Goal: Task Accomplishment & Management: Complete application form

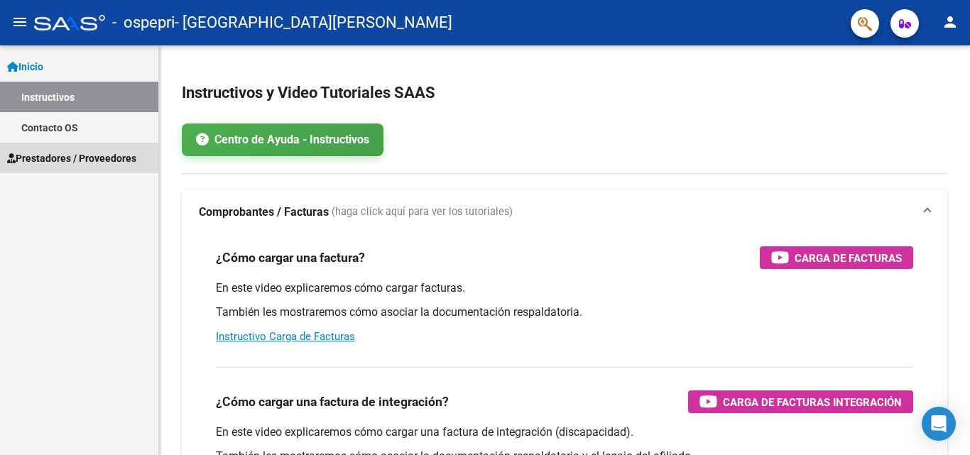
click at [135, 157] on span "Prestadores / Proveedores" at bounding box center [71, 158] width 129 height 16
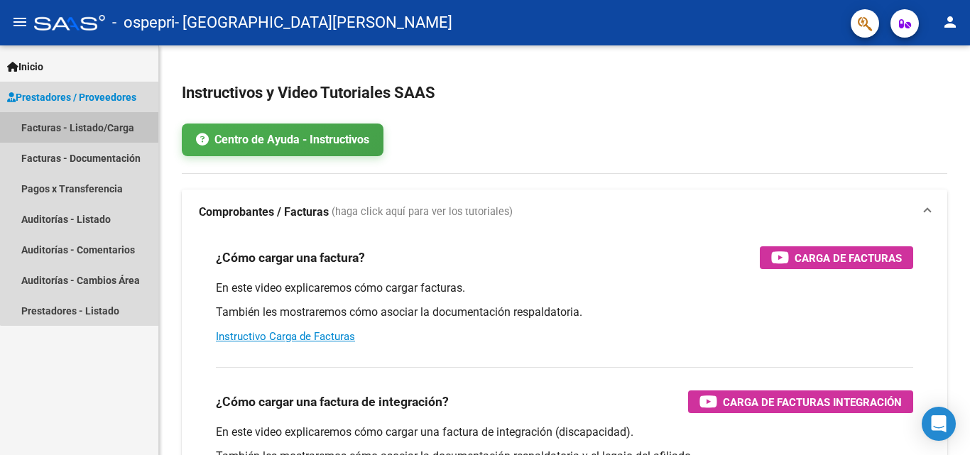
click at [119, 134] on link "Facturas - Listado/Carga" at bounding box center [79, 127] width 158 height 31
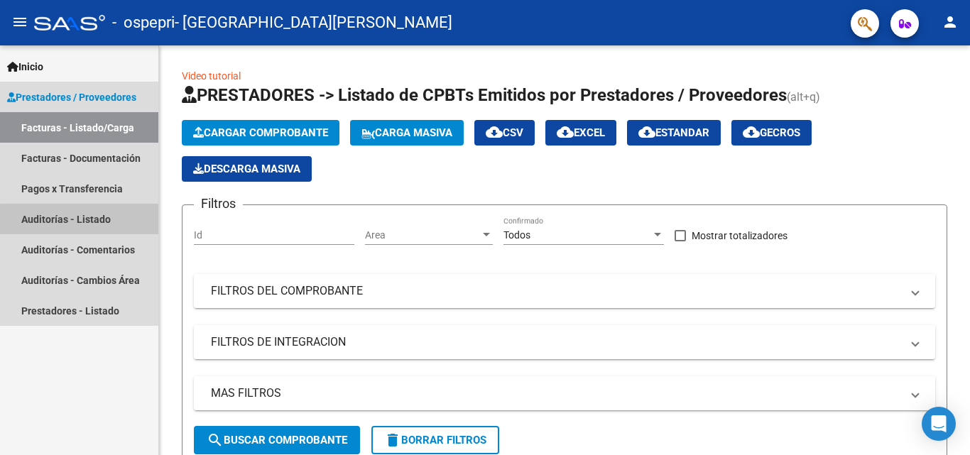
click at [86, 224] on link "Auditorías - Listado" at bounding box center [79, 219] width 158 height 31
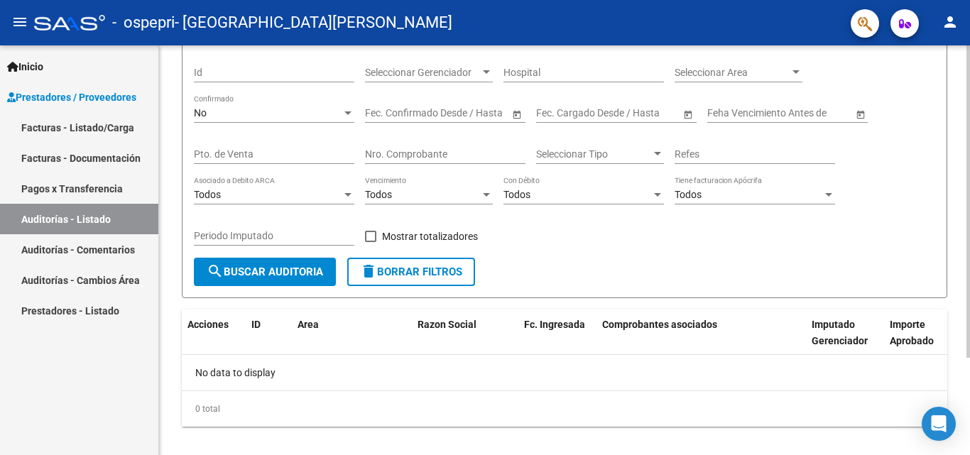
scroll to position [128, 0]
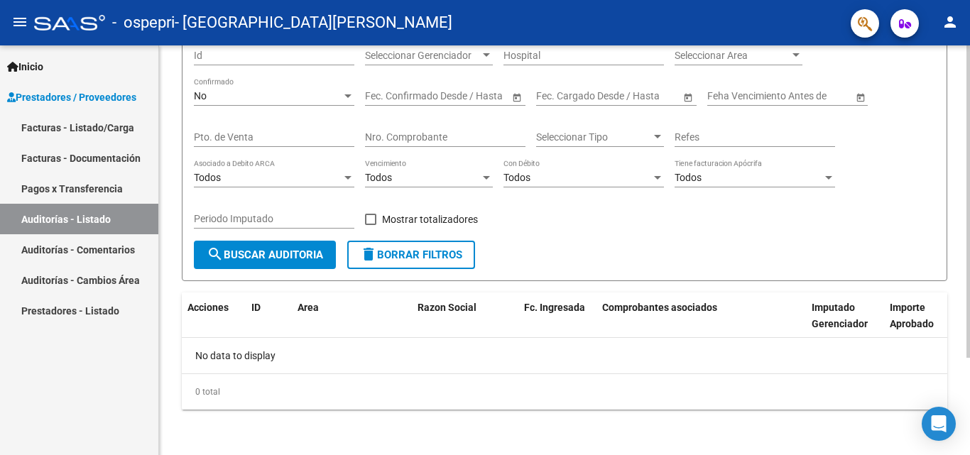
click at [969, 268] on div at bounding box center [968, 299] width 4 height 312
click at [116, 253] on link "Auditorías - Comentarios" at bounding box center [79, 249] width 158 height 31
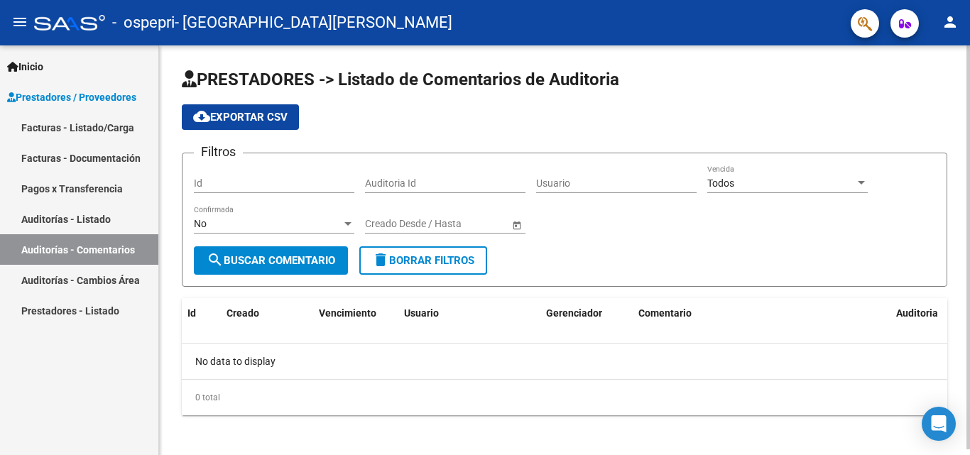
click at [305, 254] on span "search Buscar Comentario" at bounding box center [271, 260] width 128 height 13
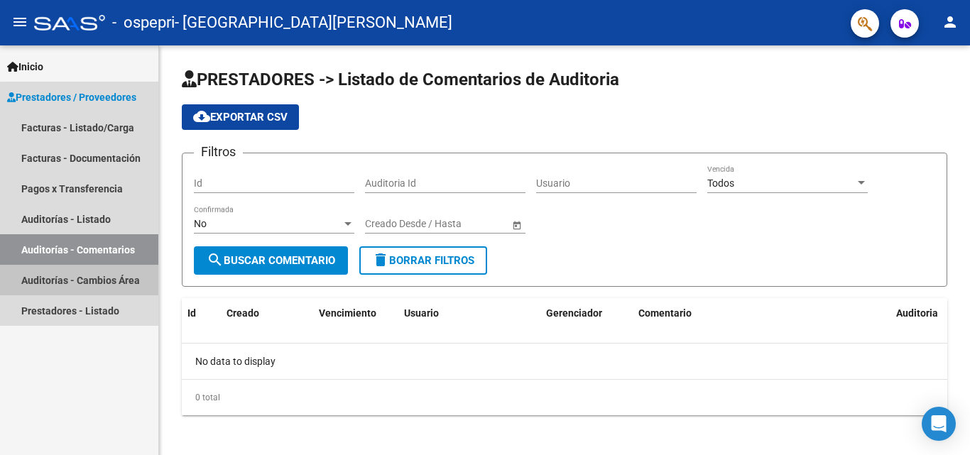
click at [91, 277] on link "Auditorías - Cambios Área" at bounding box center [79, 280] width 158 height 31
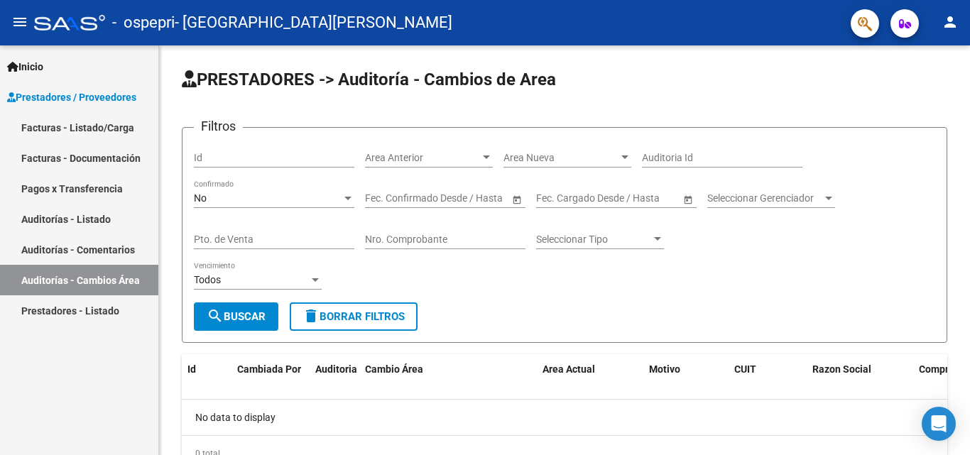
click at [79, 307] on link "Prestadores - Listado" at bounding box center [79, 310] width 158 height 31
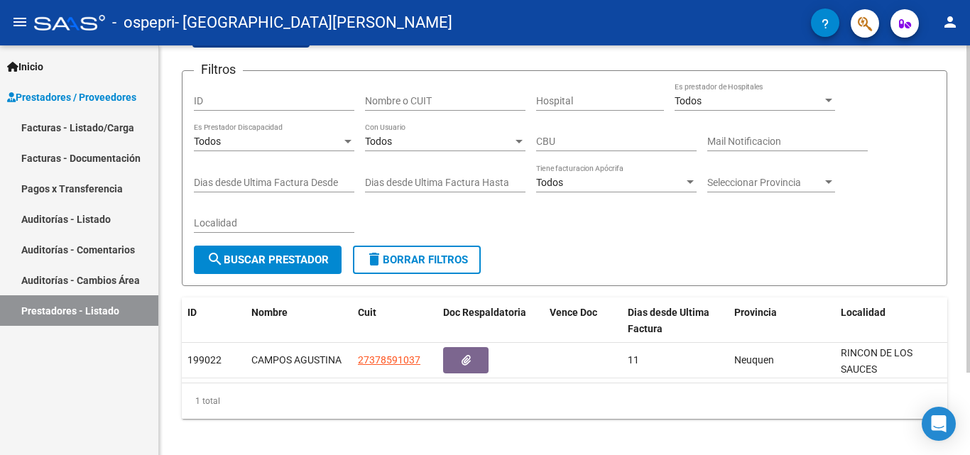
scroll to position [103, 0]
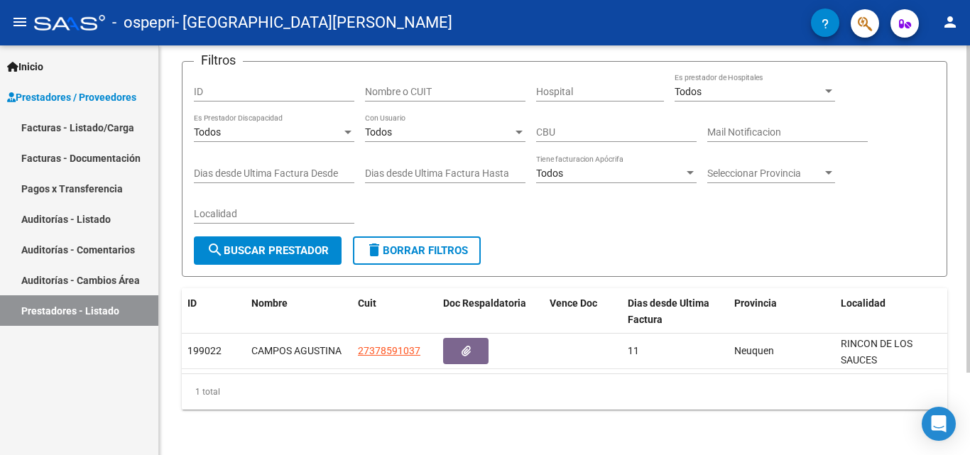
click at [969, 288] on div at bounding box center [968, 291] width 4 height 327
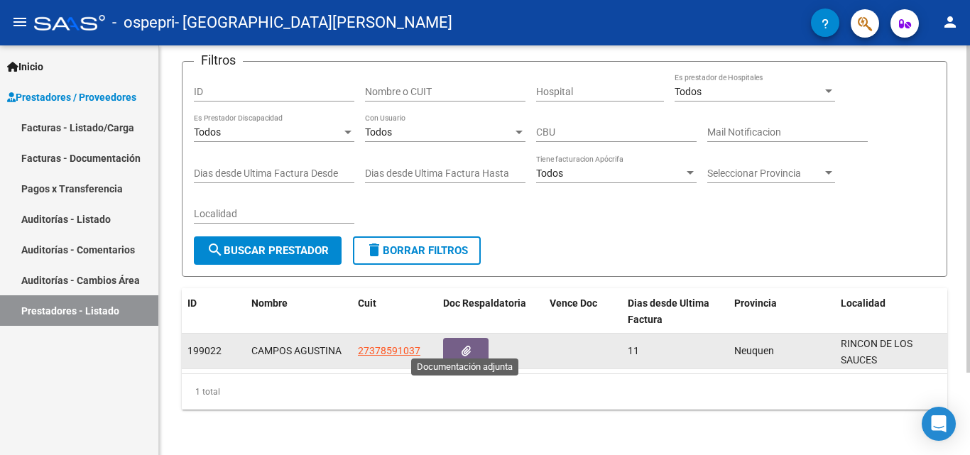
click at [475, 338] on button "button" at bounding box center [465, 351] width 45 height 26
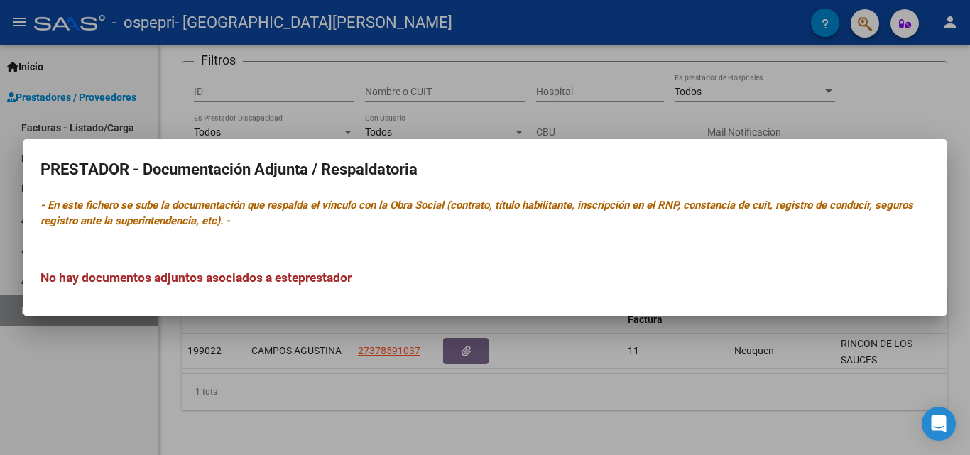
click at [918, 96] on div at bounding box center [485, 227] width 970 height 455
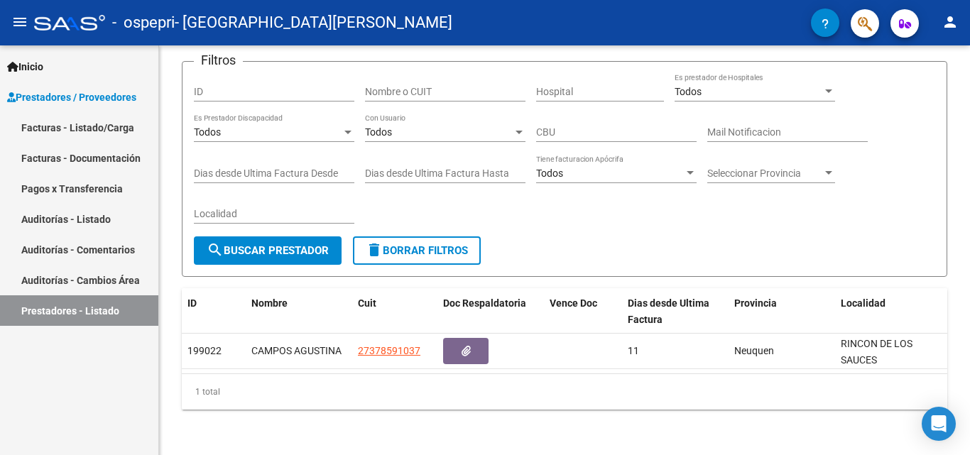
click at [106, 126] on link "Facturas - Listado/Carga" at bounding box center [79, 127] width 158 height 31
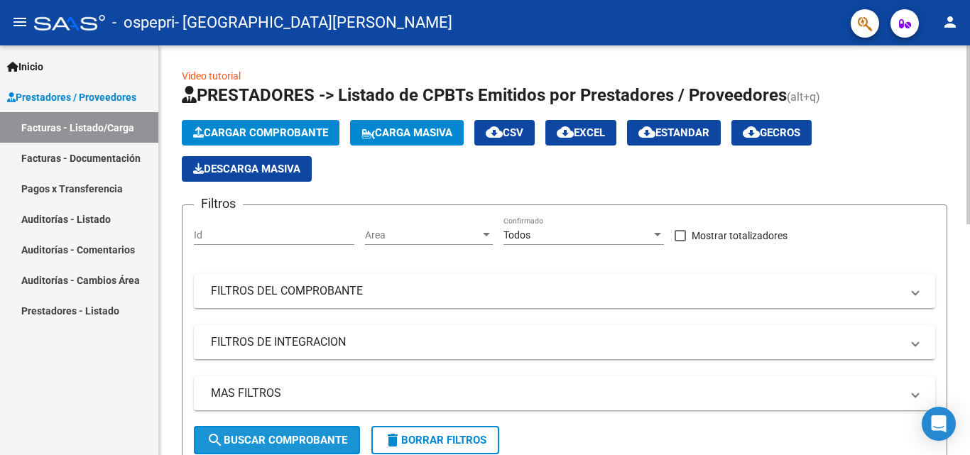
click at [253, 434] on span "search Buscar Comprobante" at bounding box center [277, 440] width 141 height 13
click at [344, 233] on input "Id" at bounding box center [274, 235] width 160 height 12
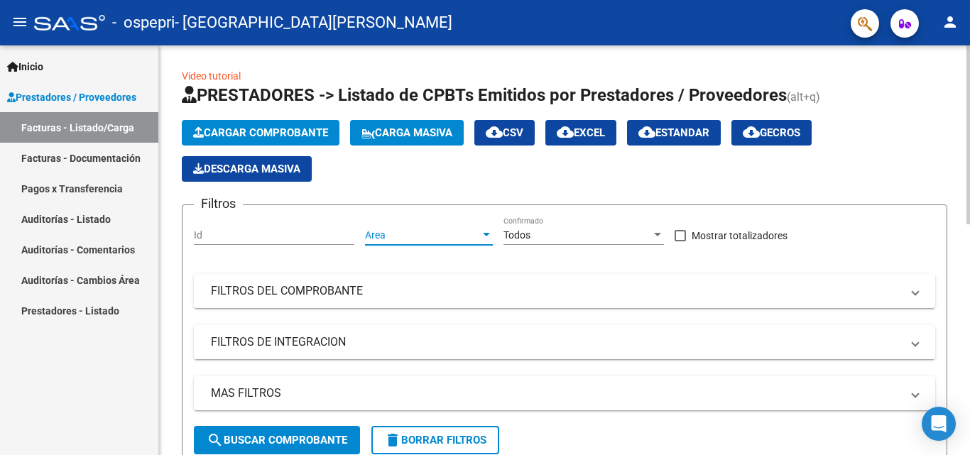
click at [396, 232] on span "Area" at bounding box center [422, 235] width 115 height 12
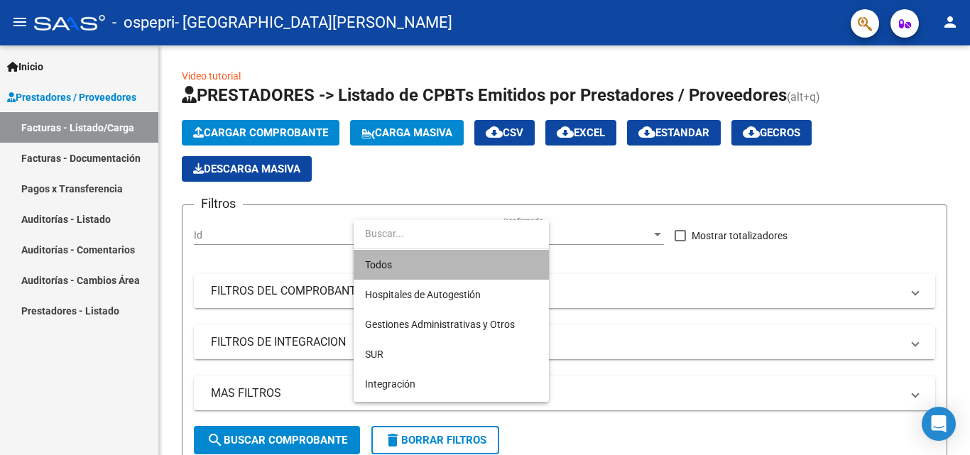
click at [393, 259] on span "Todos" at bounding box center [451, 265] width 172 height 30
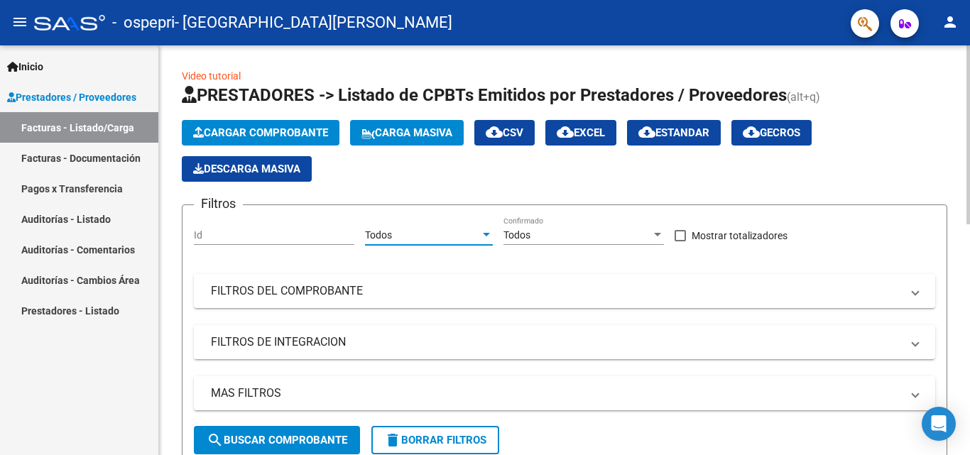
click at [342, 442] on span "search Buscar Comprobante" at bounding box center [277, 440] width 141 height 13
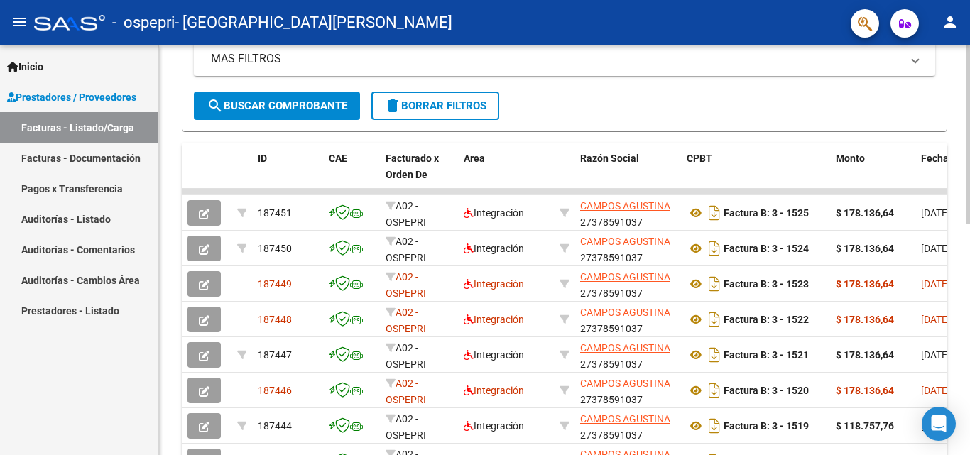
click at [967, 324] on div at bounding box center [968, 284] width 4 height 179
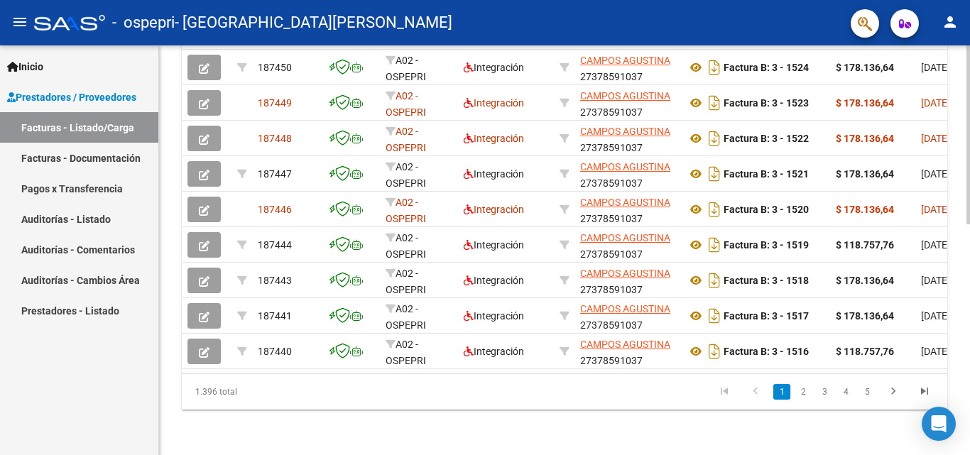
scroll to position [527, 0]
click at [969, 354] on div at bounding box center [968, 365] width 4 height 179
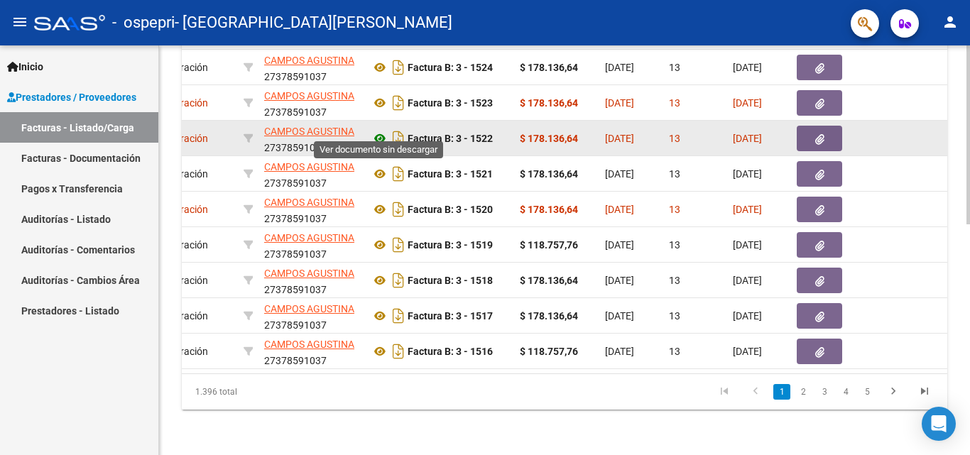
click at [383, 130] on icon at bounding box center [380, 138] width 18 height 17
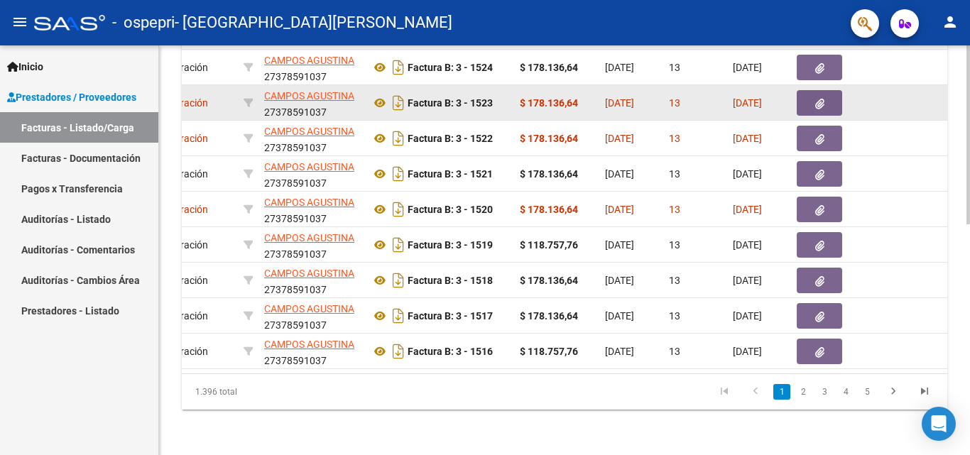
click at [576, 97] on strong "$ 178.136,64" at bounding box center [549, 102] width 58 height 11
click at [806, 92] on button "button" at bounding box center [818, 103] width 45 height 26
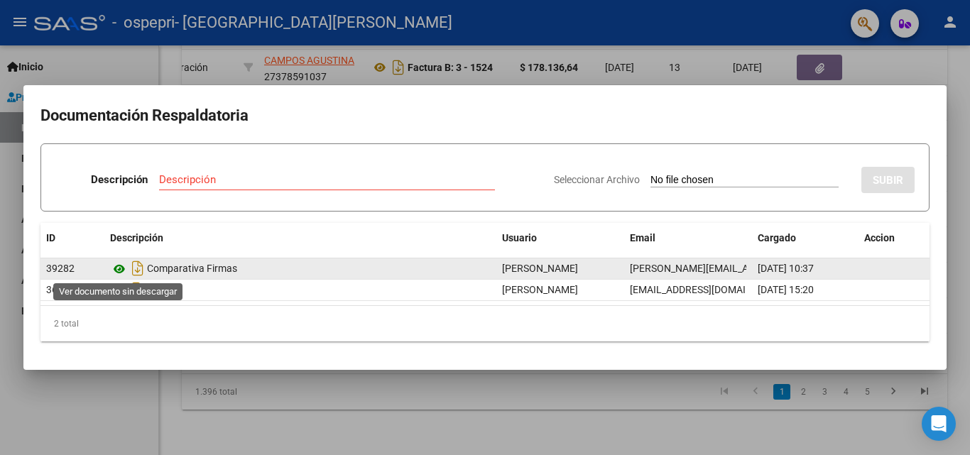
click at [121, 267] on icon at bounding box center [119, 269] width 18 height 17
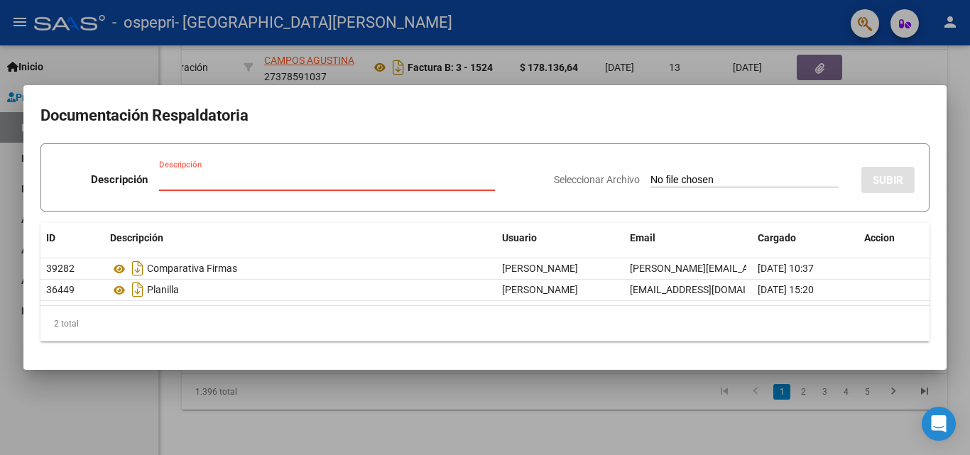
click at [373, 175] on input "Descripción" at bounding box center [327, 179] width 336 height 13
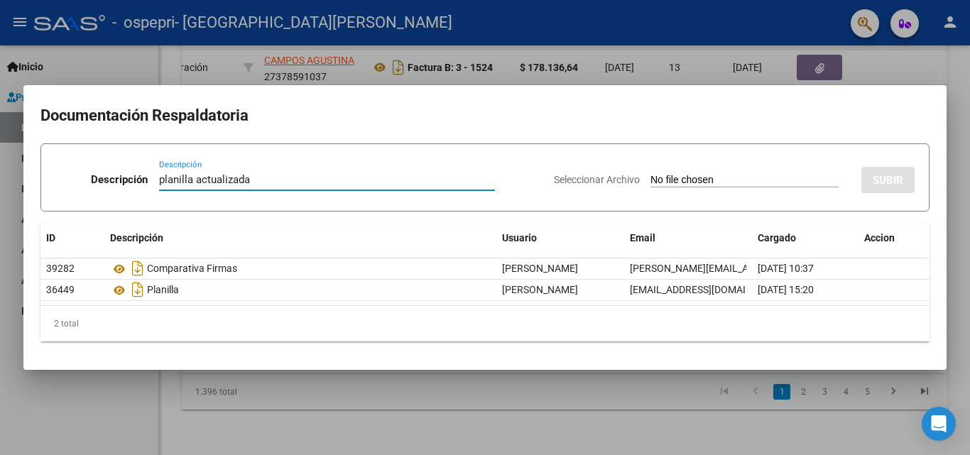
type input "planilla actualizada"
click at [808, 182] on input "Seleccionar Archivo" at bounding box center [744, 180] width 188 height 13
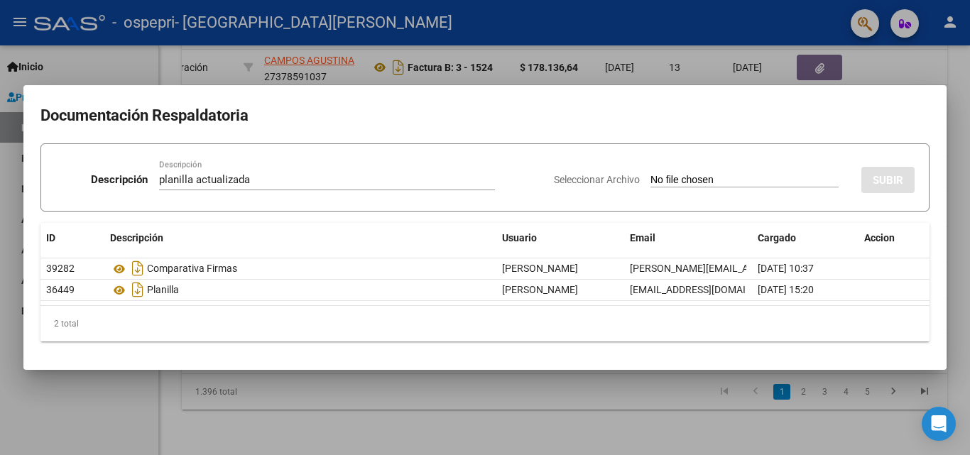
type input "C:\fakepath\[PERSON_NAME] septiembre actualizado.pdf"
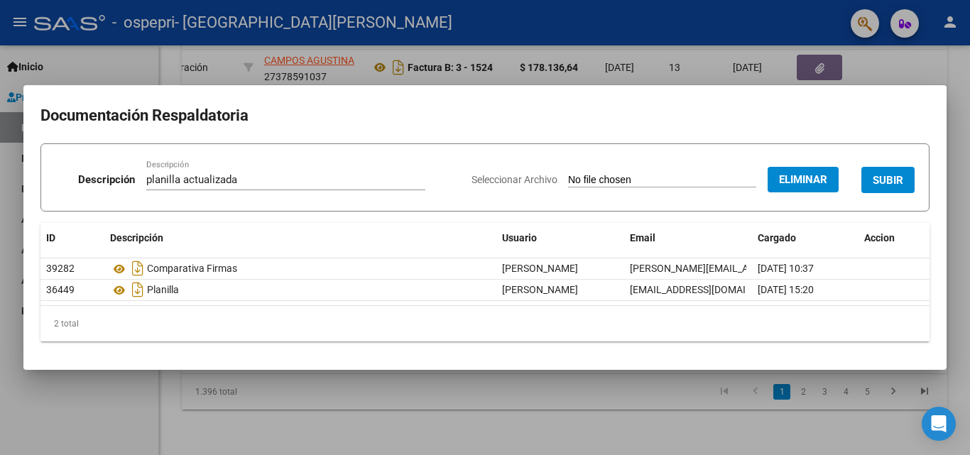
click at [896, 188] on button "SUBIR" at bounding box center [887, 180] width 53 height 26
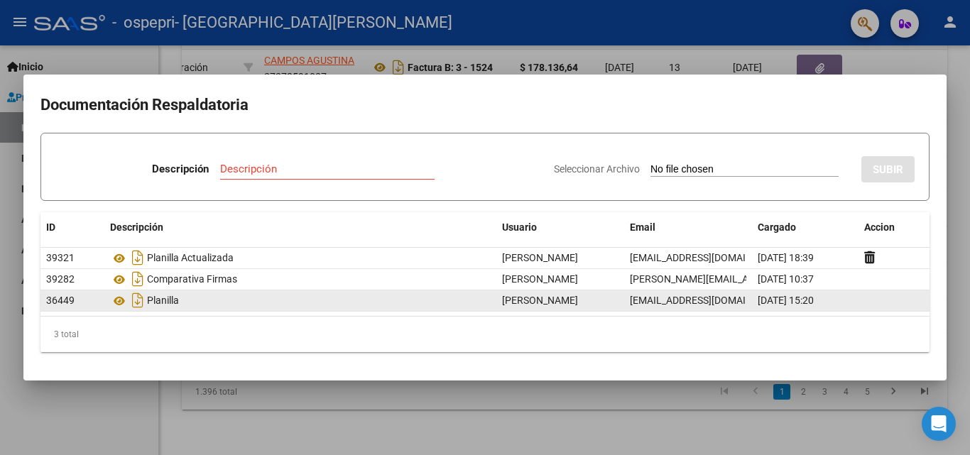
click at [864, 300] on datatable-body-cell at bounding box center [893, 300] width 71 height 21
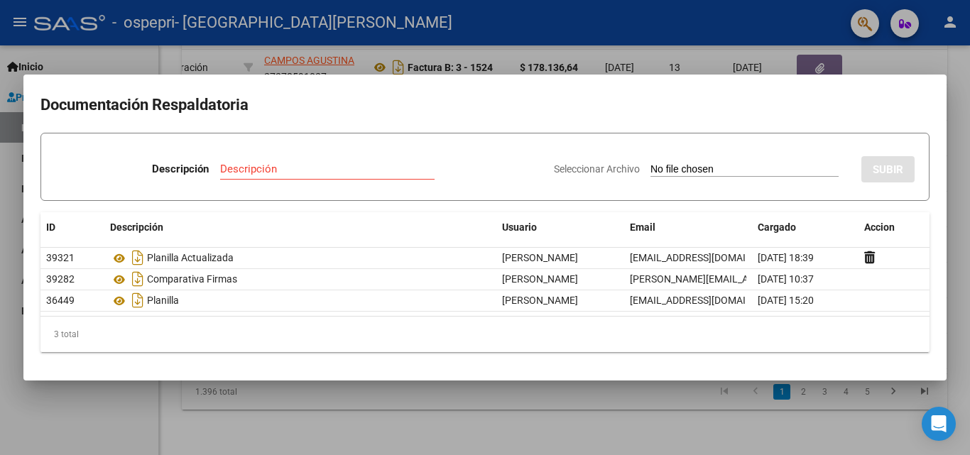
drag, startPoint x: 864, startPoint y: 300, endPoint x: 437, endPoint y: 100, distance: 471.6
click at [437, 100] on h2 "Documentación Respaldatoria" at bounding box center [484, 105] width 889 height 27
click at [903, 51] on div at bounding box center [485, 227] width 970 height 455
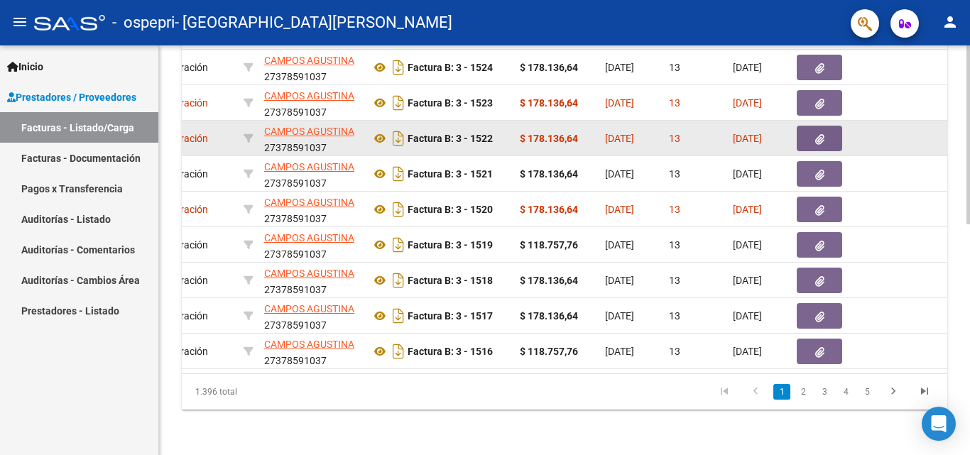
click at [825, 131] on button "button" at bounding box center [818, 139] width 45 height 26
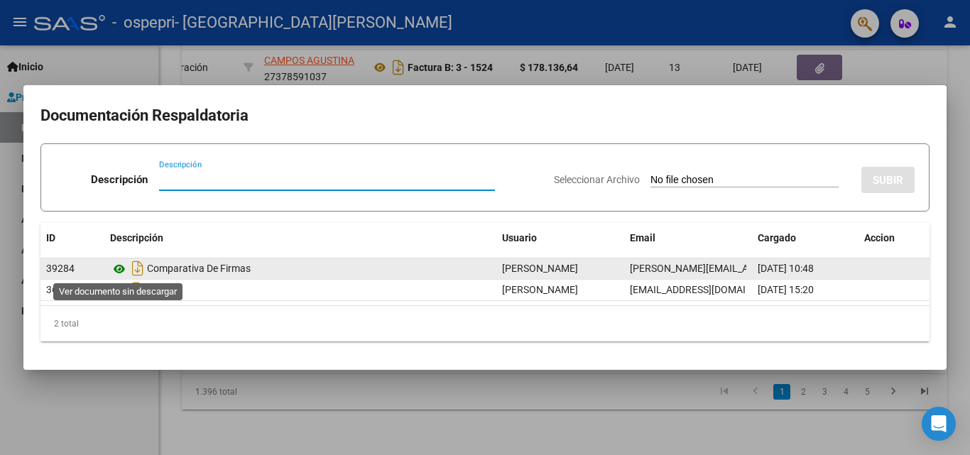
click at [121, 268] on icon at bounding box center [119, 269] width 18 height 17
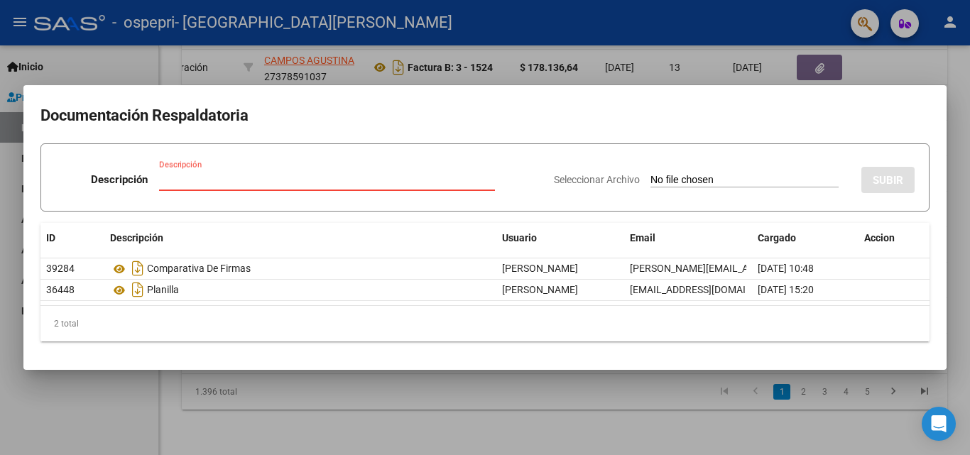
click at [302, 177] on input "Descripción" at bounding box center [327, 179] width 336 height 13
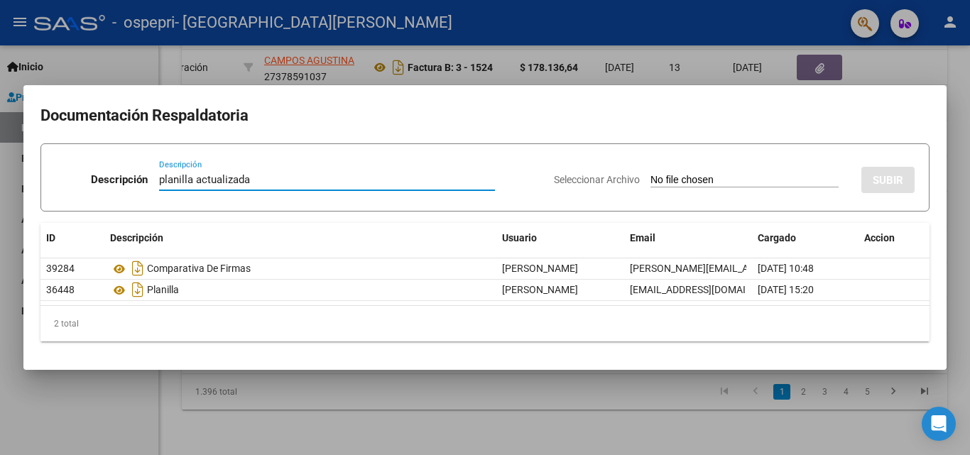
type input "planilla actualizada"
click at [699, 177] on input "Seleccionar Archivo" at bounding box center [744, 180] width 188 height 13
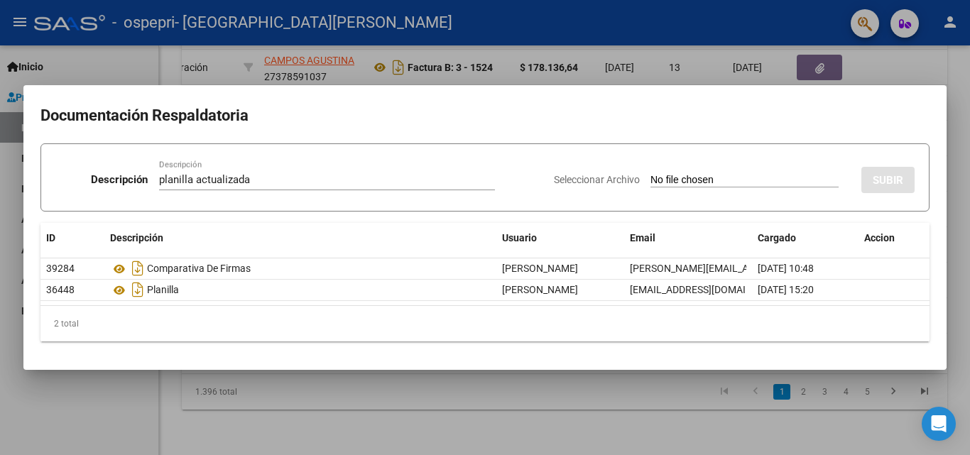
type input "C:\fakepath\[PERSON_NAME] septiembre actualizada.pdf"
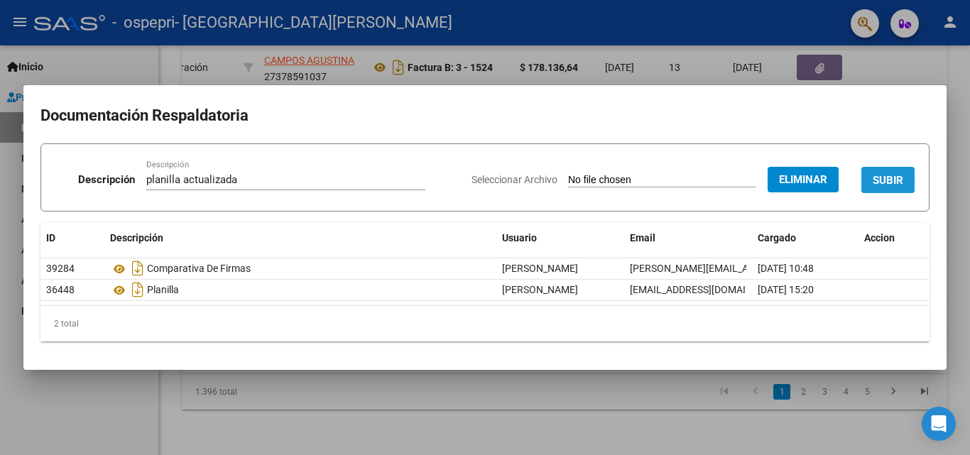
click at [883, 184] on span "SUBIR" at bounding box center [887, 180] width 31 height 13
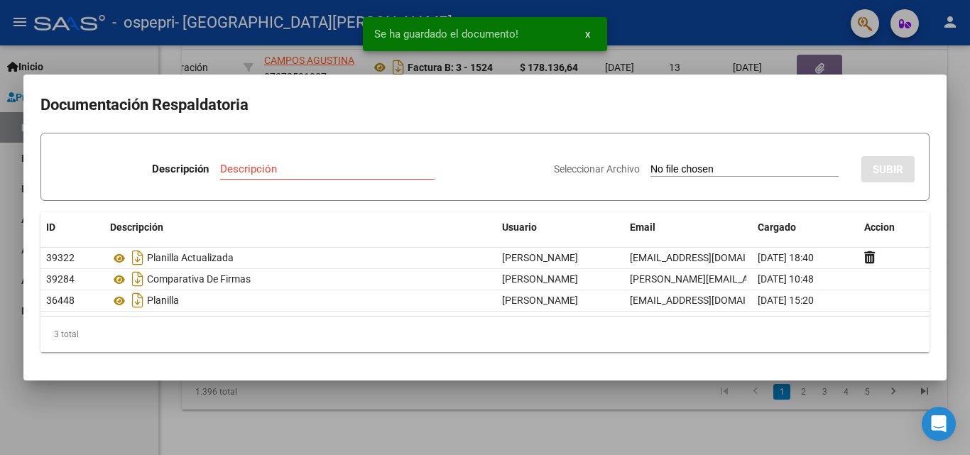
click at [884, 66] on div at bounding box center [485, 227] width 970 height 455
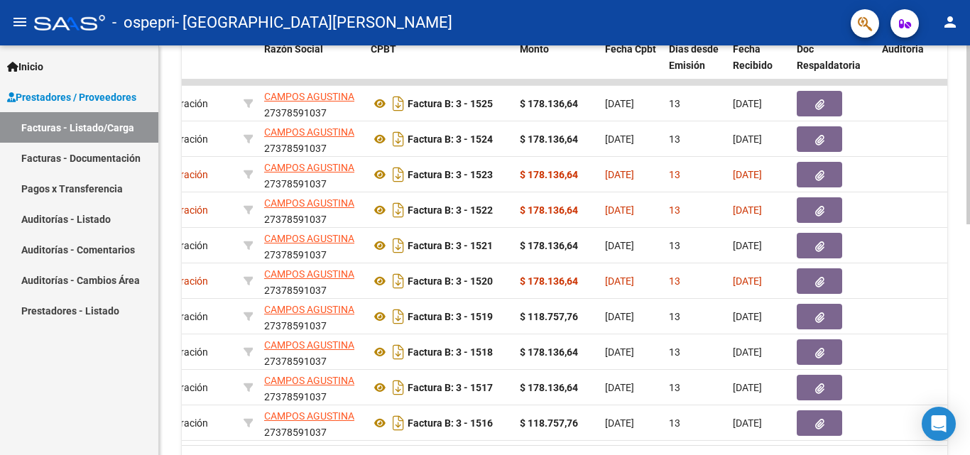
scroll to position [442, 0]
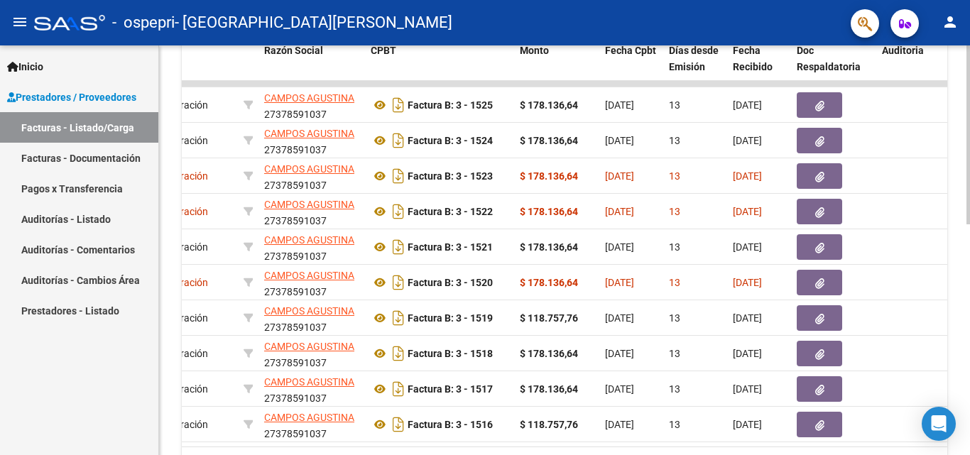
click at [965, 290] on div "Video tutorial PRESTADORES -> Listado de CPBTs Emitidos por Prestadores / Prove…" at bounding box center [566, 65] width 814 height 925
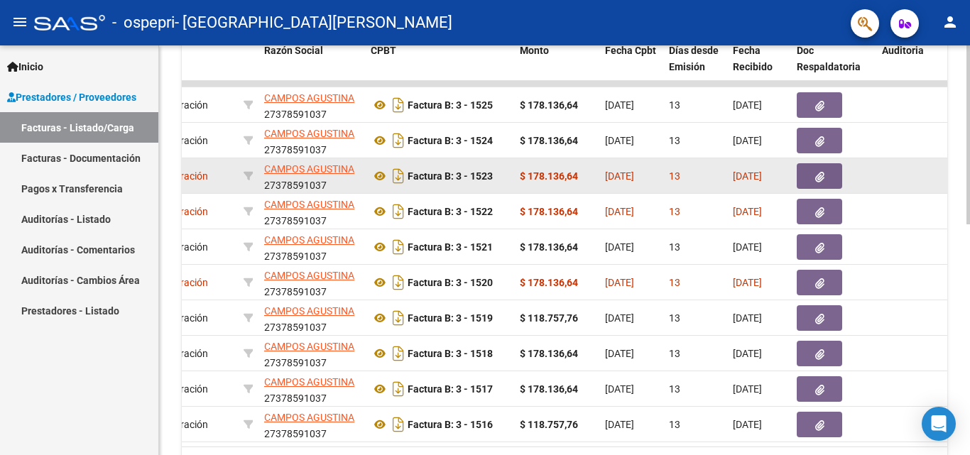
click at [810, 179] on button "button" at bounding box center [818, 176] width 45 height 26
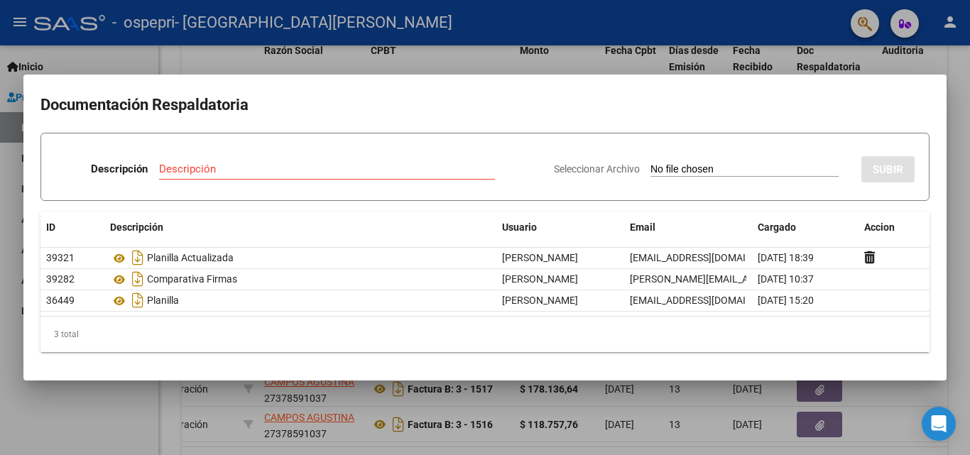
click at [883, 58] on div at bounding box center [485, 227] width 970 height 455
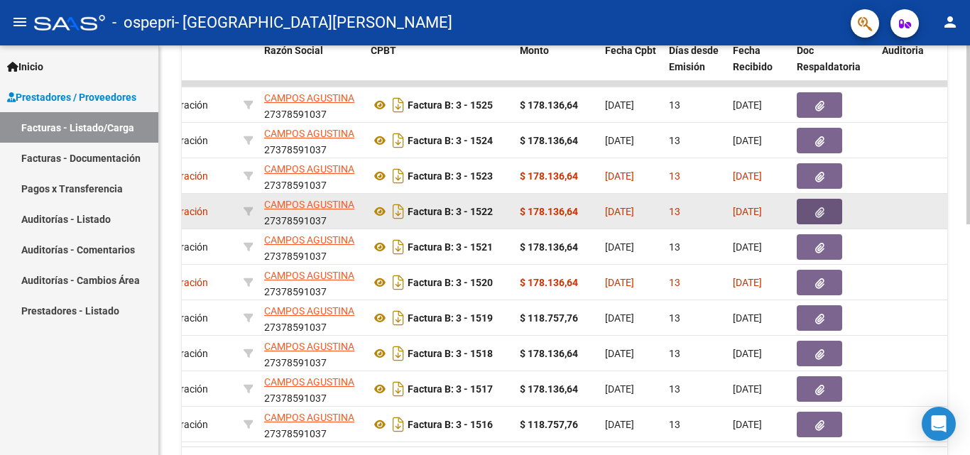
click at [815, 210] on icon "button" at bounding box center [819, 212] width 9 height 11
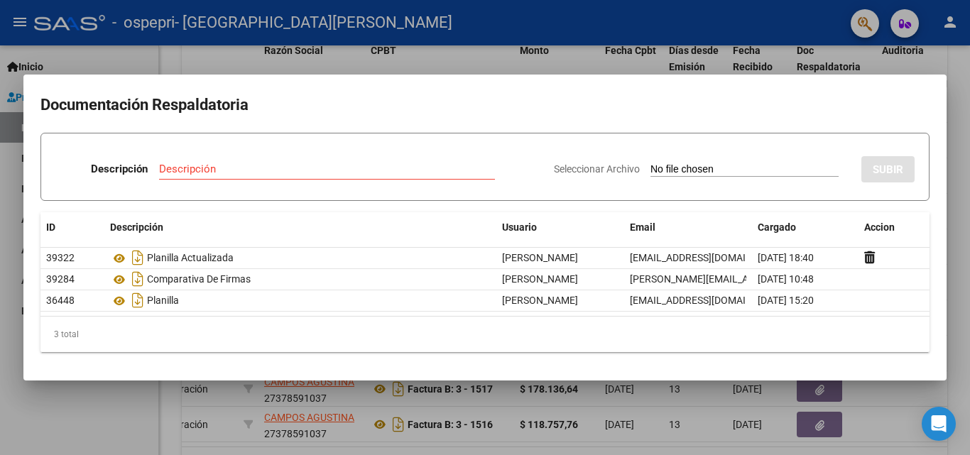
click at [911, 64] on div at bounding box center [485, 227] width 970 height 455
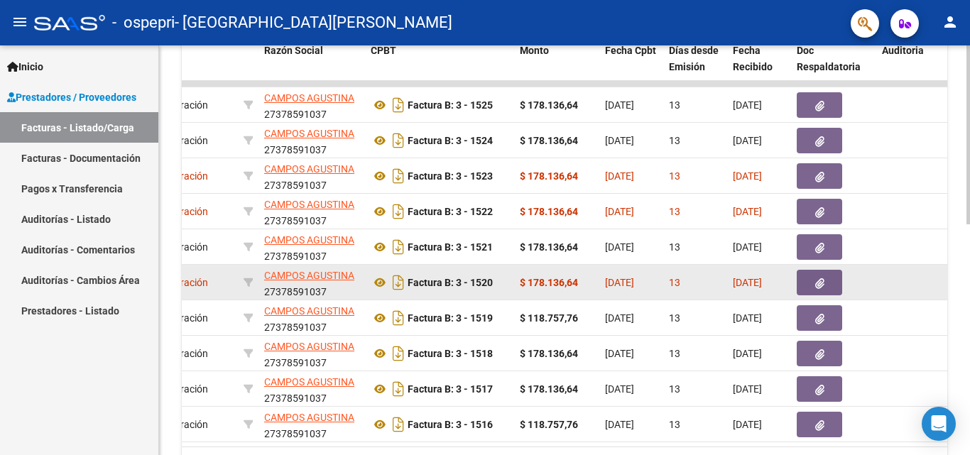
click at [811, 285] on button "button" at bounding box center [818, 283] width 45 height 26
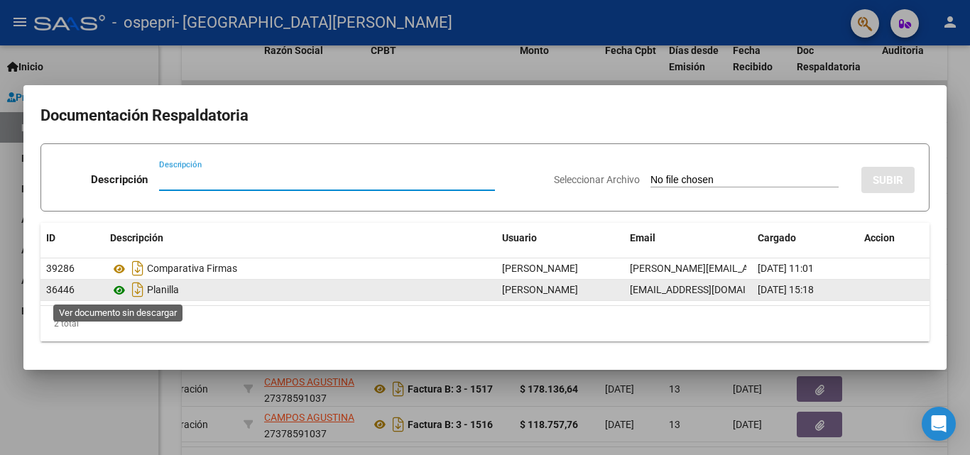
click at [118, 289] on icon at bounding box center [119, 290] width 18 height 17
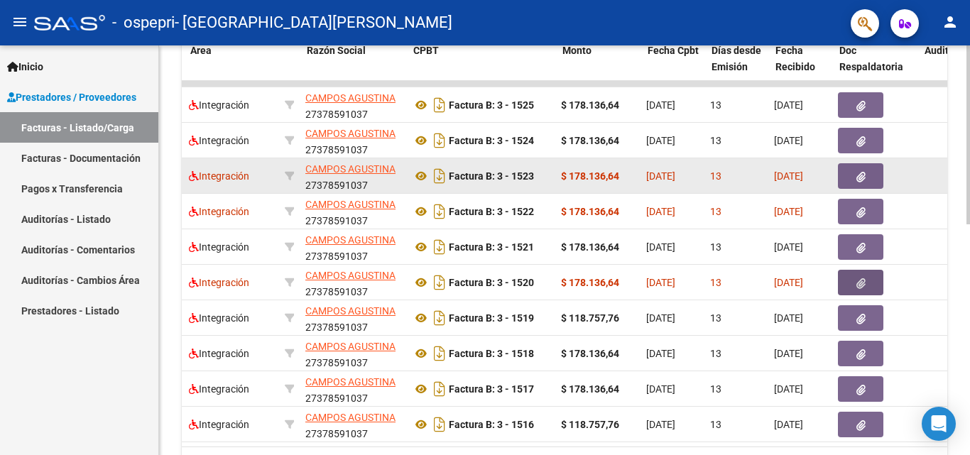
scroll to position [0, 273]
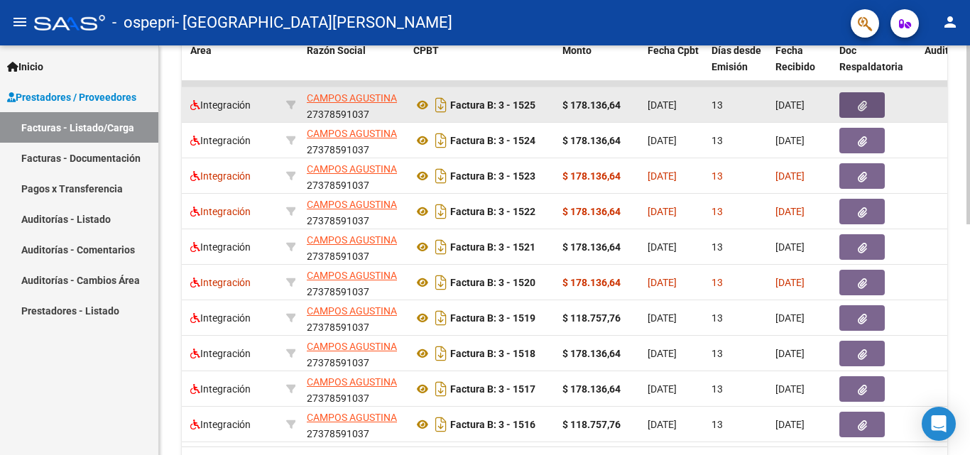
click at [863, 96] on button "button" at bounding box center [861, 105] width 45 height 26
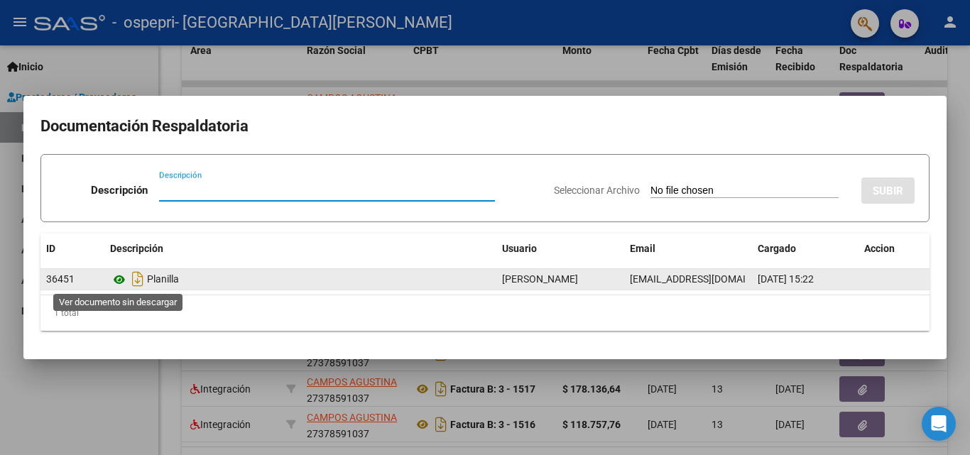
click at [123, 281] on icon at bounding box center [119, 279] width 18 height 17
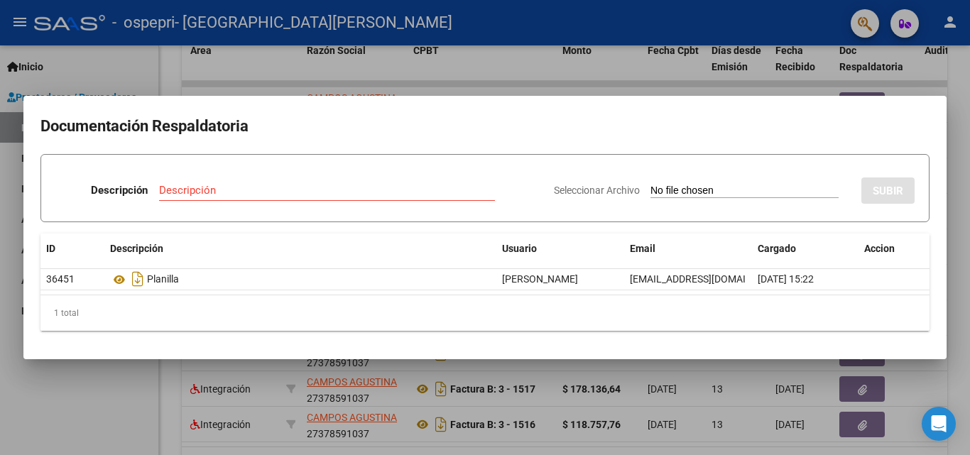
click at [615, 71] on div at bounding box center [485, 227] width 970 height 455
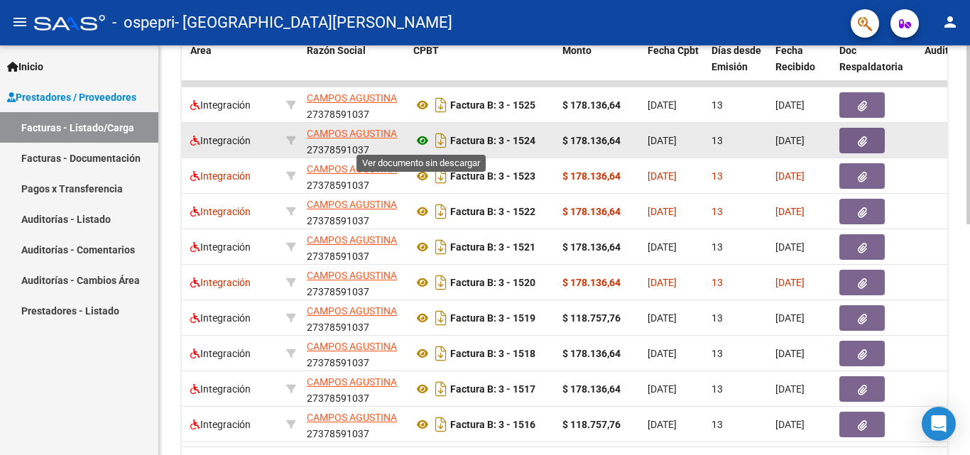
click at [424, 138] on icon at bounding box center [422, 140] width 18 height 17
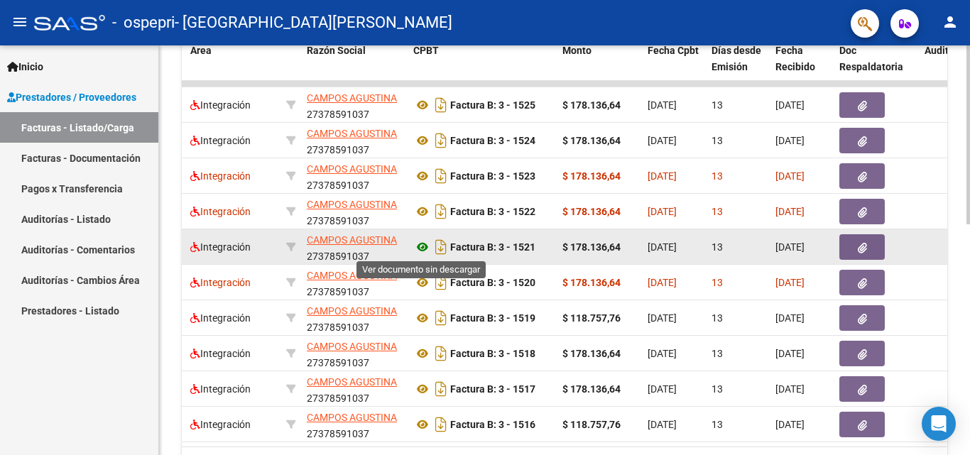
click at [424, 248] on icon at bounding box center [422, 246] width 18 height 17
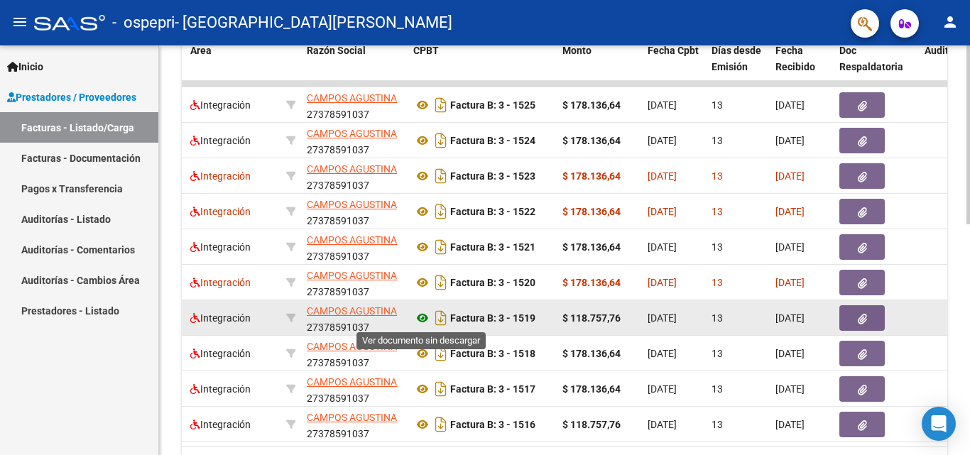
click at [424, 319] on icon at bounding box center [422, 317] width 18 height 17
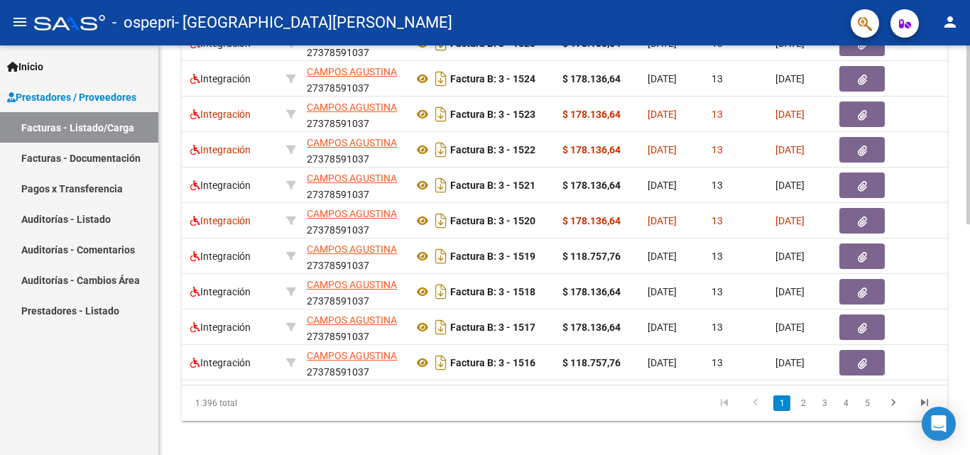
scroll to position [527, 0]
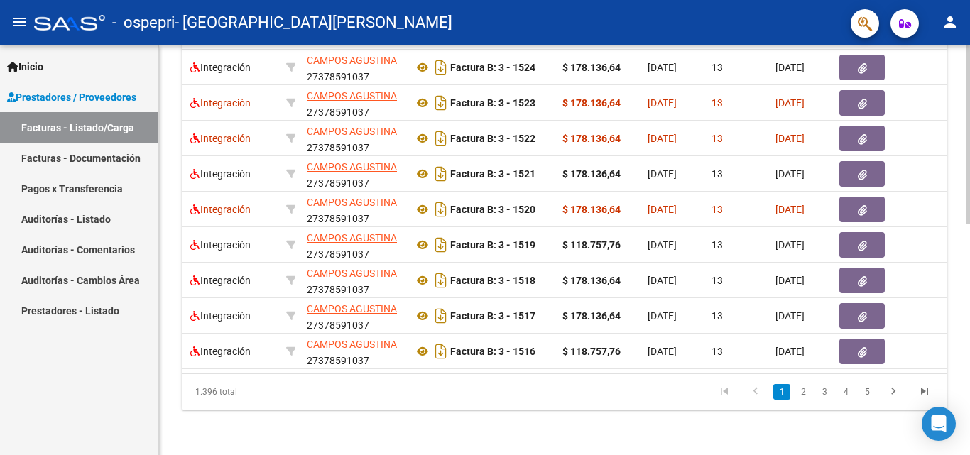
click at [969, 312] on div at bounding box center [968, 365] width 4 height 179
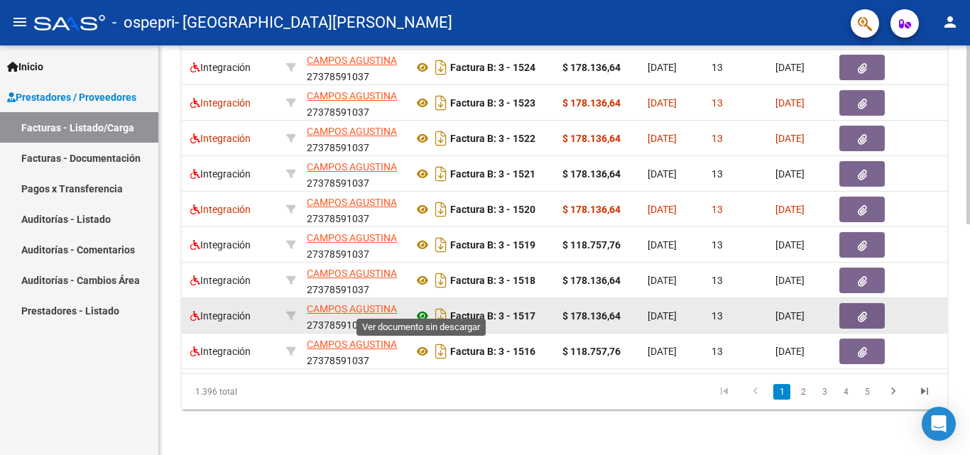
click at [423, 307] on icon at bounding box center [422, 315] width 18 height 17
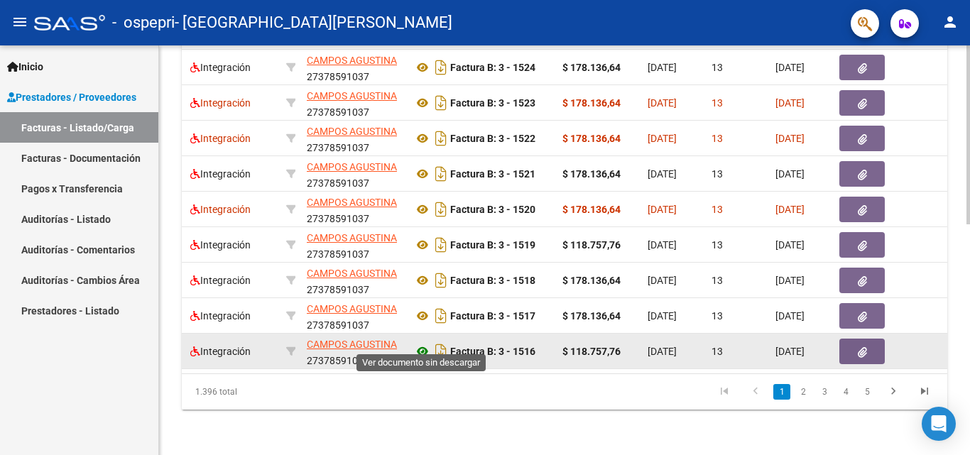
click at [425, 343] on icon at bounding box center [422, 351] width 18 height 17
click at [874, 339] on button "button" at bounding box center [861, 352] width 45 height 26
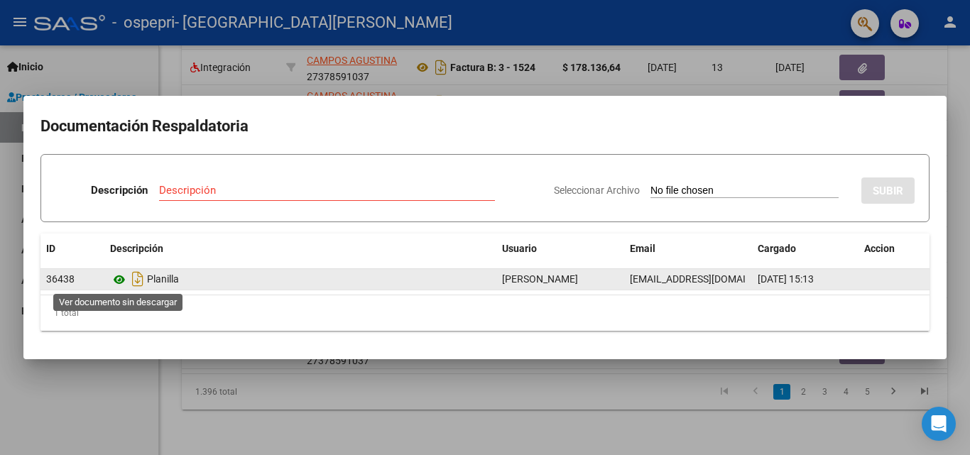
click at [119, 278] on icon at bounding box center [119, 279] width 18 height 17
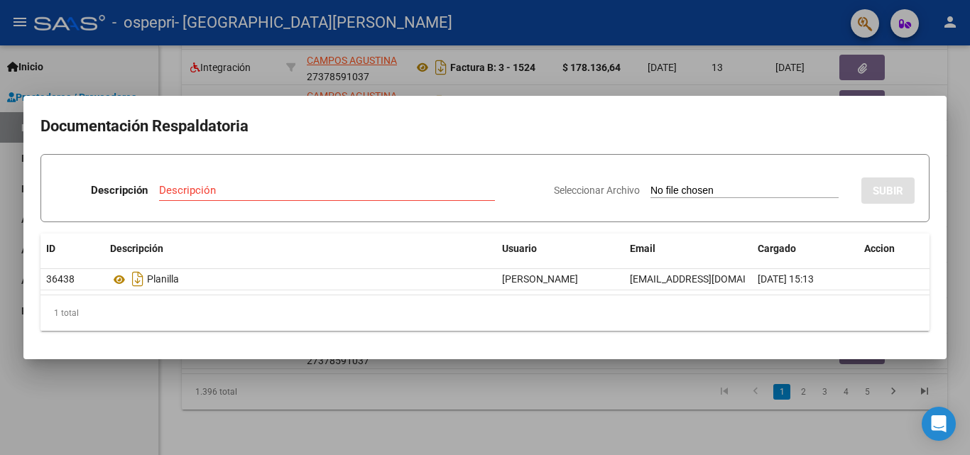
click at [319, 191] on input "Descripción" at bounding box center [327, 190] width 336 height 13
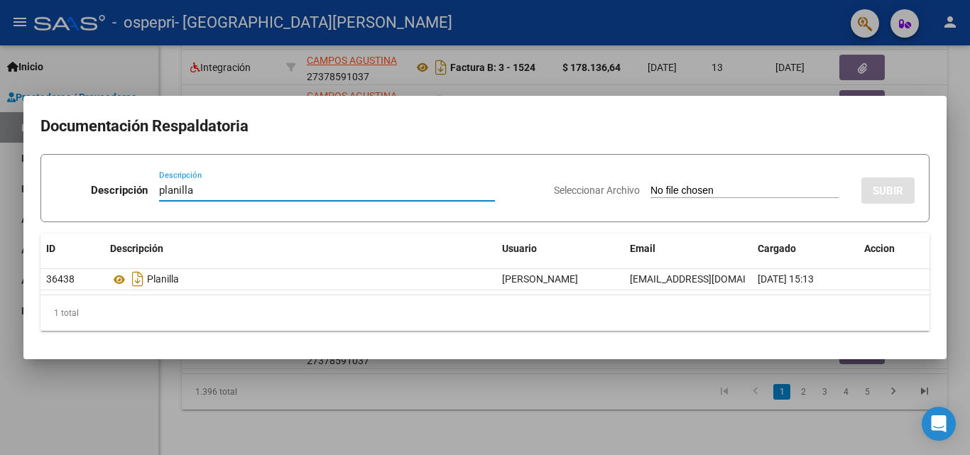
type input "planilla"
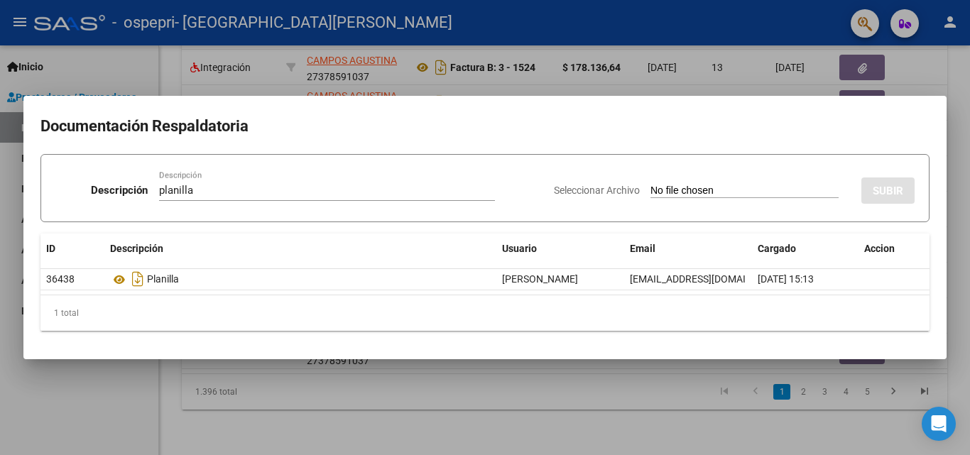
click at [822, 187] on input "Seleccionar Archivo" at bounding box center [744, 191] width 188 height 13
click at [723, 187] on input "Seleccionar Archivo" at bounding box center [744, 191] width 188 height 13
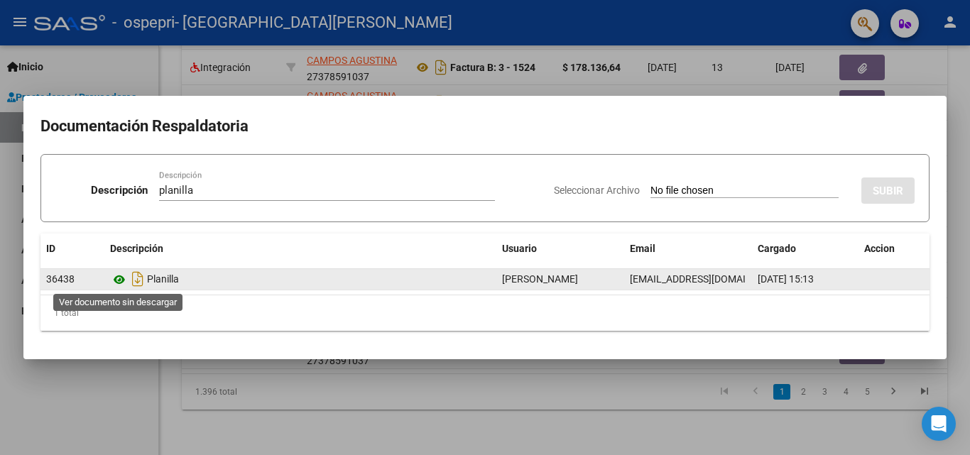
click at [117, 278] on icon at bounding box center [119, 279] width 18 height 17
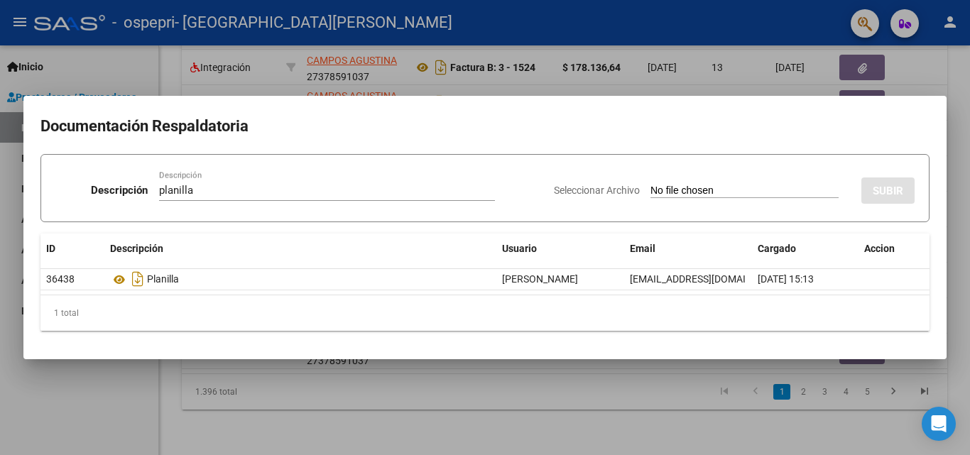
click at [784, 191] on input "Seleccionar Archivo" at bounding box center [744, 191] width 188 height 13
type input "C:\fakepath\[PERSON_NAME] planilla septiembre.pdf"
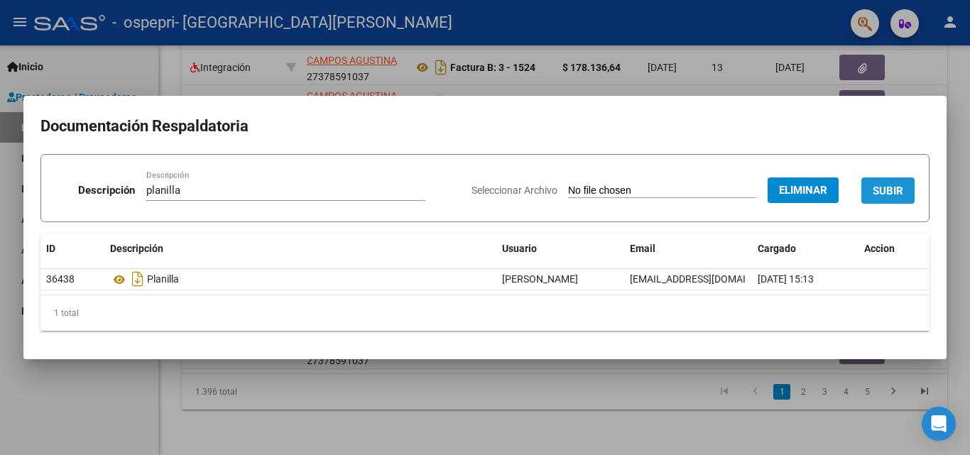
click at [888, 185] on span "SUBIR" at bounding box center [887, 191] width 31 height 13
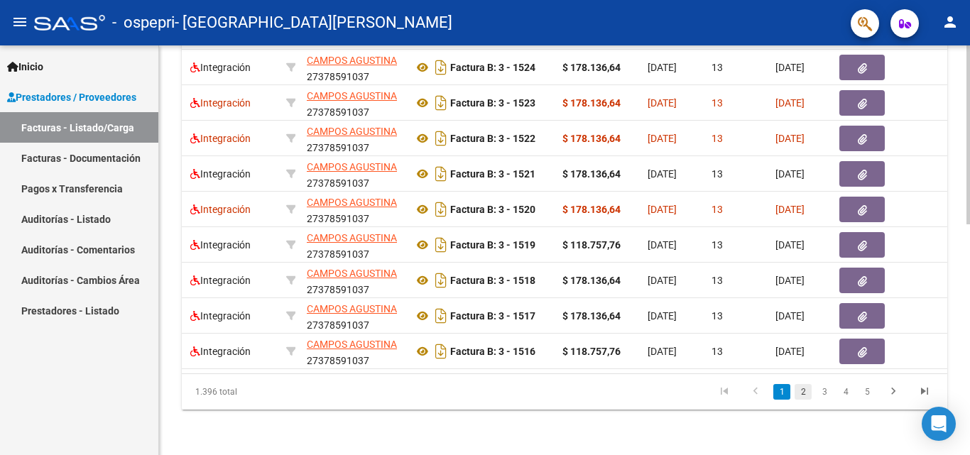
click at [803, 391] on link "2" at bounding box center [802, 392] width 17 height 16
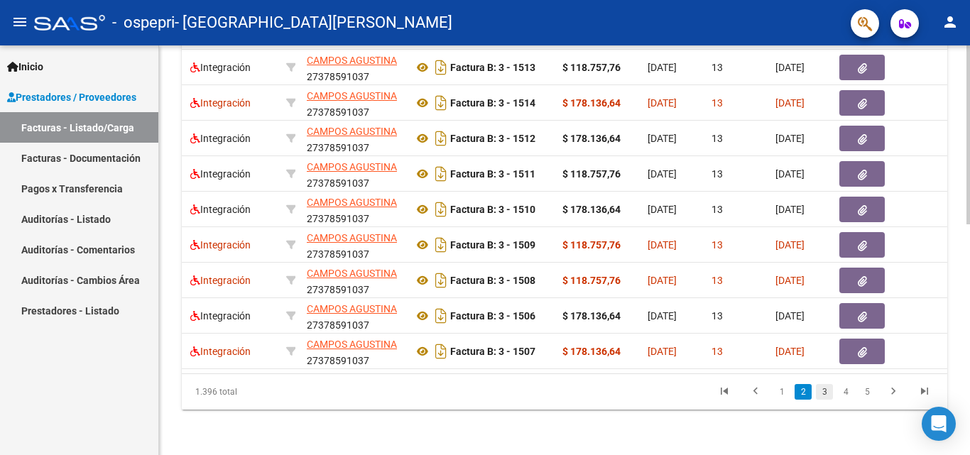
click at [826, 394] on link "3" at bounding box center [824, 392] width 17 height 16
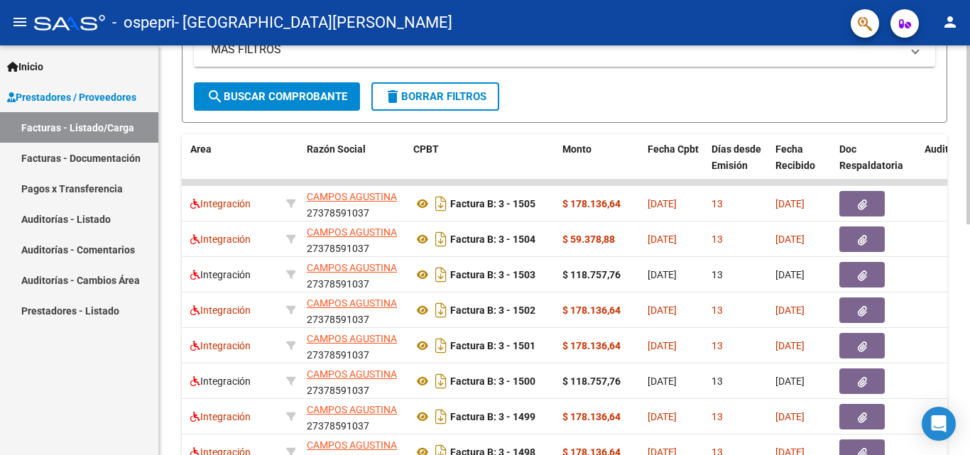
click at [964, 256] on div "Video tutorial PRESTADORES -> Listado de CPBTs Emitidos por Prestadores / Prove…" at bounding box center [566, 164] width 814 height 925
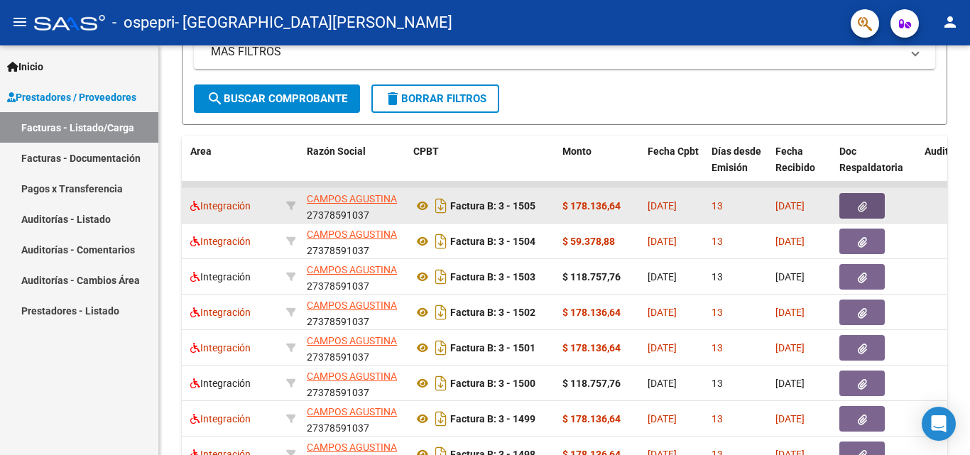
click at [862, 203] on icon "button" at bounding box center [861, 207] width 9 height 11
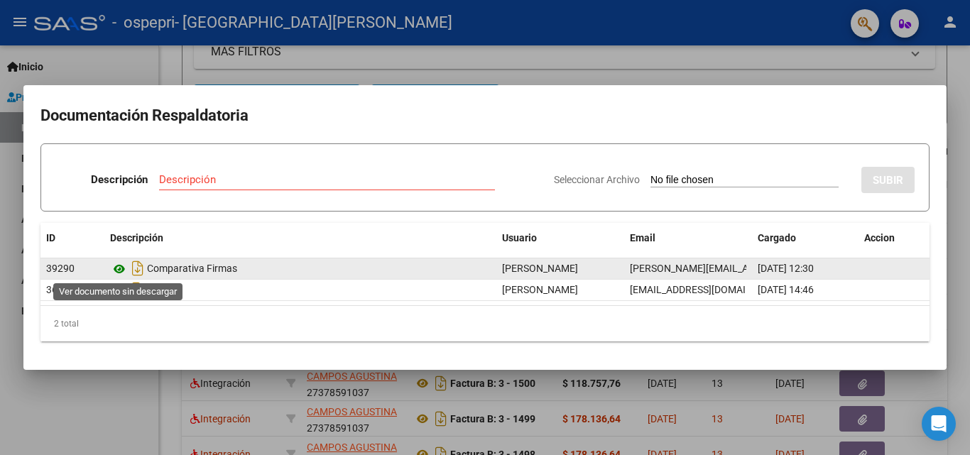
click at [119, 272] on icon at bounding box center [119, 269] width 18 height 17
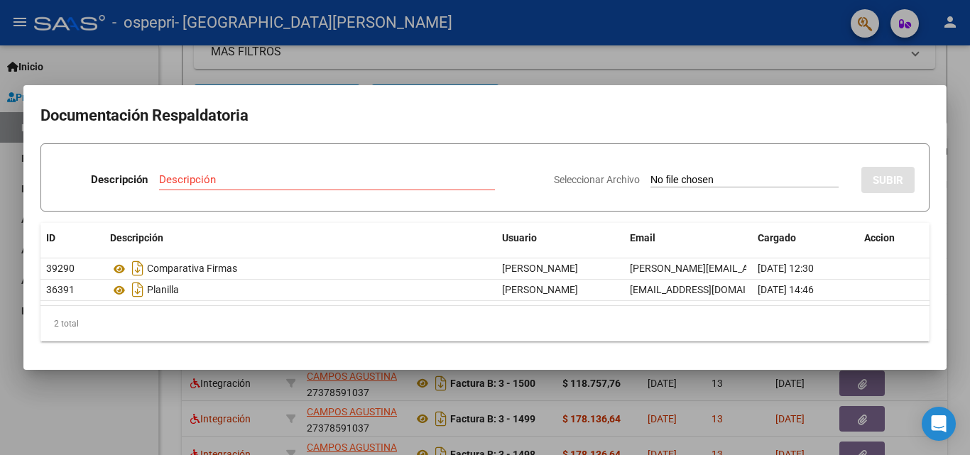
click at [740, 181] on input "Seleccionar Archivo" at bounding box center [744, 180] width 188 height 13
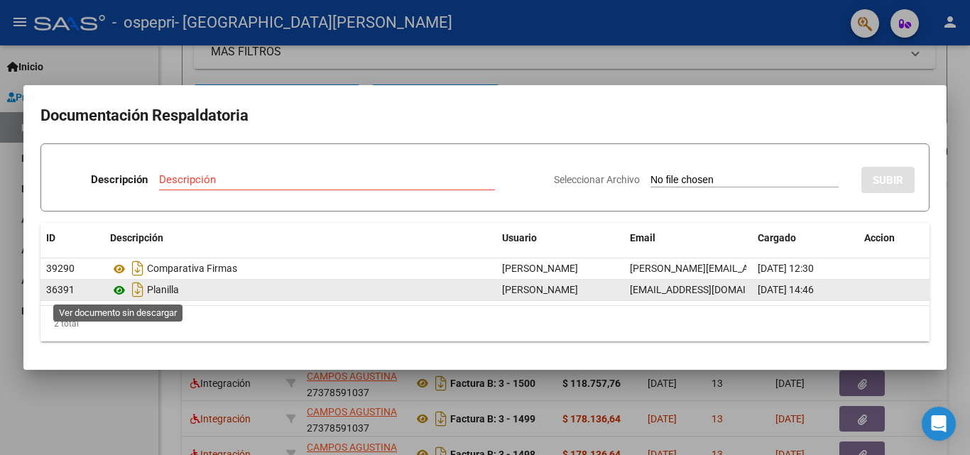
click at [119, 289] on icon at bounding box center [119, 290] width 18 height 17
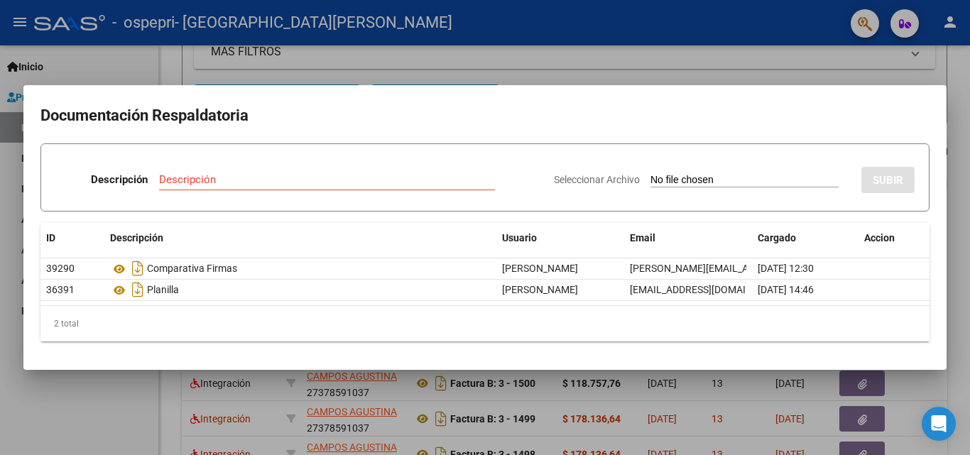
click at [806, 177] on input "Seleccionar Archivo" at bounding box center [744, 180] width 188 height 13
click at [457, 182] on input "Descripción" at bounding box center [327, 179] width 336 height 13
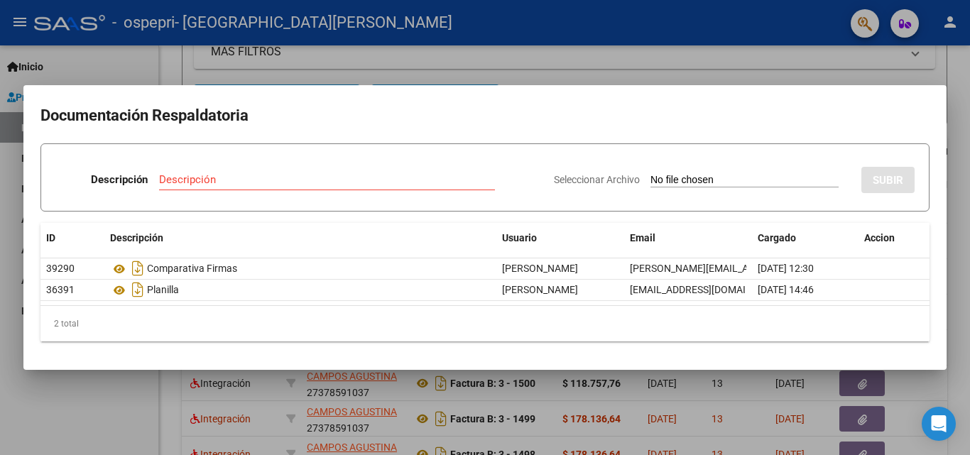
click at [457, 182] on input "Descripción" at bounding box center [327, 179] width 336 height 13
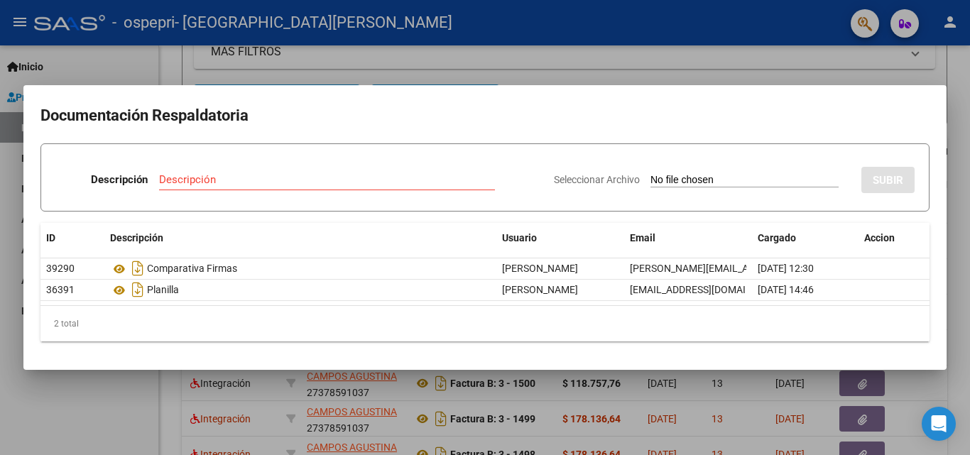
click at [457, 182] on input "Descripción" at bounding box center [327, 179] width 336 height 13
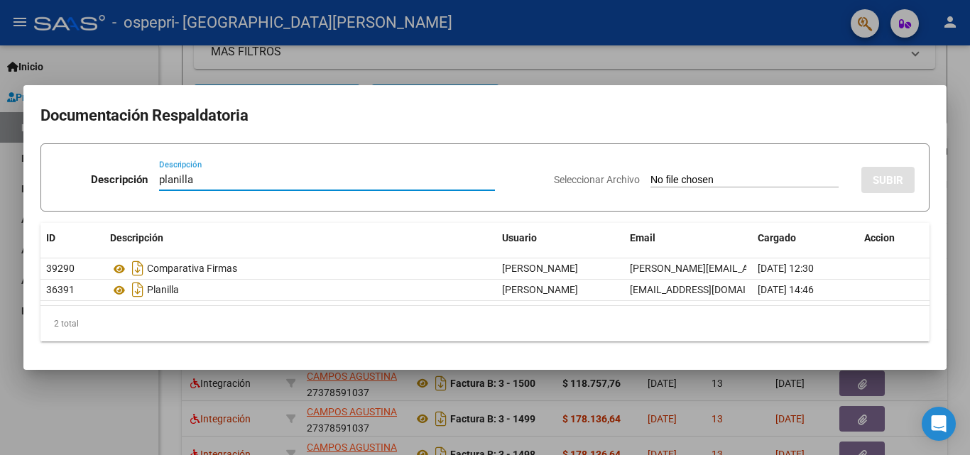
type input "planilla"
click at [816, 185] on input "Seleccionar Archivo" at bounding box center [744, 180] width 188 height 13
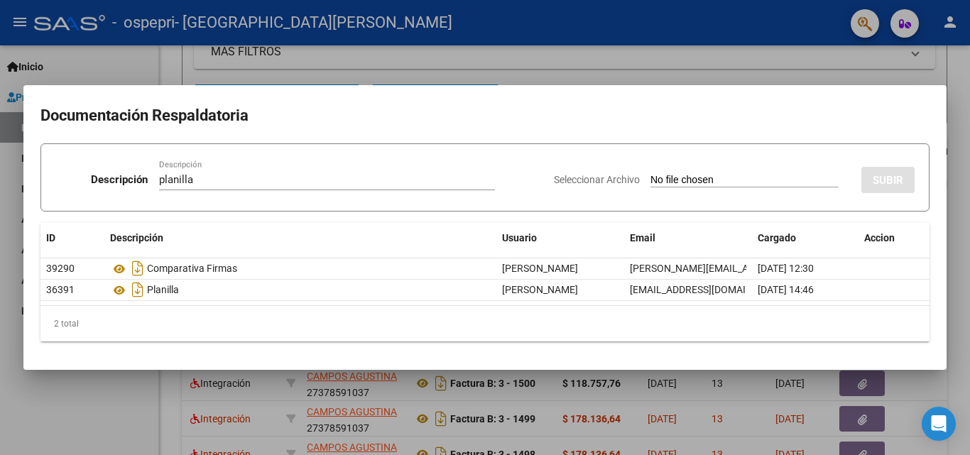
type input "C:\fakepath\[PERSON_NAME] planilla septiembre.pdf"
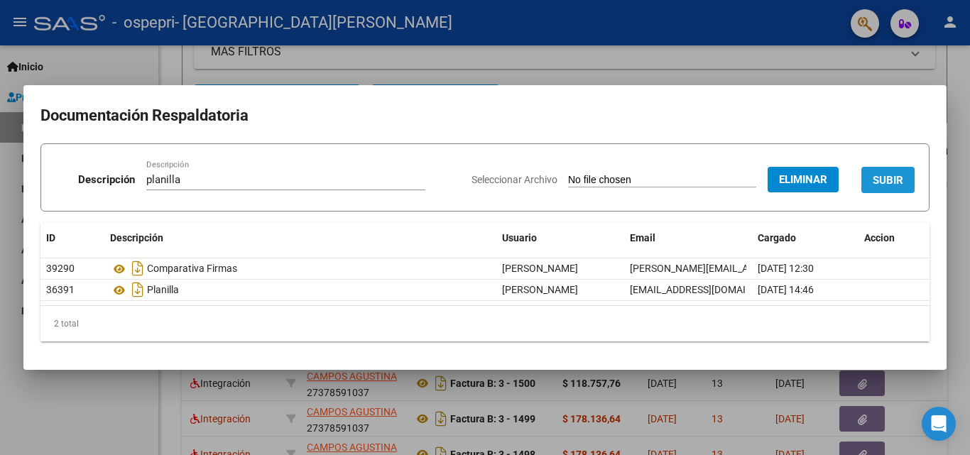
click at [886, 168] on button "SUBIR" at bounding box center [887, 180] width 53 height 26
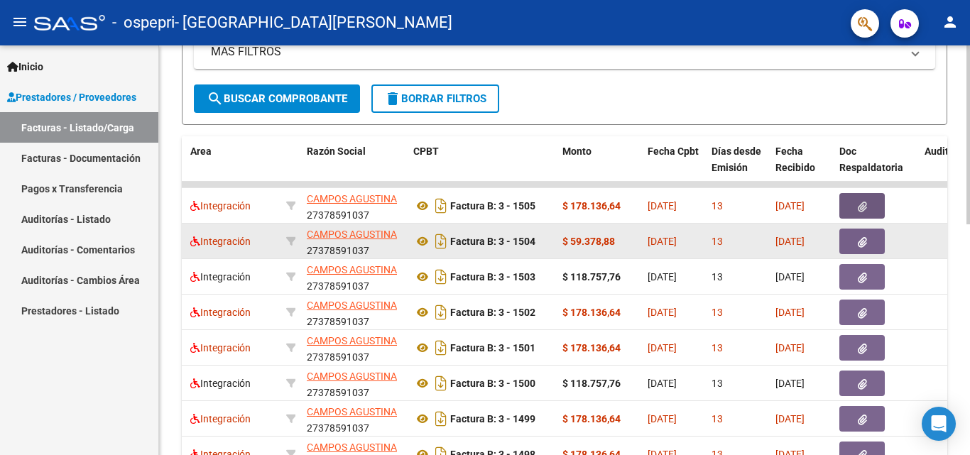
click at [845, 244] on button "button" at bounding box center [861, 242] width 45 height 26
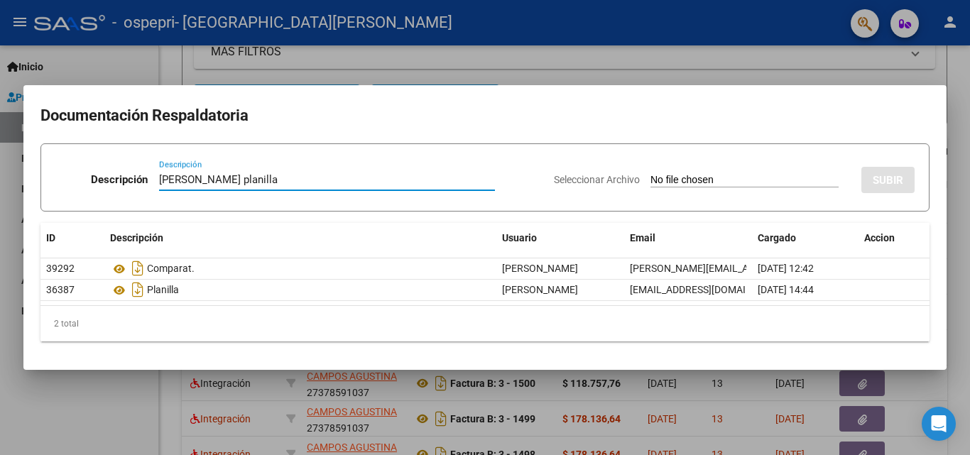
type input "[PERSON_NAME] planilla"
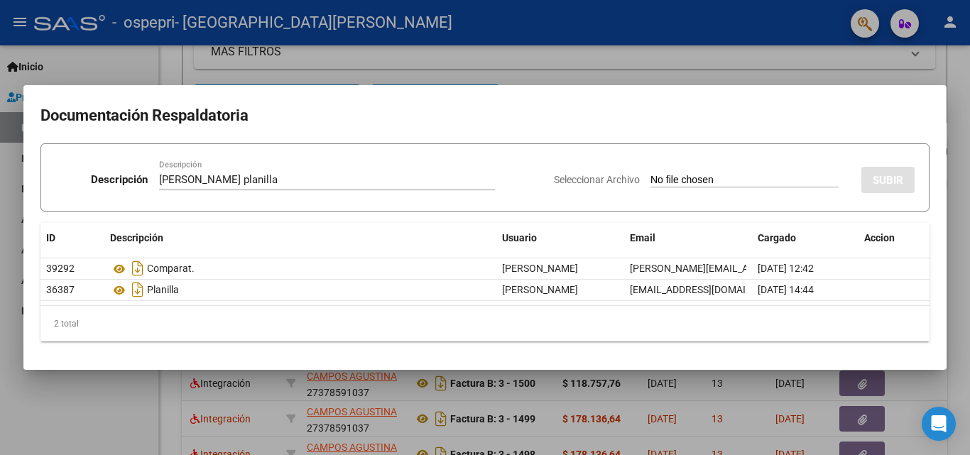
click at [809, 178] on input "Seleccionar Archivo" at bounding box center [744, 180] width 188 height 13
click at [650, 178] on input "Seleccionar Archivo" at bounding box center [744, 180] width 188 height 13
click at [673, 176] on input "Seleccionar Archivo" at bounding box center [744, 180] width 188 height 13
type input "C:\fakepath\[PERSON_NAME] planilla septiembre.pdf"
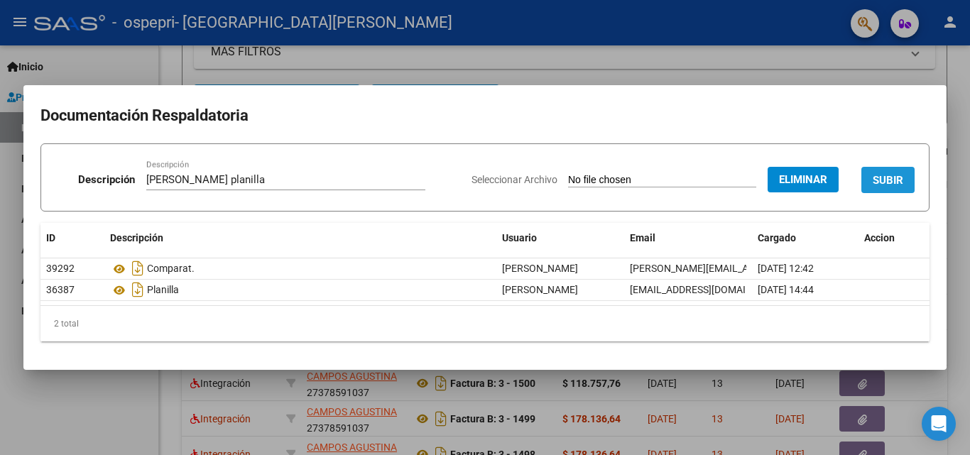
click at [877, 175] on span "SUBIR" at bounding box center [887, 180] width 31 height 13
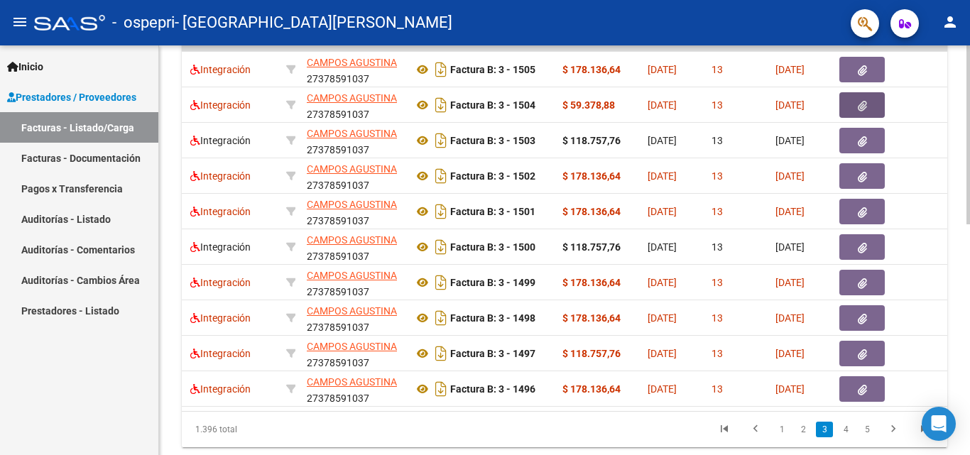
scroll to position [490, 0]
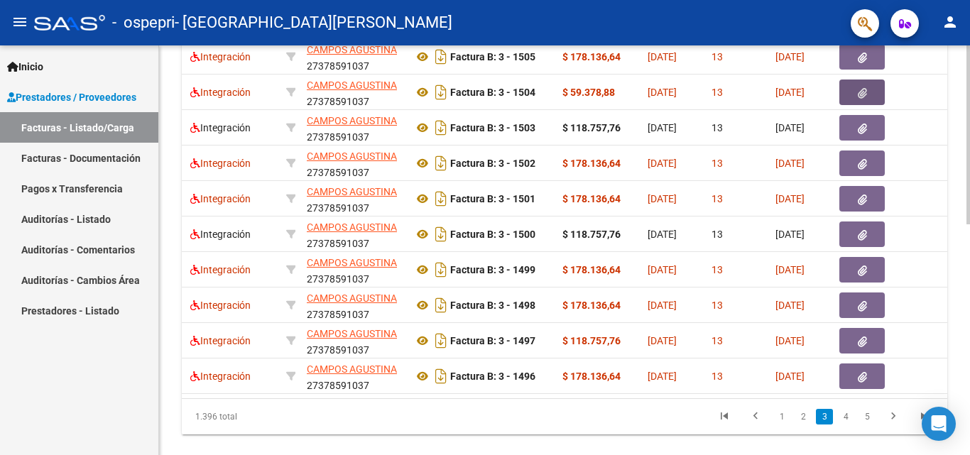
click at [969, 317] on div at bounding box center [968, 354] width 4 height 179
click at [842, 424] on link "4" at bounding box center [845, 417] width 17 height 16
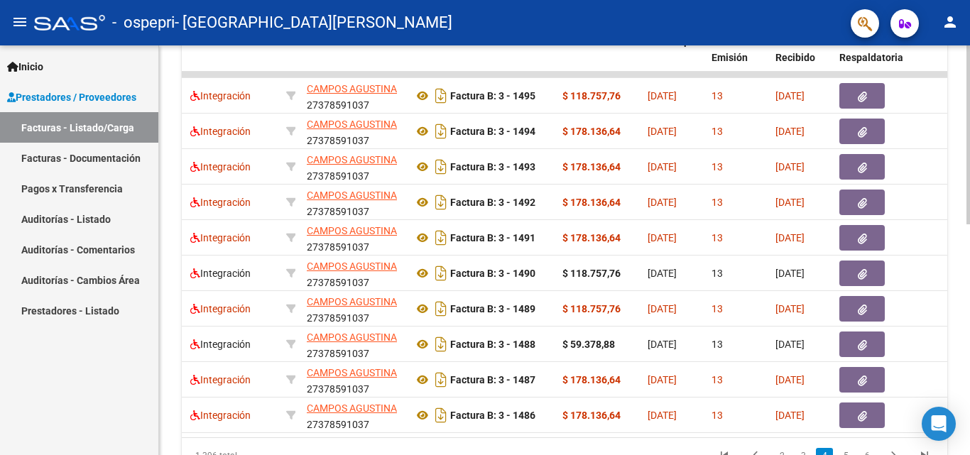
scroll to position [439, 0]
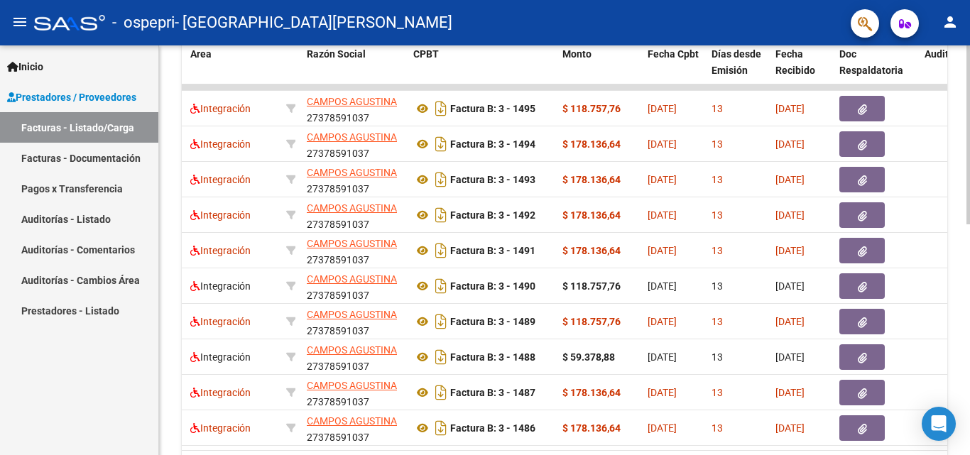
click at [969, 305] on div at bounding box center [968, 330] width 4 height 179
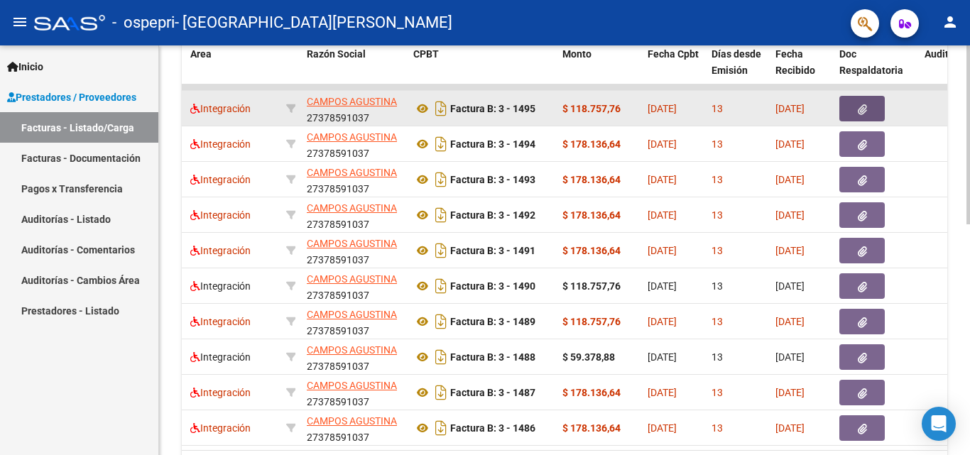
click at [861, 112] on icon "button" at bounding box center [861, 109] width 9 height 11
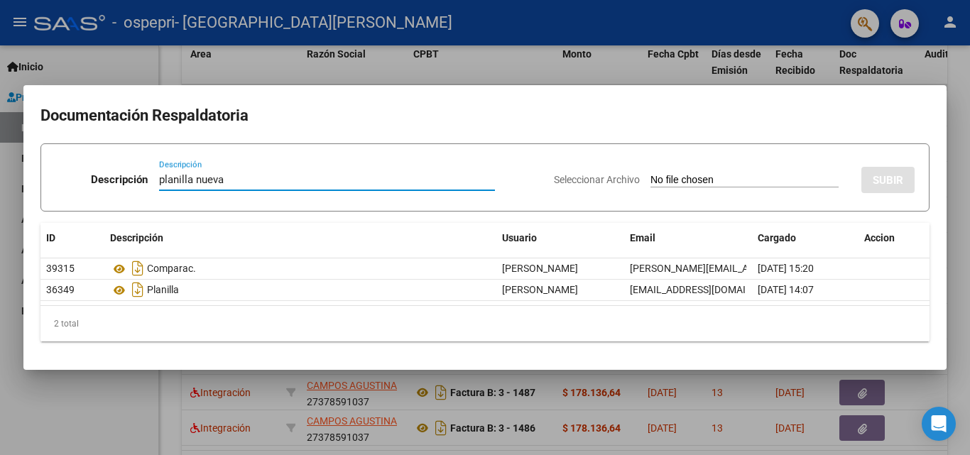
type input "planilla nueva"
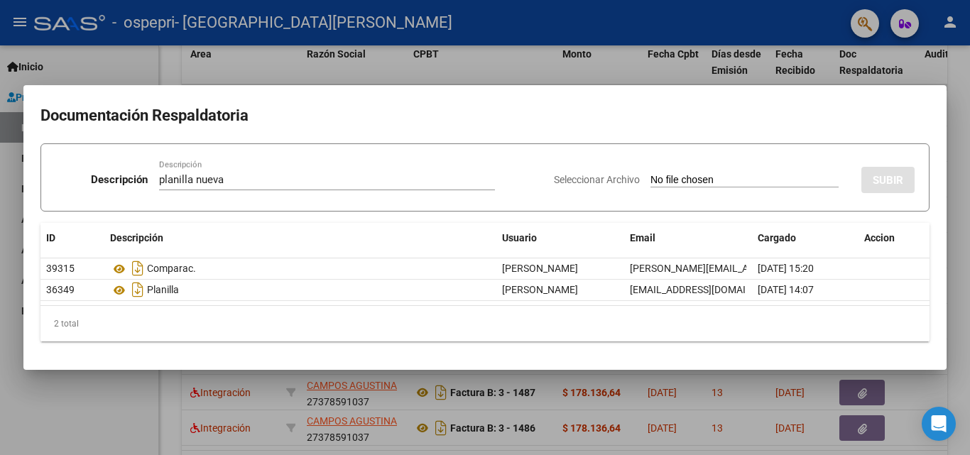
click at [663, 179] on input "Seleccionar Archivo" at bounding box center [744, 180] width 188 height 13
type input "C:\fakepath\[PERSON_NAME] septiembre [PERSON_NAME].pdf"
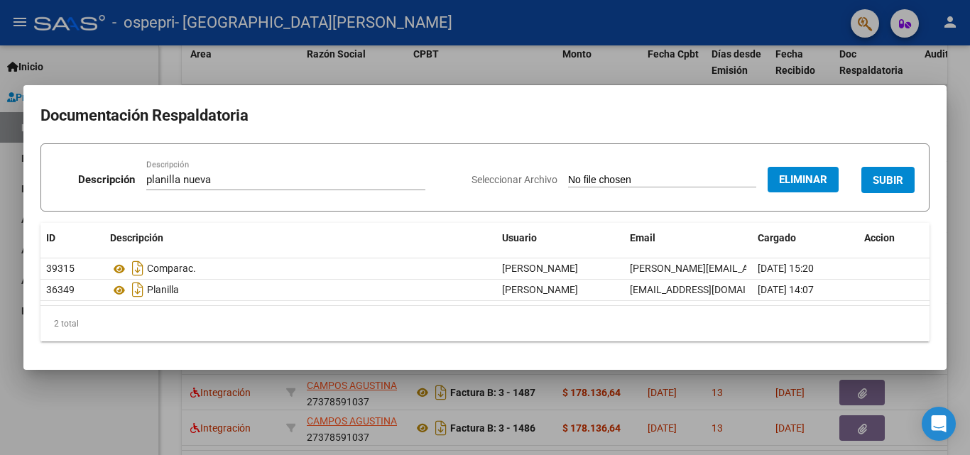
click at [894, 181] on span "SUBIR" at bounding box center [887, 180] width 31 height 13
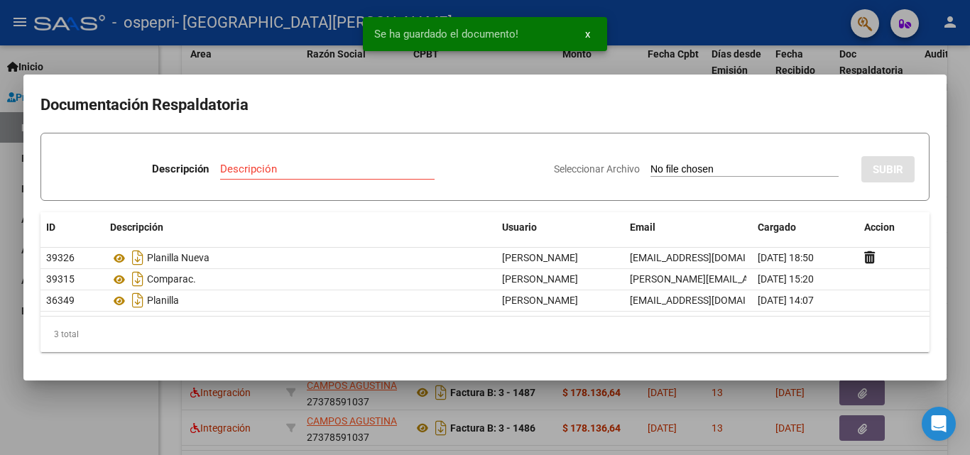
click at [586, 36] on span "x" at bounding box center [587, 34] width 5 height 13
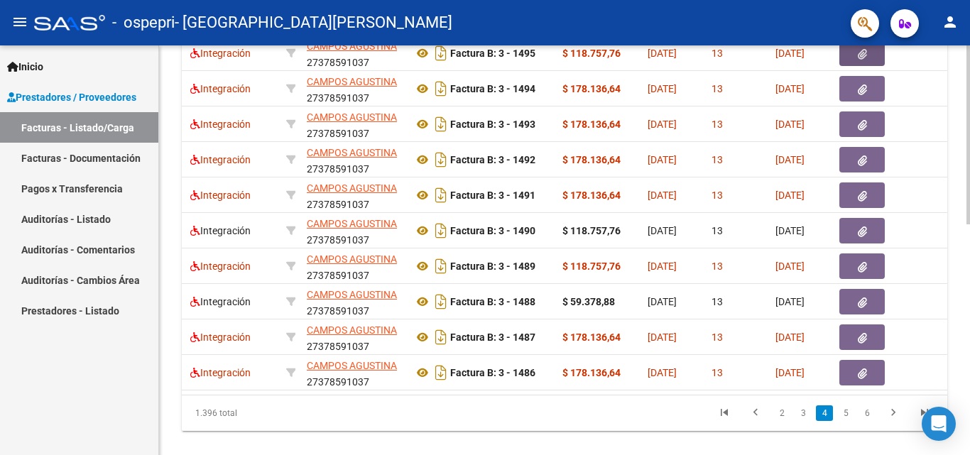
scroll to position [527, 0]
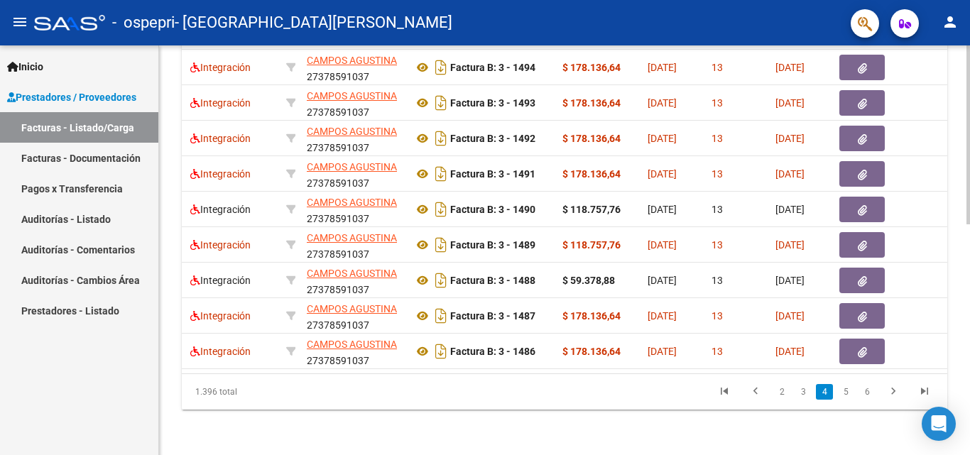
click at [969, 353] on div at bounding box center [968, 365] width 4 height 179
click at [853, 393] on link "5" at bounding box center [845, 392] width 17 height 16
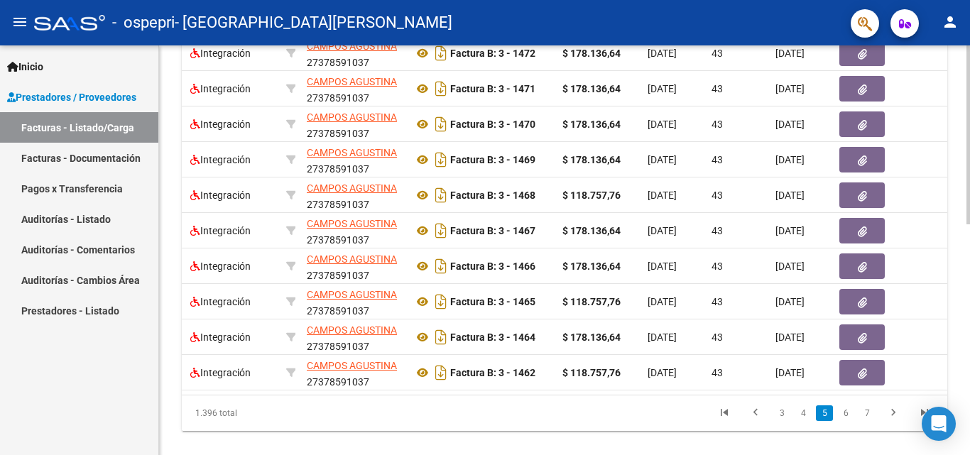
click at [968, 322] on div at bounding box center [968, 355] width 4 height 179
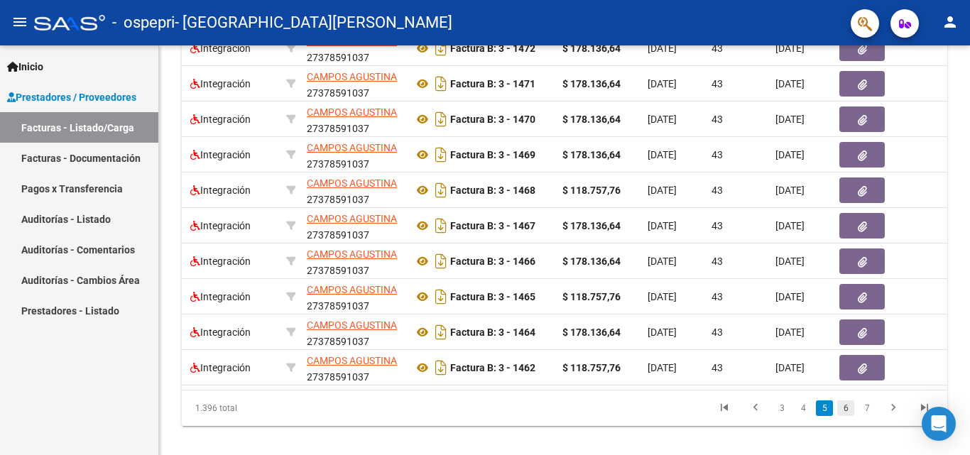
click at [844, 416] on link "6" at bounding box center [845, 408] width 17 height 16
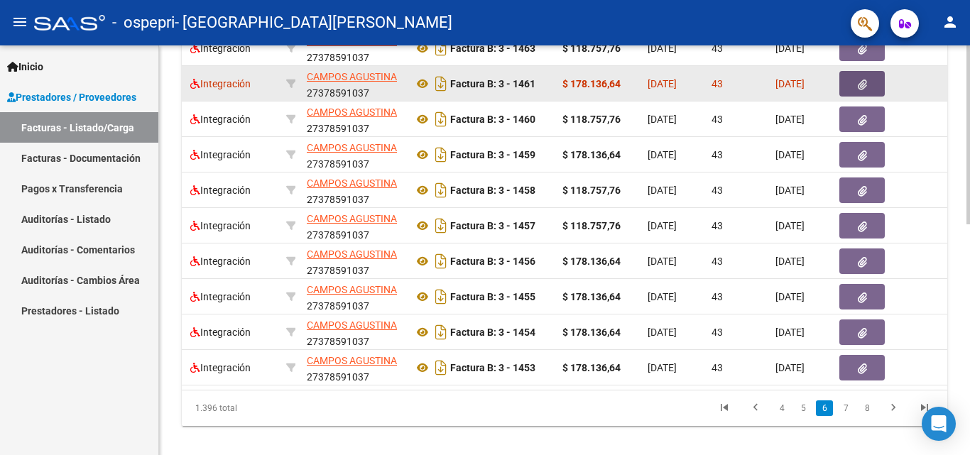
click at [860, 87] on icon "button" at bounding box center [861, 84] width 9 height 11
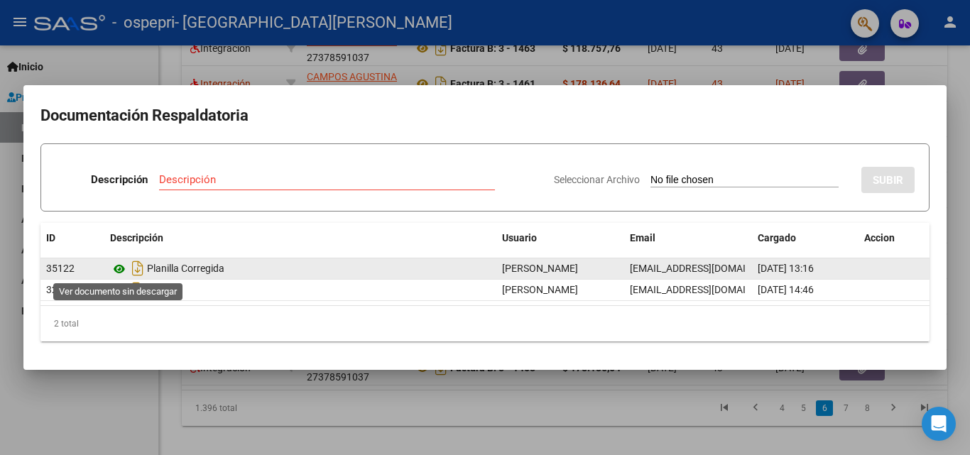
click at [121, 272] on icon at bounding box center [119, 269] width 18 height 17
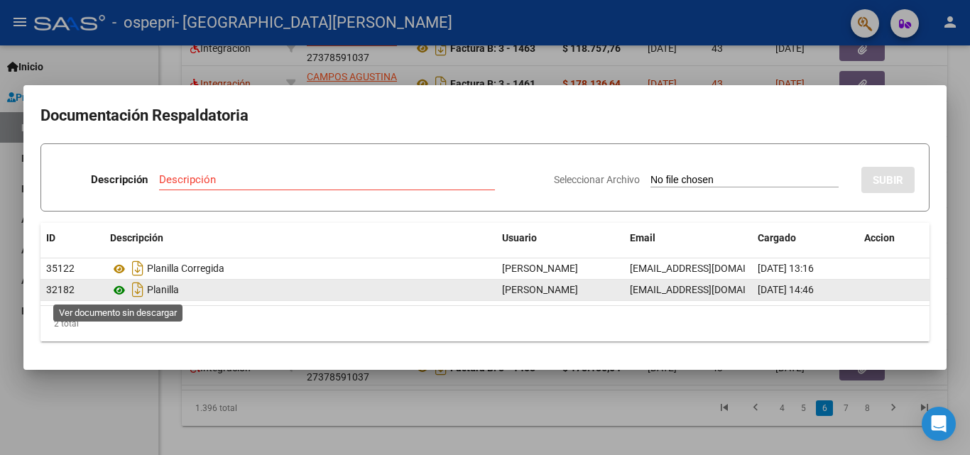
click at [121, 289] on icon at bounding box center [119, 290] width 18 height 17
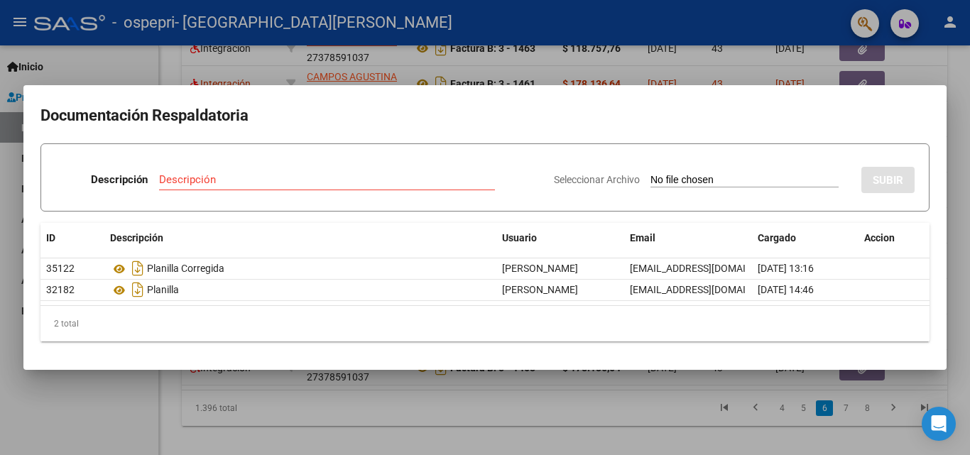
click at [953, 55] on div at bounding box center [485, 227] width 970 height 455
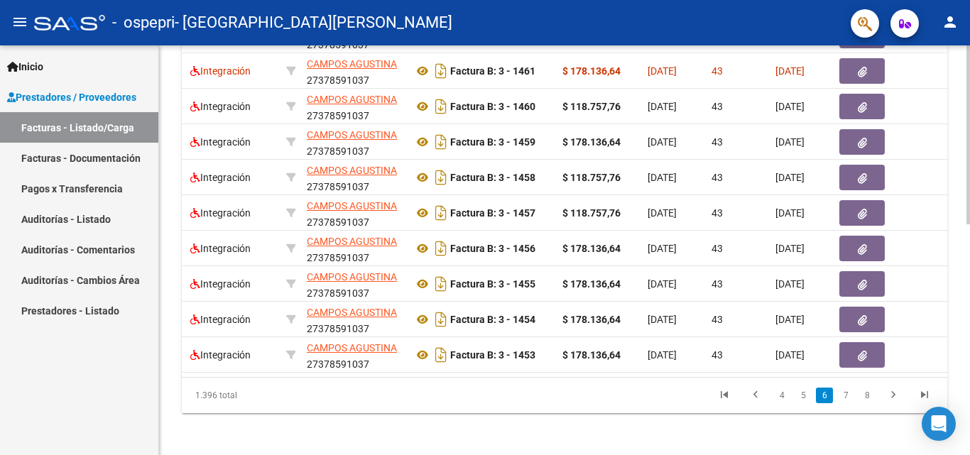
scroll to position [527, 0]
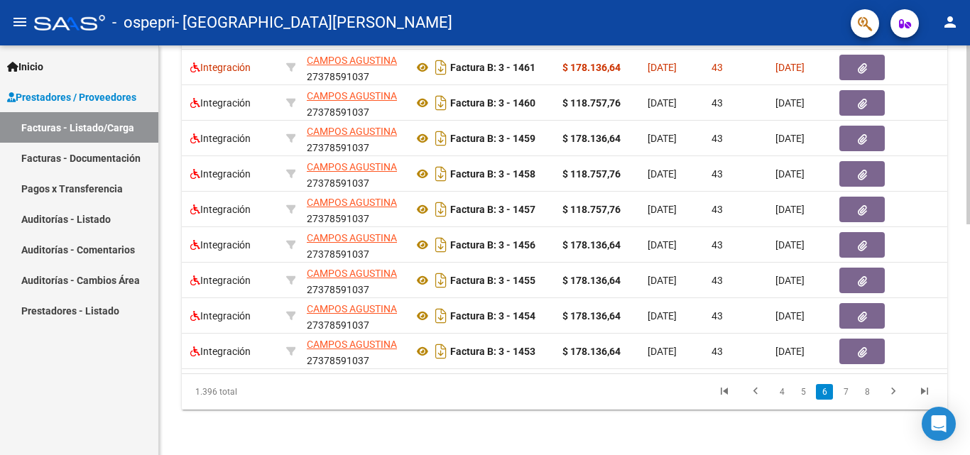
click at [969, 337] on div at bounding box center [968, 365] width 4 height 179
click at [805, 397] on link "5" at bounding box center [802, 392] width 17 height 16
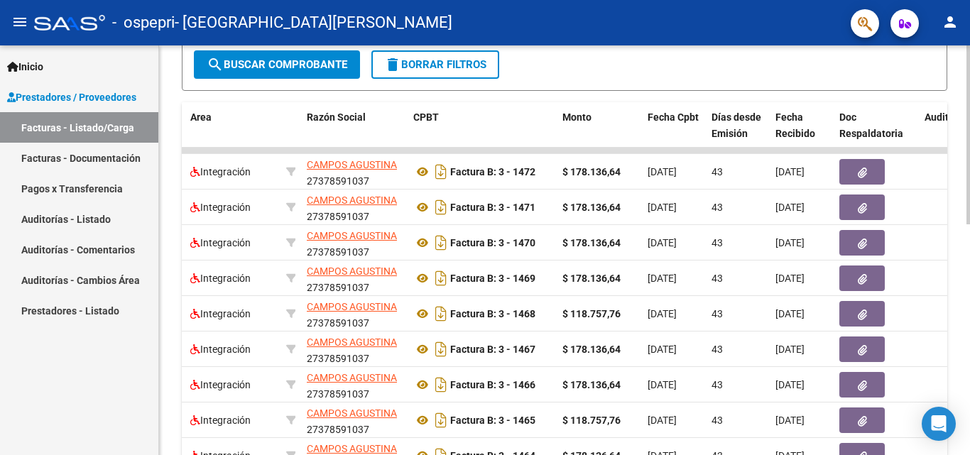
scroll to position [374, 0]
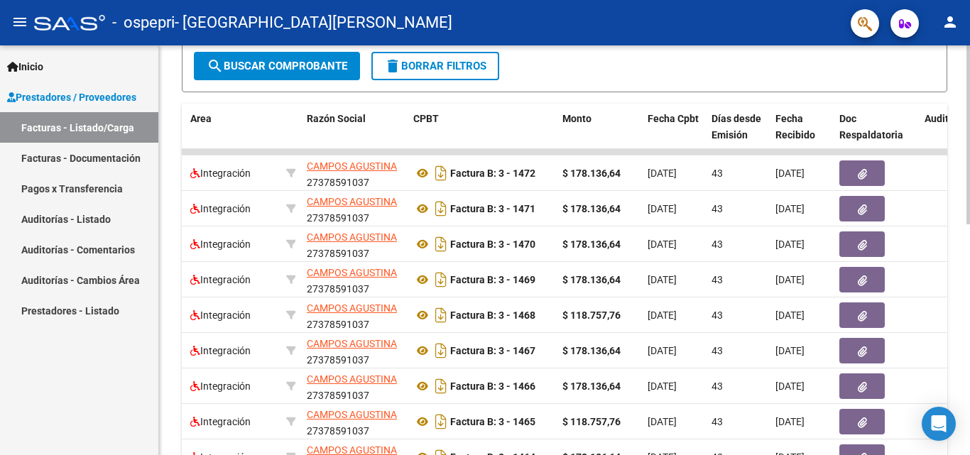
click at [966, 292] on div at bounding box center [968, 302] width 4 height 179
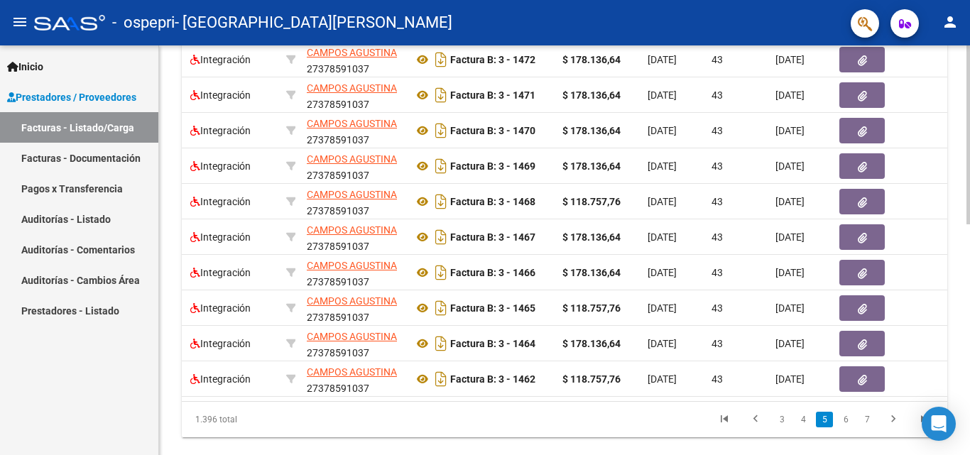
scroll to position [527, 0]
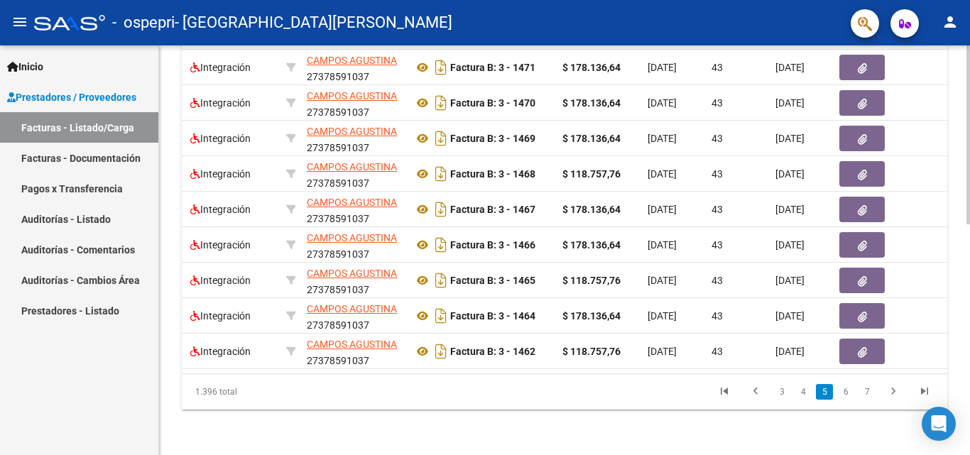
click at [969, 358] on div at bounding box center [968, 365] width 4 height 179
click at [803, 390] on link "4" at bounding box center [802, 392] width 17 height 16
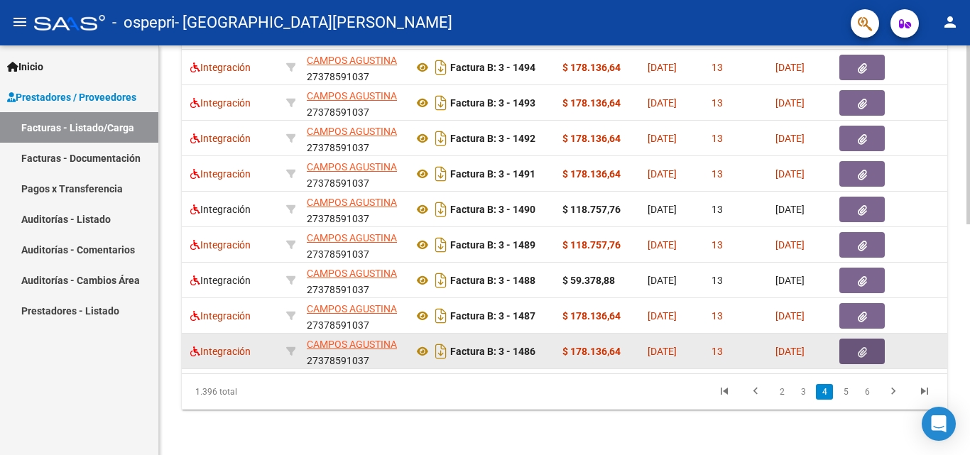
click at [860, 345] on span "button" at bounding box center [861, 351] width 9 height 13
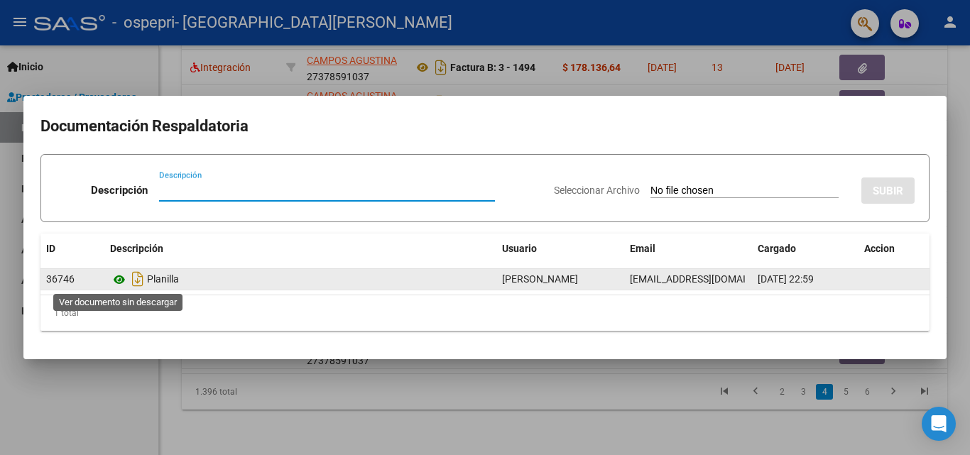
click at [121, 276] on icon at bounding box center [119, 279] width 18 height 17
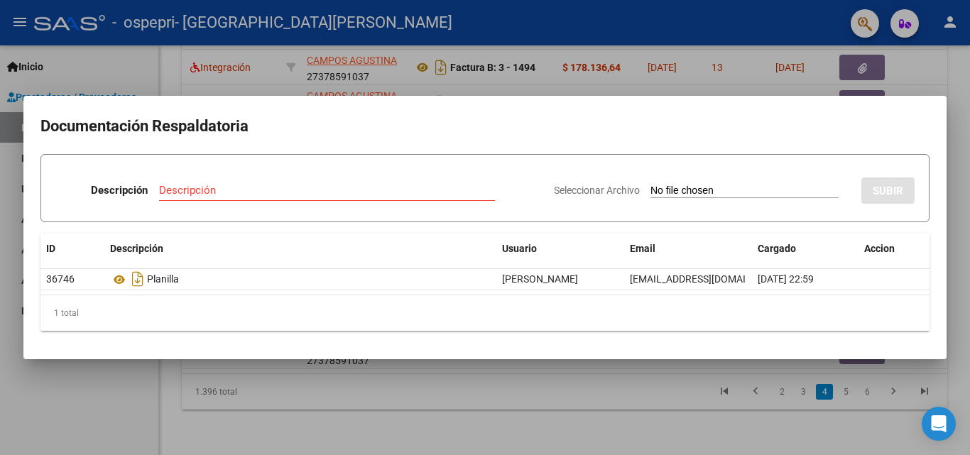
click at [645, 70] on div at bounding box center [485, 227] width 970 height 455
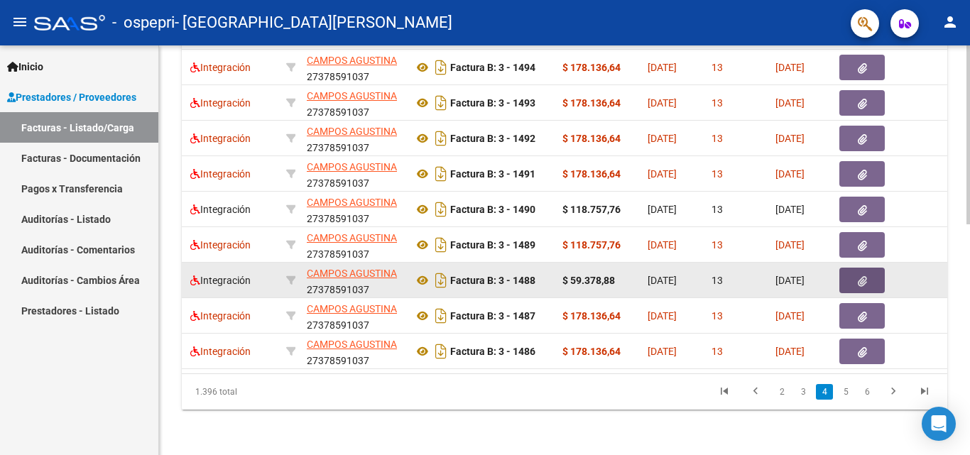
click at [855, 273] on button "button" at bounding box center [861, 281] width 45 height 26
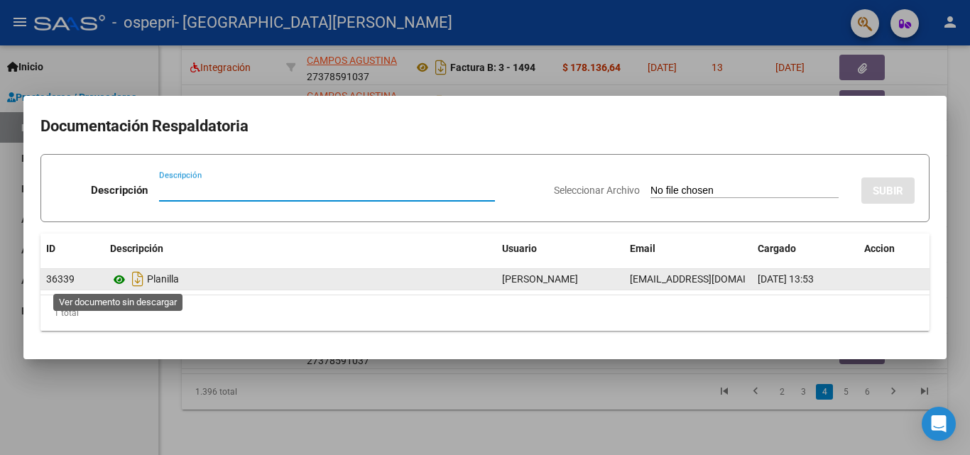
click at [116, 283] on icon at bounding box center [119, 279] width 18 height 17
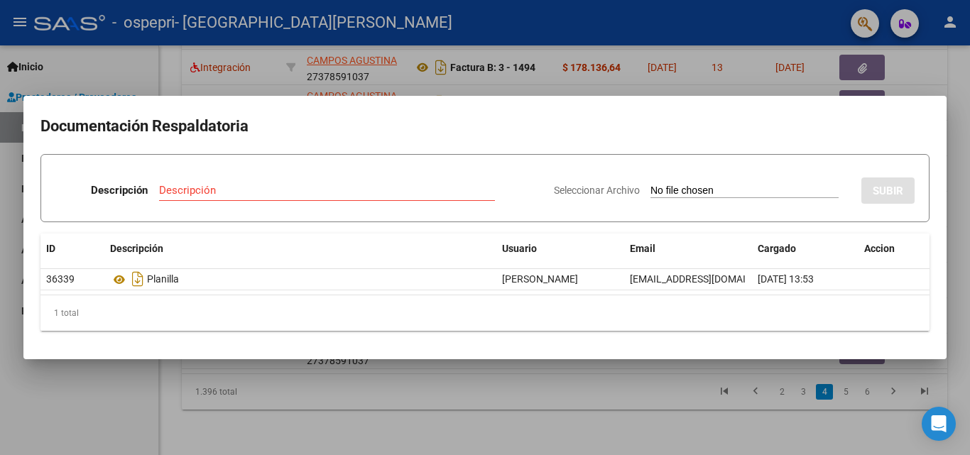
click at [569, 12] on div at bounding box center [485, 227] width 970 height 455
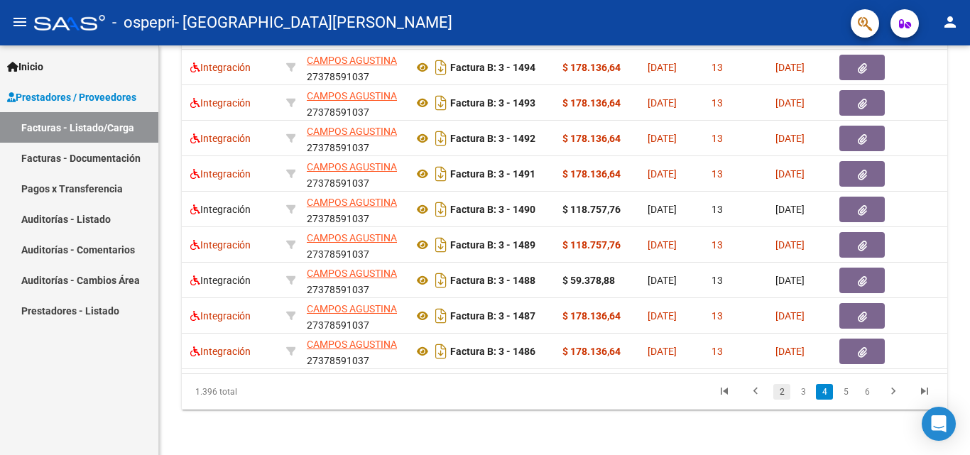
click at [781, 392] on link "2" at bounding box center [781, 392] width 17 height 16
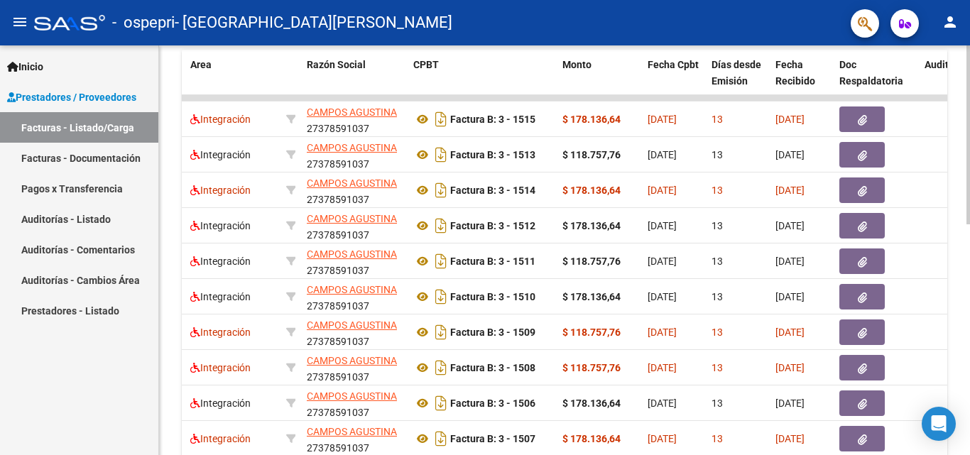
click at [965, 246] on div "Video tutorial PRESTADORES -> Listado de CPBTs Emitidos por Prestadores / Prove…" at bounding box center [566, 79] width 814 height 925
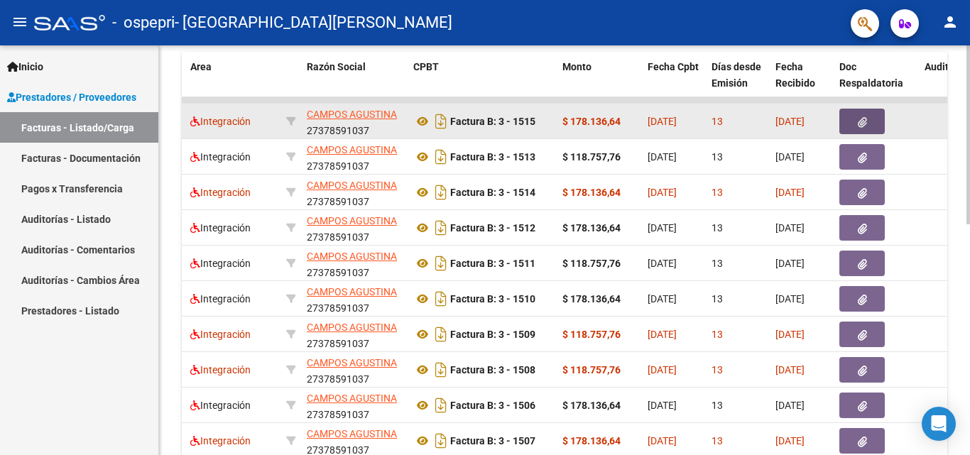
click at [867, 111] on button "button" at bounding box center [861, 122] width 45 height 26
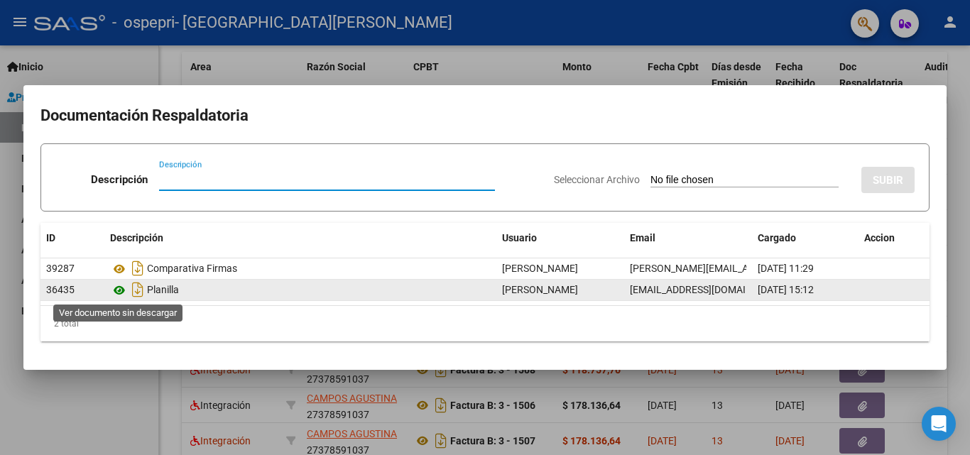
click at [121, 292] on icon at bounding box center [119, 290] width 18 height 17
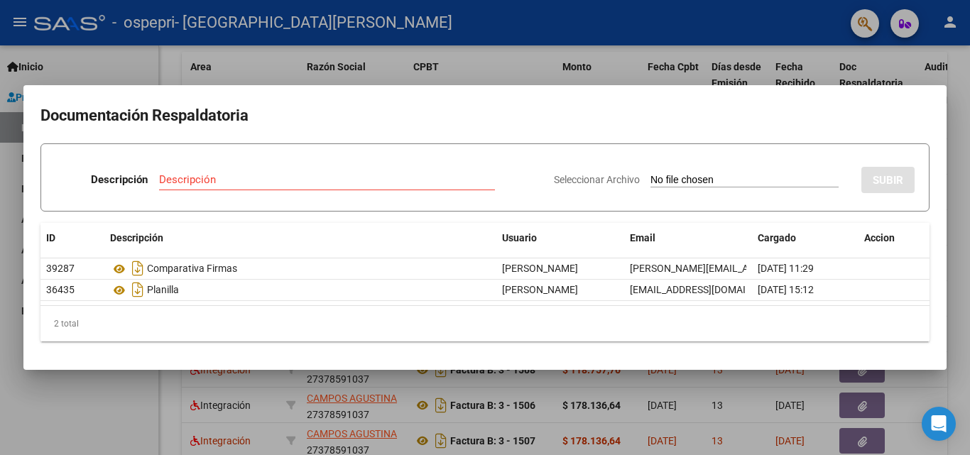
click at [317, 186] on div "Descripción" at bounding box center [327, 179] width 336 height 21
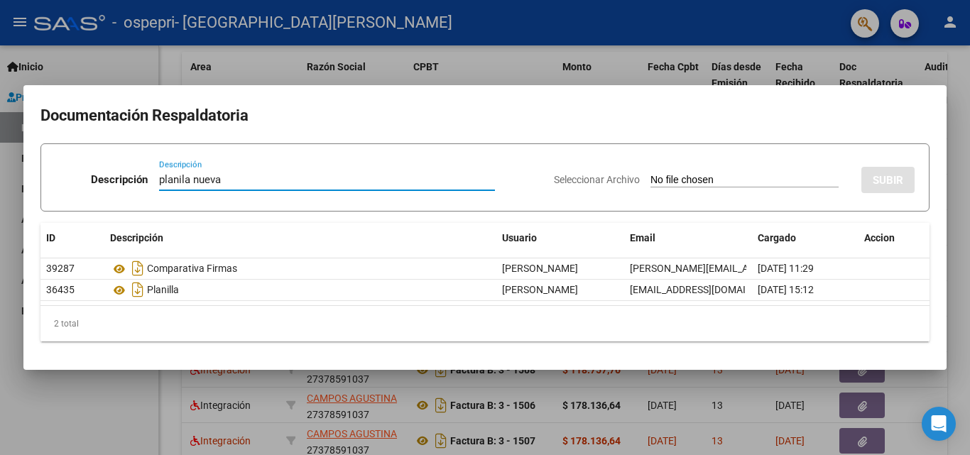
type input "planila nueva"
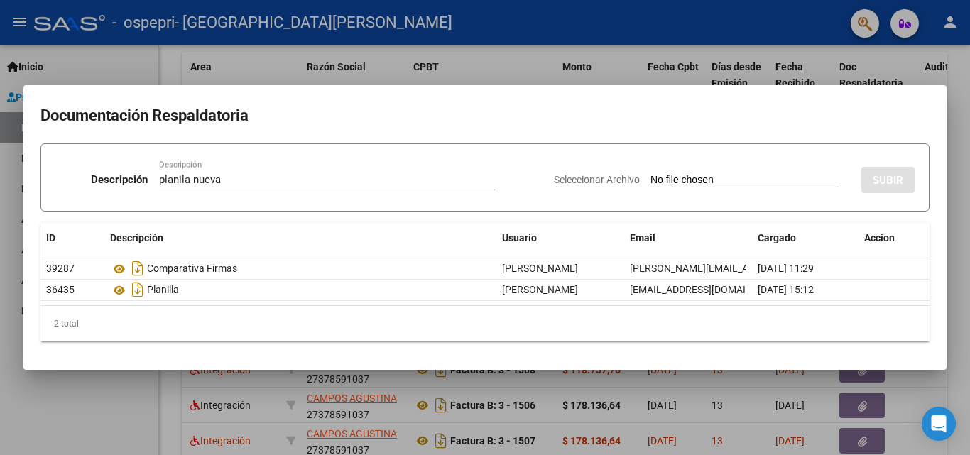
click at [660, 178] on input "Seleccionar Archivo" at bounding box center [744, 180] width 188 height 13
type input "C:\fakepath\[PERSON_NAME] planilla septiembre.pdf"
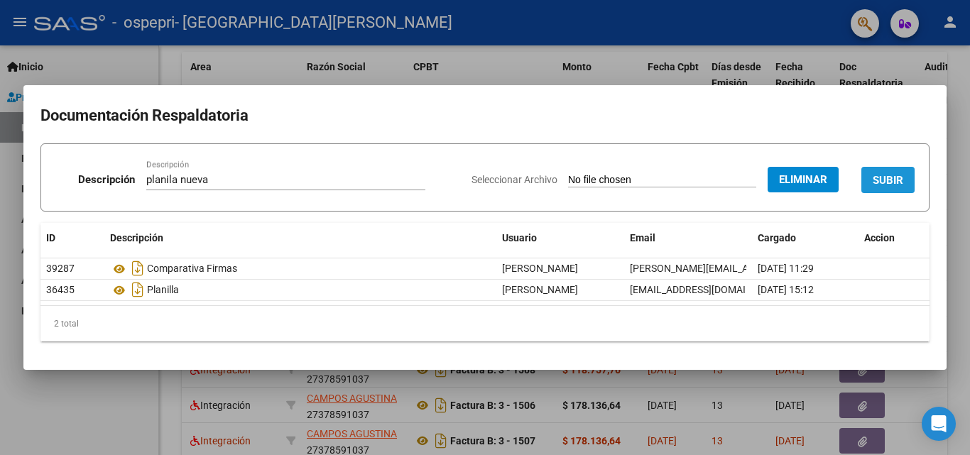
click at [894, 185] on span "SUBIR" at bounding box center [887, 180] width 31 height 13
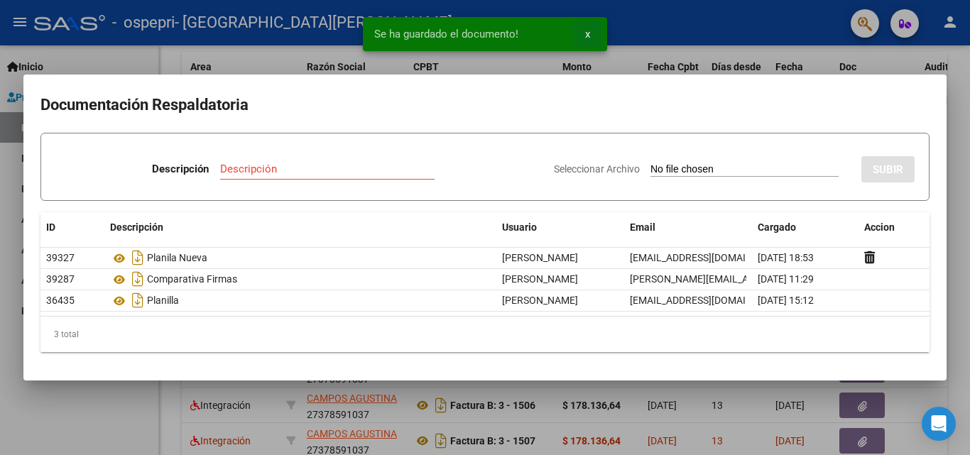
click at [589, 31] on span "x" at bounding box center [587, 34] width 5 height 13
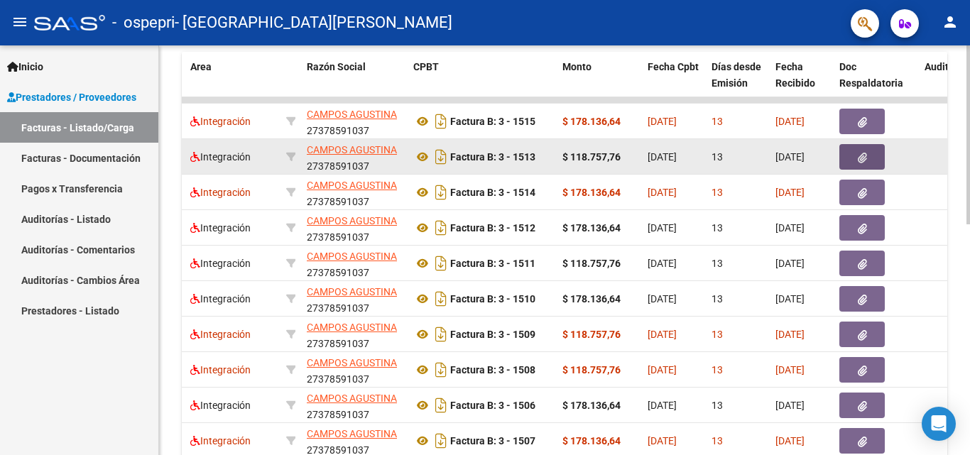
click at [857, 160] on icon "button" at bounding box center [861, 158] width 9 height 11
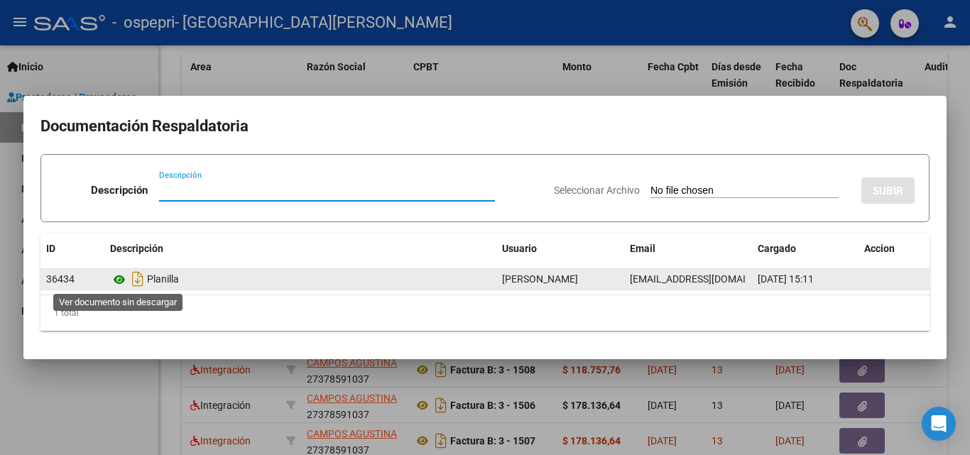
click at [120, 279] on icon at bounding box center [119, 279] width 18 height 17
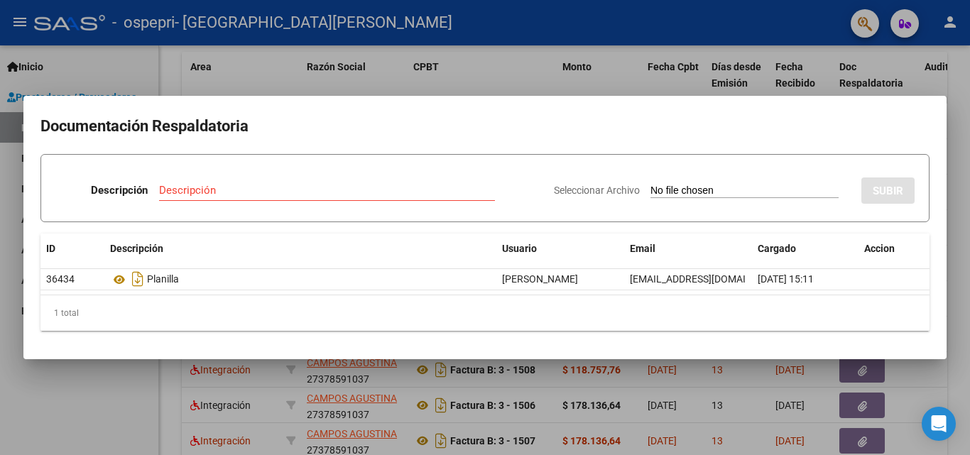
click at [618, 84] on div at bounding box center [485, 227] width 970 height 455
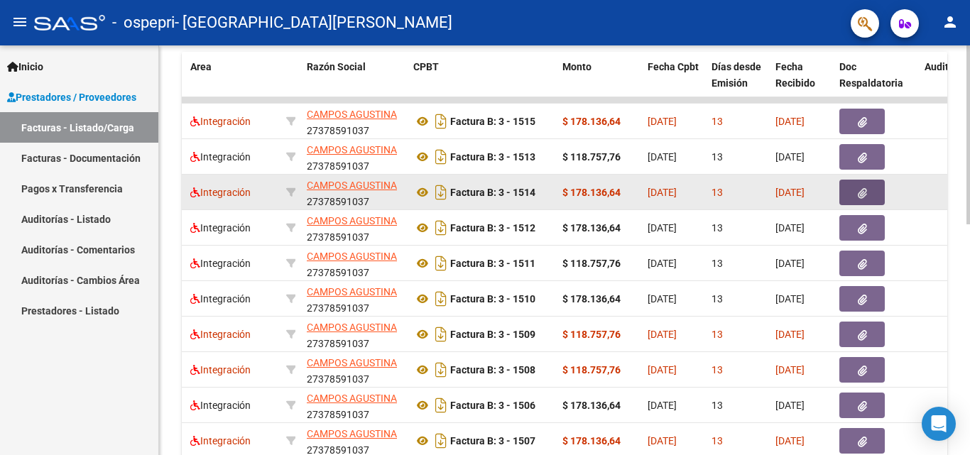
click at [861, 192] on icon "button" at bounding box center [861, 193] width 9 height 11
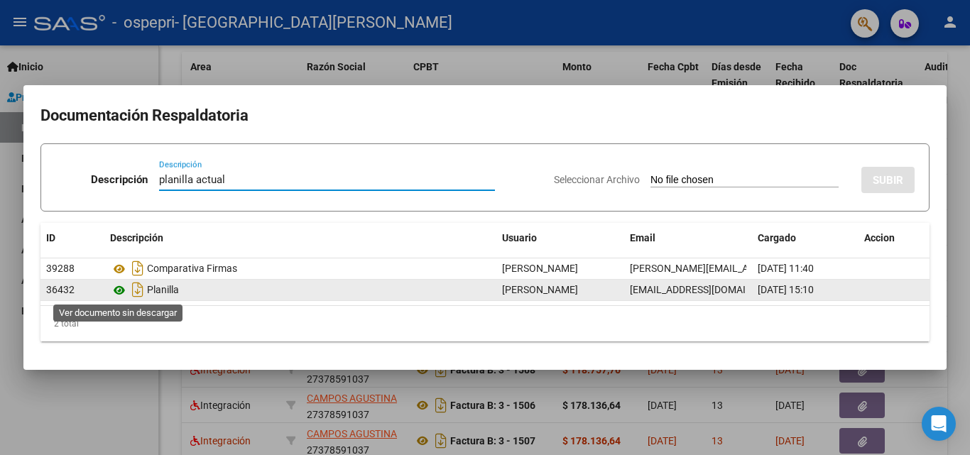
type input "planilla actual"
click at [121, 288] on icon at bounding box center [119, 290] width 18 height 17
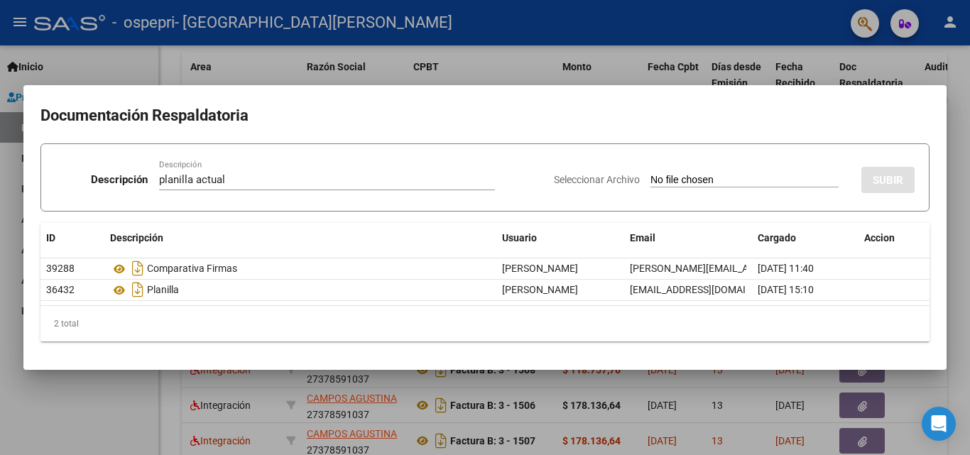
click at [669, 180] on input "Seleccionar Archivo" at bounding box center [744, 180] width 188 height 13
type input "C:\fakepath\[PERSON_NAME] septiembre planilla.pdf"
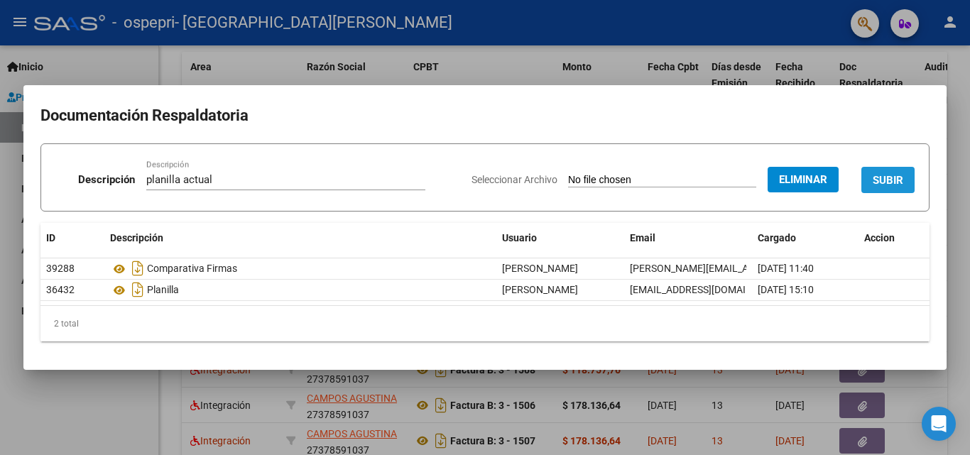
click at [898, 181] on span "SUBIR" at bounding box center [887, 180] width 31 height 13
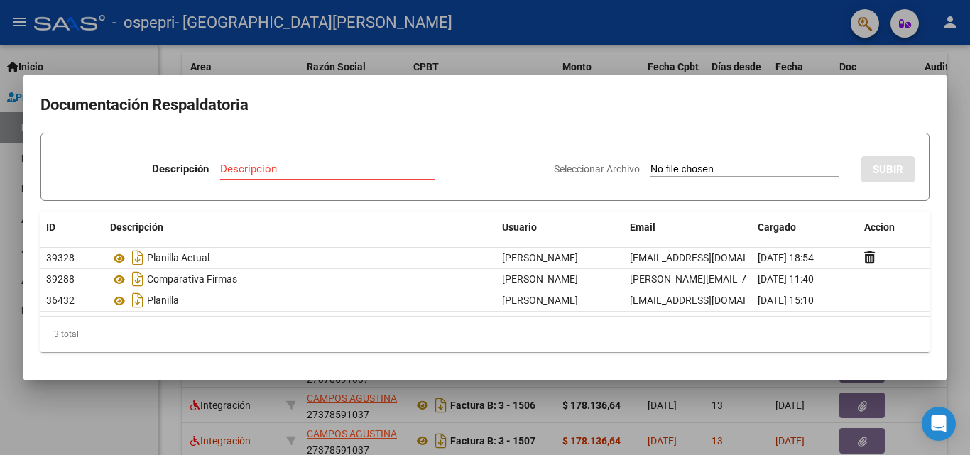
click at [879, 61] on div at bounding box center [485, 227] width 970 height 455
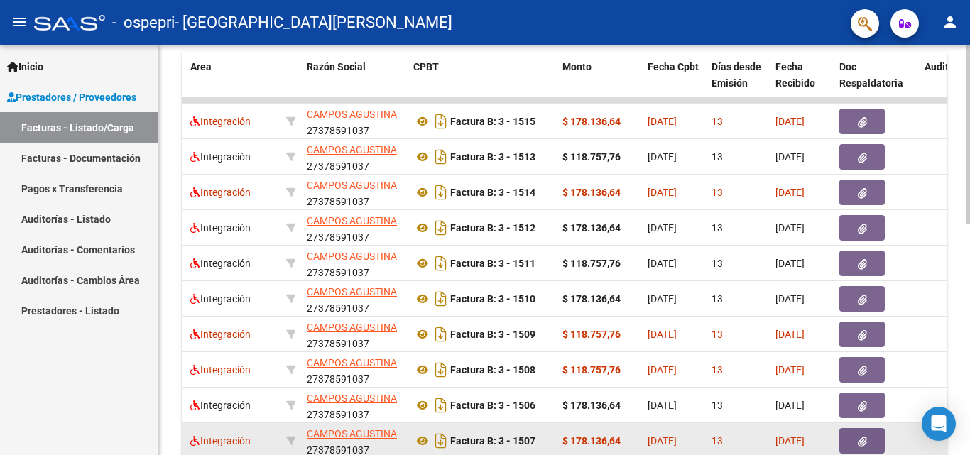
click at [860, 442] on icon "button" at bounding box center [861, 442] width 9 height 11
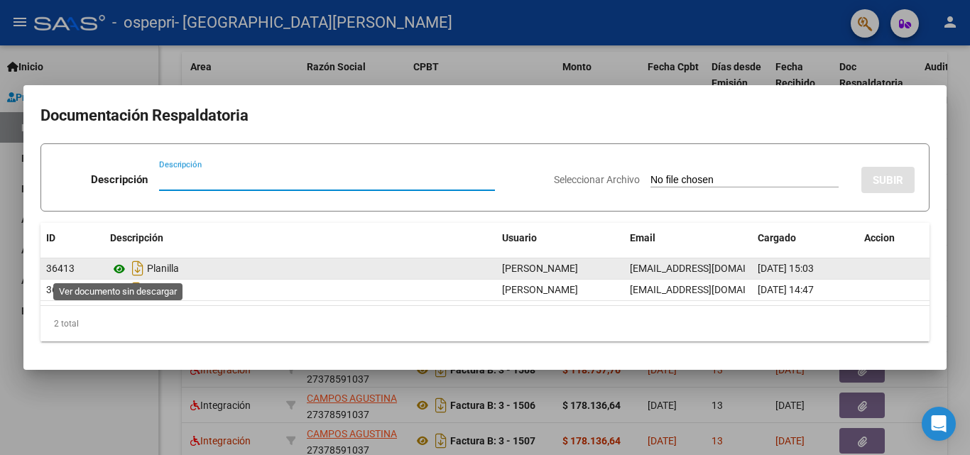
click at [119, 267] on icon at bounding box center [119, 269] width 18 height 17
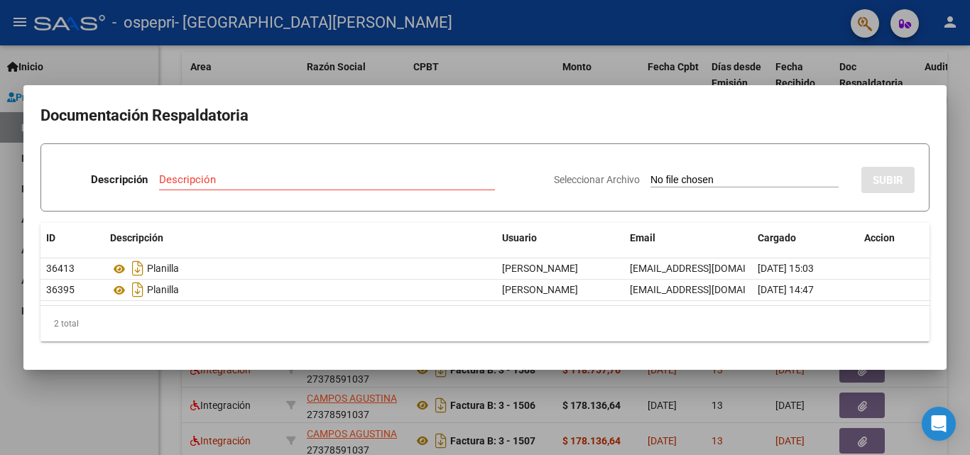
click at [316, 181] on input "Descripción" at bounding box center [327, 179] width 336 height 13
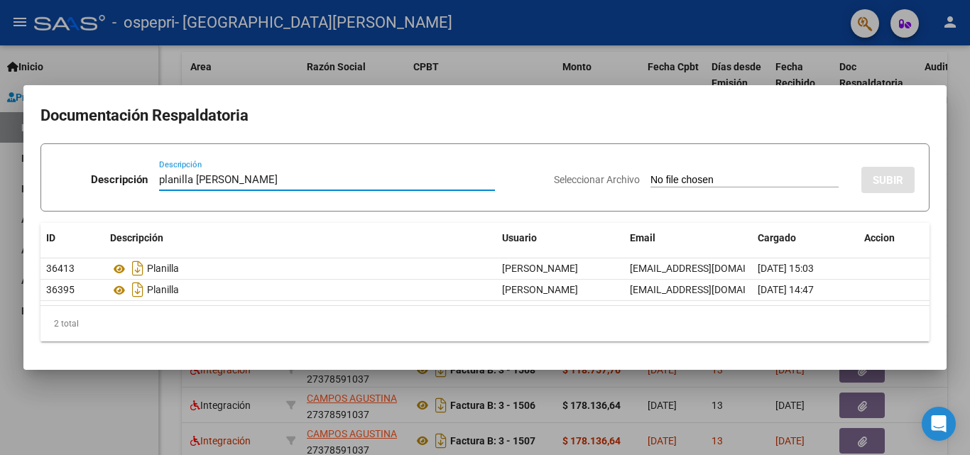
type input "planilla [PERSON_NAME]"
click at [760, 179] on input "Seleccionar Archivo" at bounding box center [744, 180] width 188 height 13
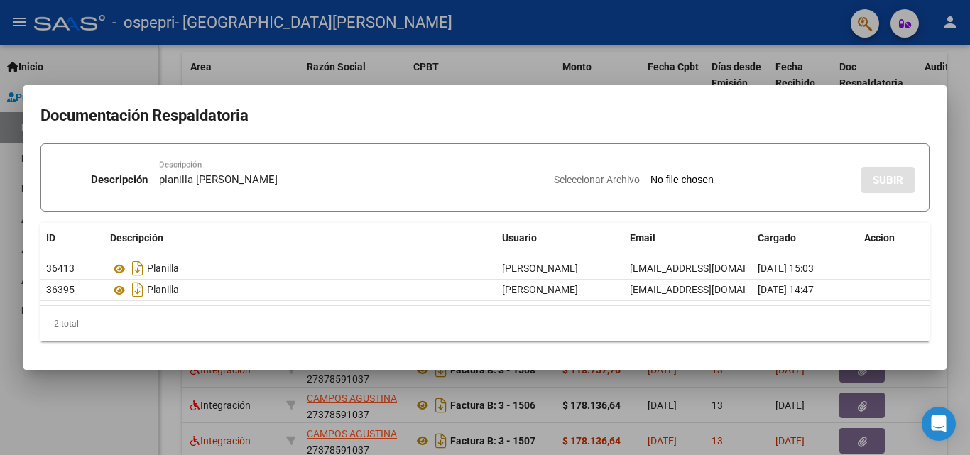
click at [777, 180] on input "Seleccionar Archivo" at bounding box center [744, 180] width 188 height 13
type input "C:\fakepath\Planilla [PERSON_NAME] septiembre.pdf"
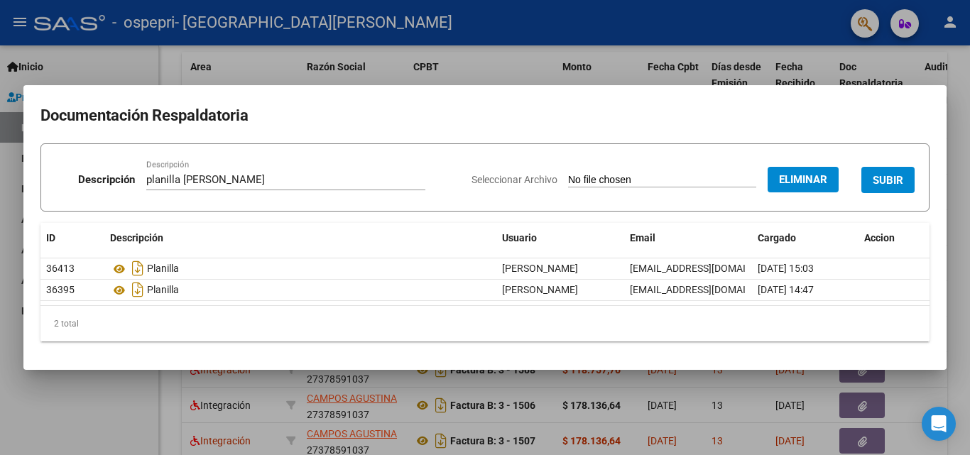
click at [576, 106] on h2 "Documentación Respaldatoria" at bounding box center [484, 115] width 889 height 27
click at [893, 185] on span "SUBIR" at bounding box center [887, 180] width 31 height 13
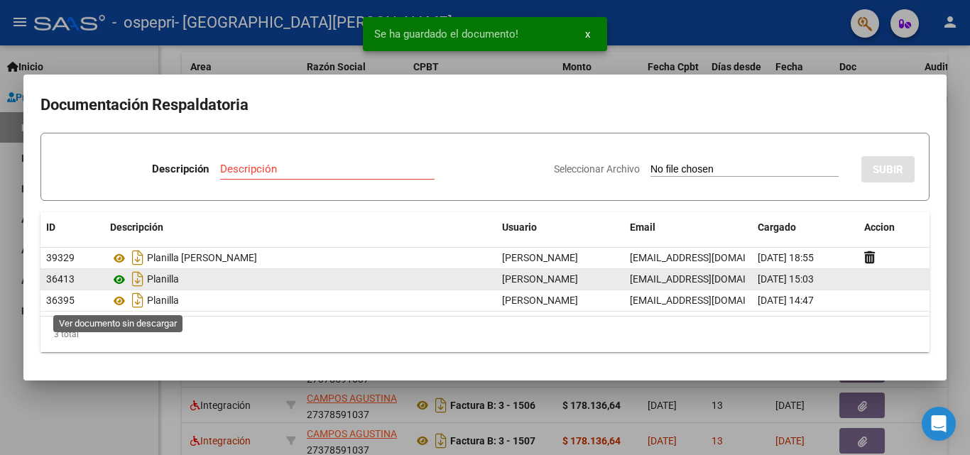
click at [121, 295] on icon at bounding box center [119, 300] width 18 height 17
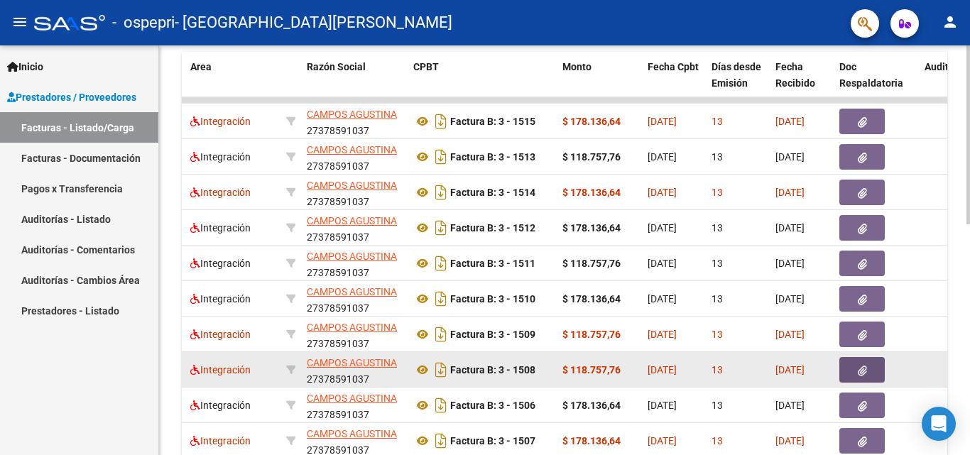
click at [858, 378] on button "button" at bounding box center [861, 370] width 45 height 26
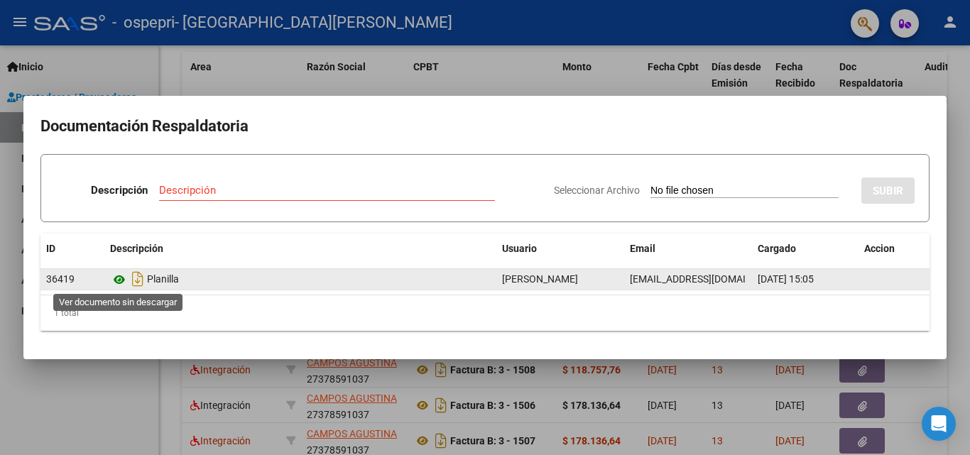
click at [111, 277] on icon at bounding box center [119, 279] width 18 height 17
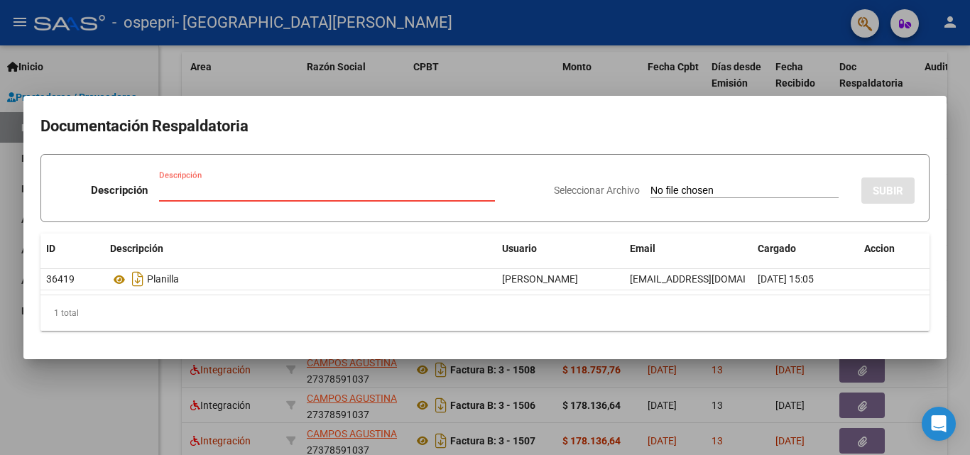
click at [318, 190] on input "Descripción" at bounding box center [327, 190] width 336 height 13
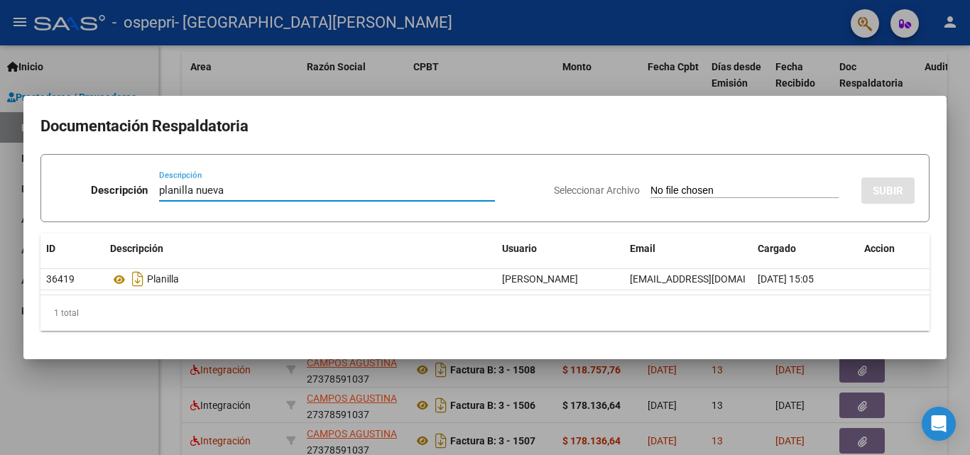
type input "planilla nueva"
click at [728, 189] on input "Seleccionar Archivo" at bounding box center [744, 191] width 188 height 13
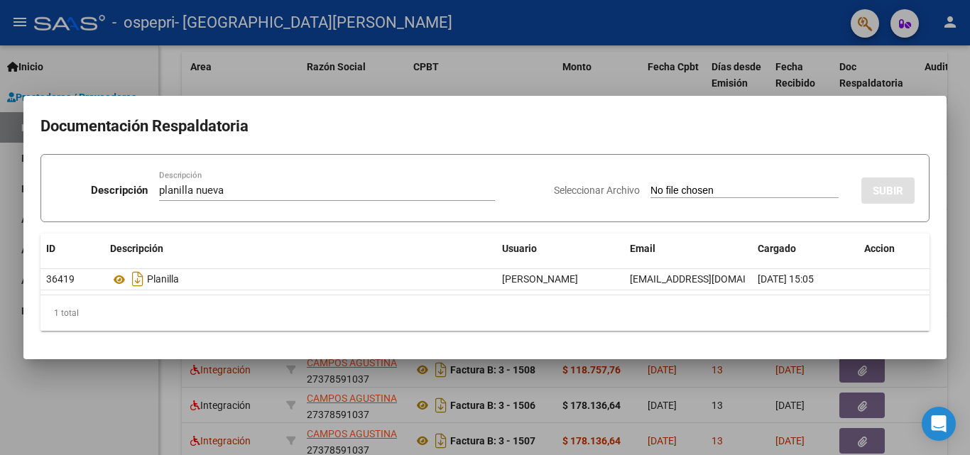
type input "C:\fakepath\[PERSON_NAME] septiembre planilla.pdf"
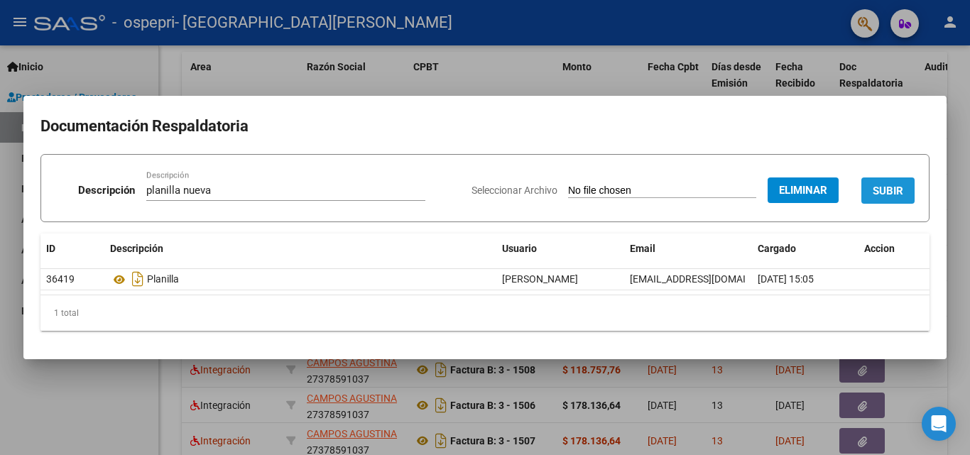
click at [891, 185] on span "SUBIR" at bounding box center [887, 191] width 31 height 13
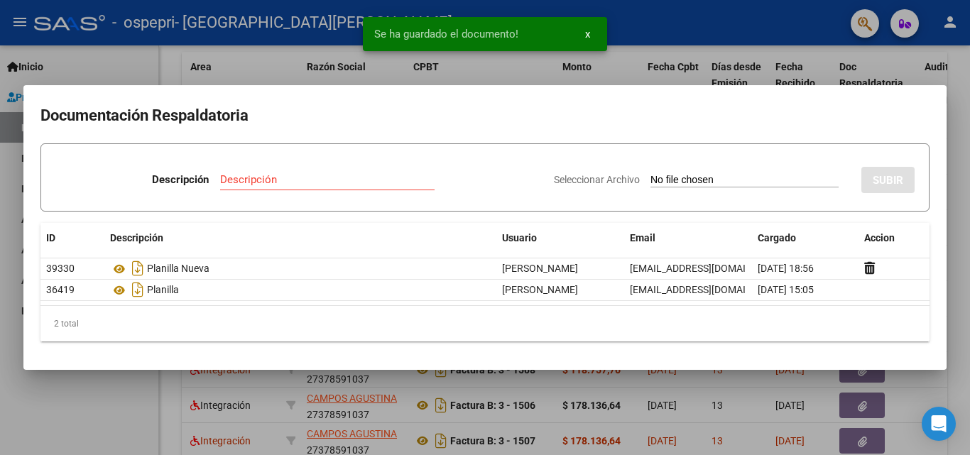
click at [716, 26] on div at bounding box center [485, 227] width 970 height 455
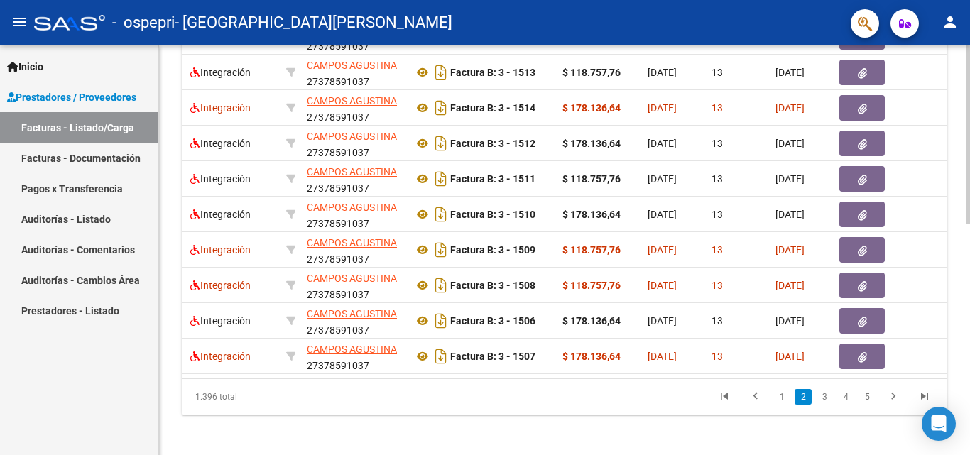
scroll to position [527, 0]
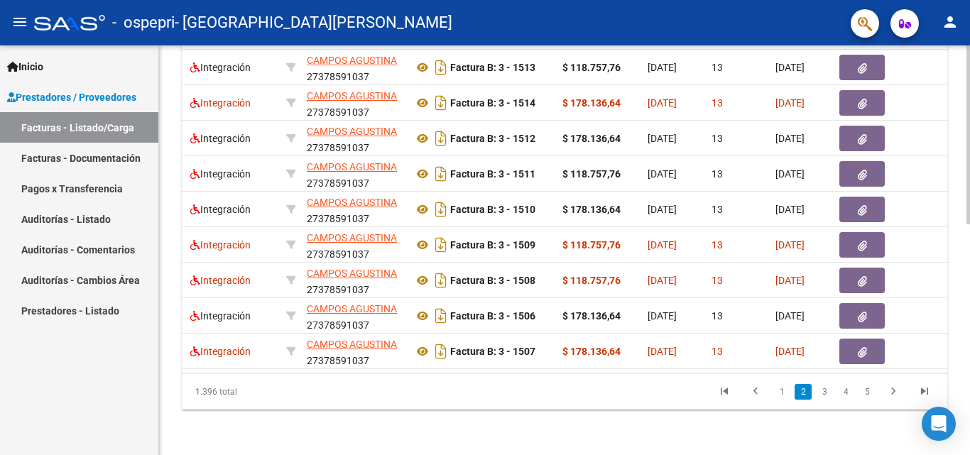
click at [969, 303] on div at bounding box center [968, 365] width 4 height 179
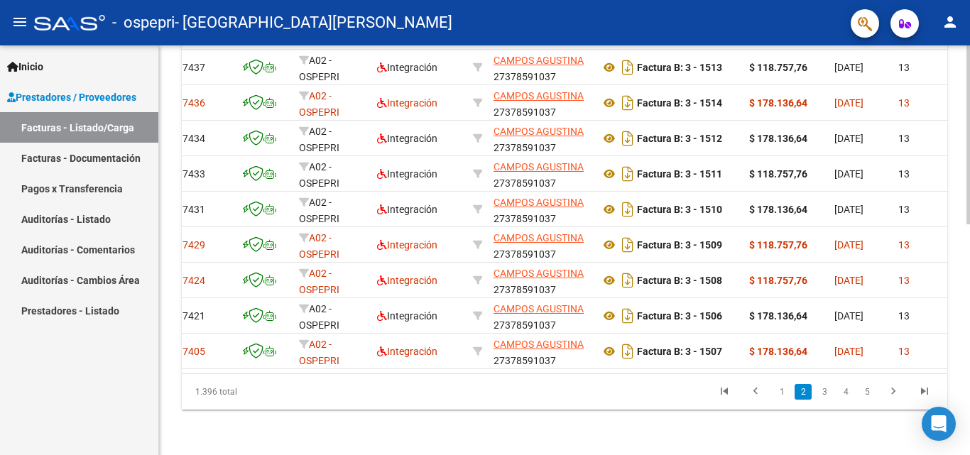
scroll to position [0, 0]
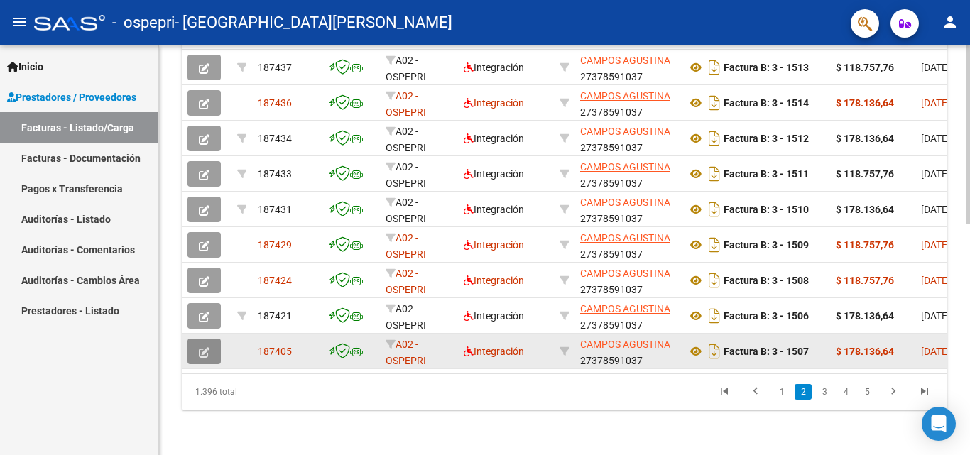
click at [204, 344] on button "button" at bounding box center [203, 352] width 33 height 26
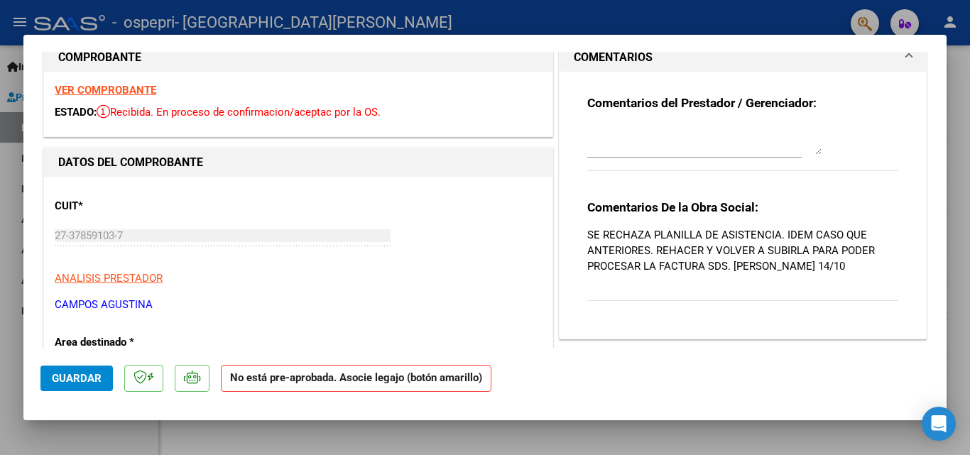
scroll to position [25, 0]
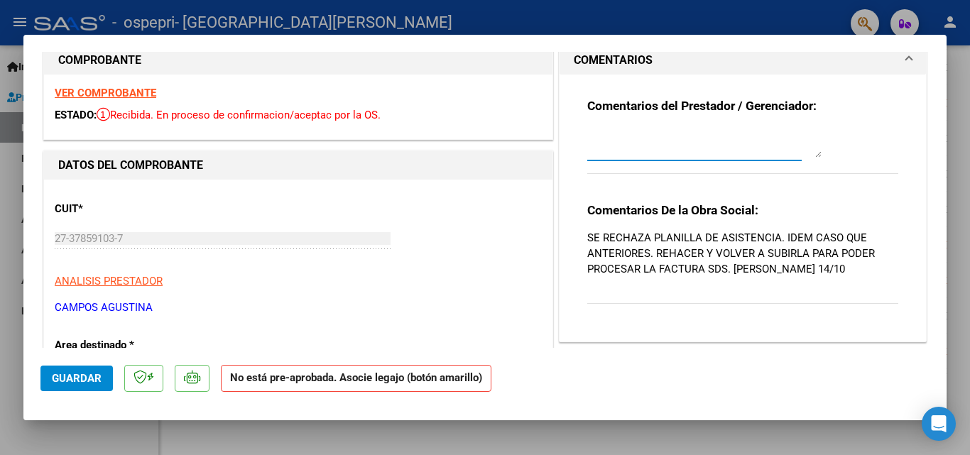
click at [718, 144] on textarea at bounding box center [704, 143] width 234 height 28
type textarea "ya se cargo planilla"
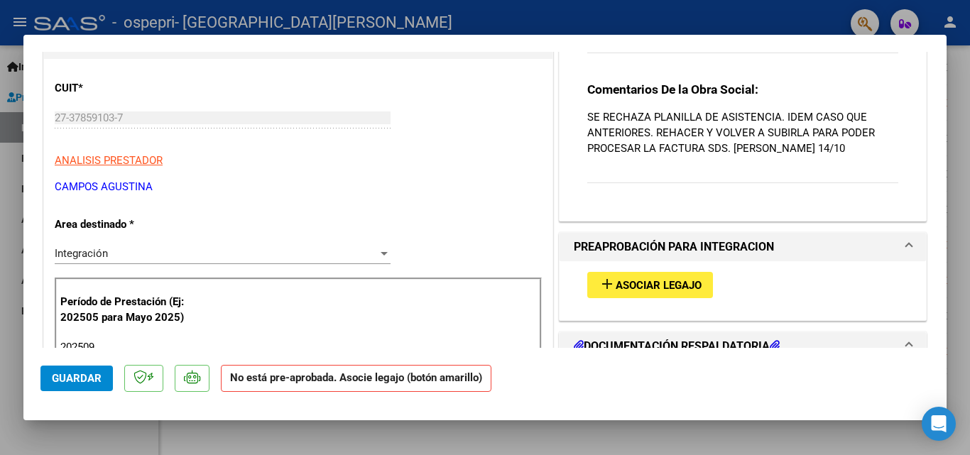
scroll to position [99, 0]
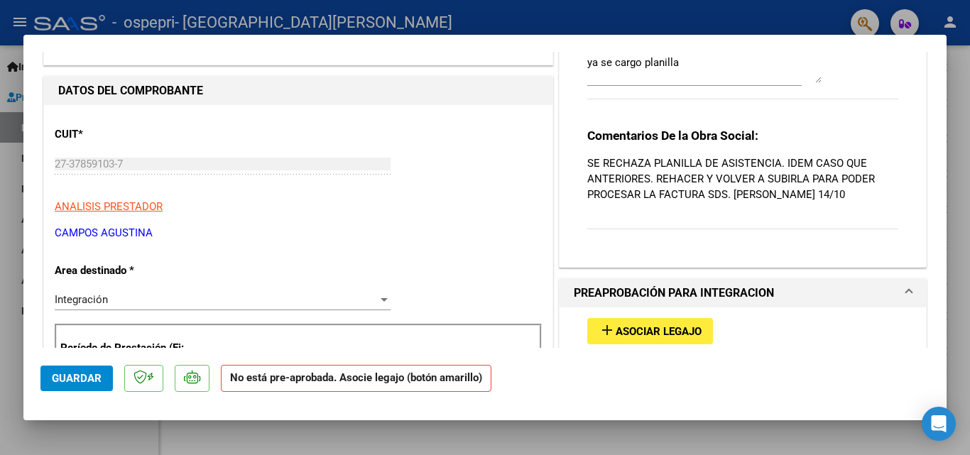
click at [85, 379] on span "Guardar" at bounding box center [77, 378] width 50 height 13
click at [98, 372] on span "Guardar" at bounding box center [77, 378] width 50 height 13
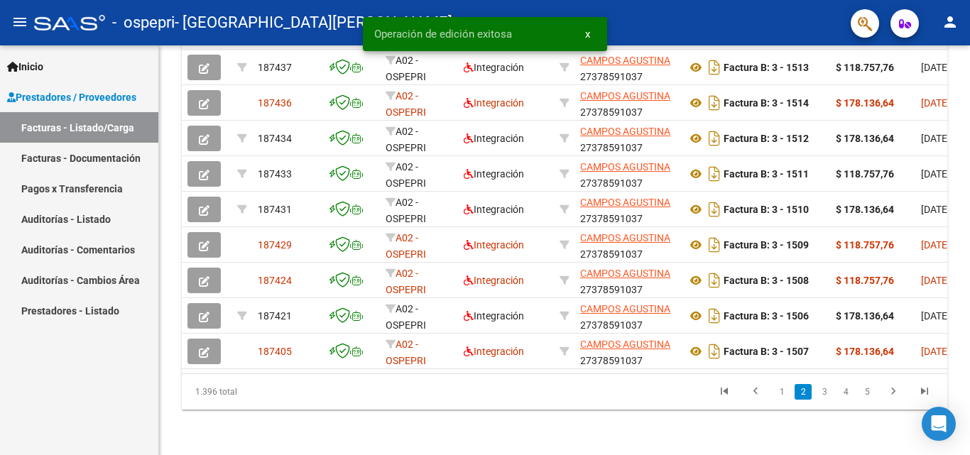
scroll to position [527, 0]
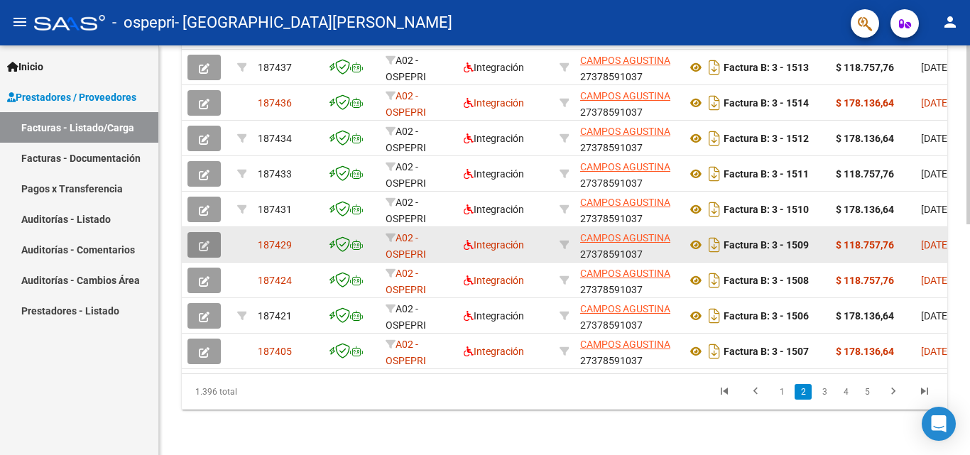
click at [204, 241] on icon "button" at bounding box center [204, 246] width 11 height 11
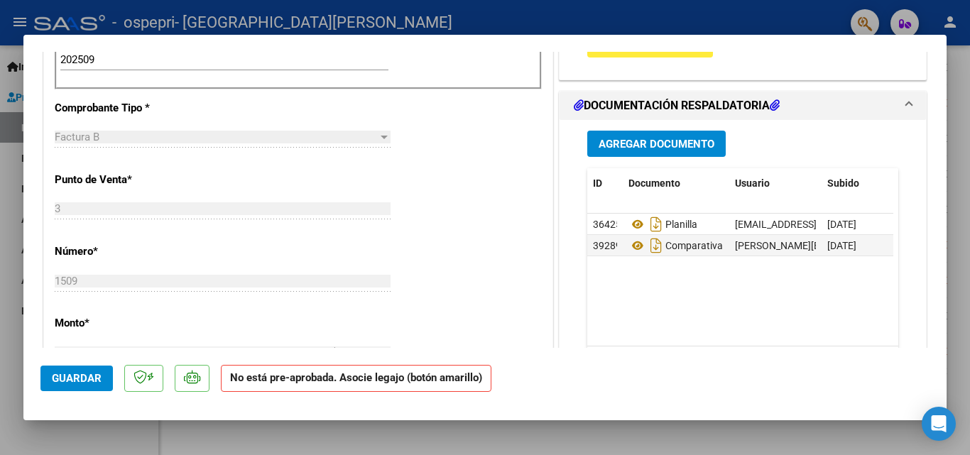
scroll to position [486, 0]
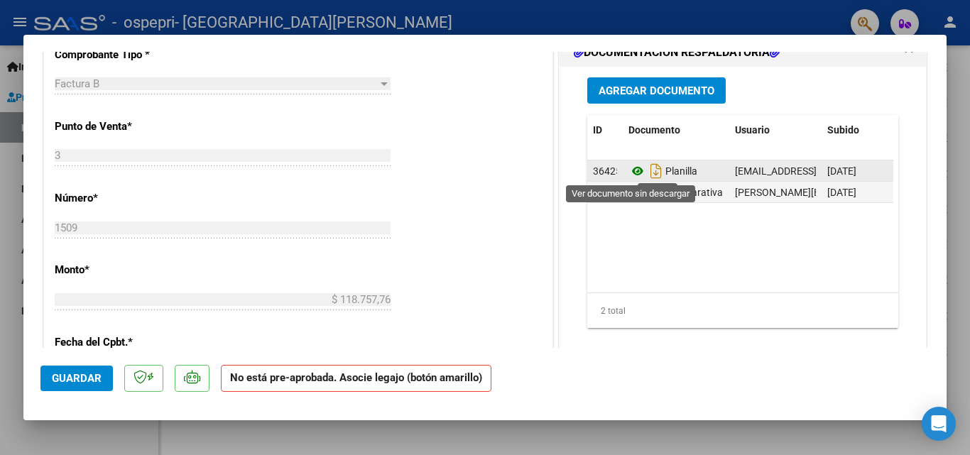
click at [628, 172] on icon at bounding box center [637, 171] width 18 height 17
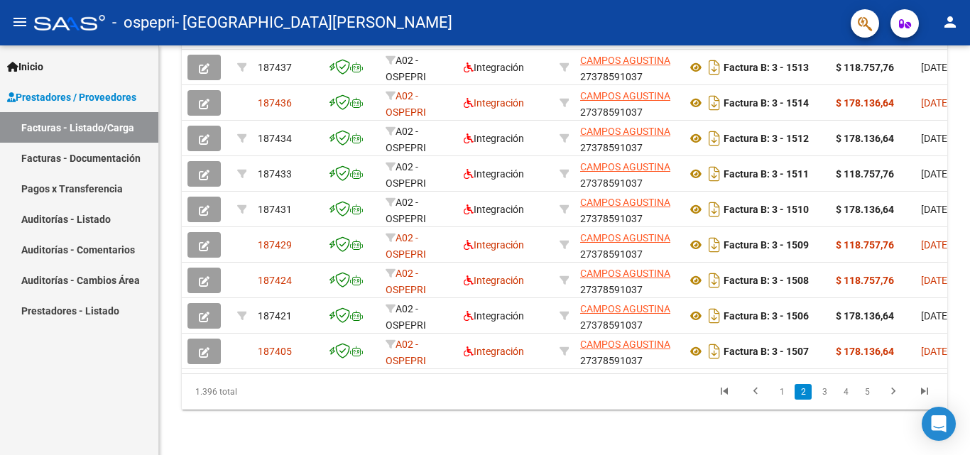
scroll to position [527, 0]
